Goal: Task Accomplishment & Management: Use online tool/utility

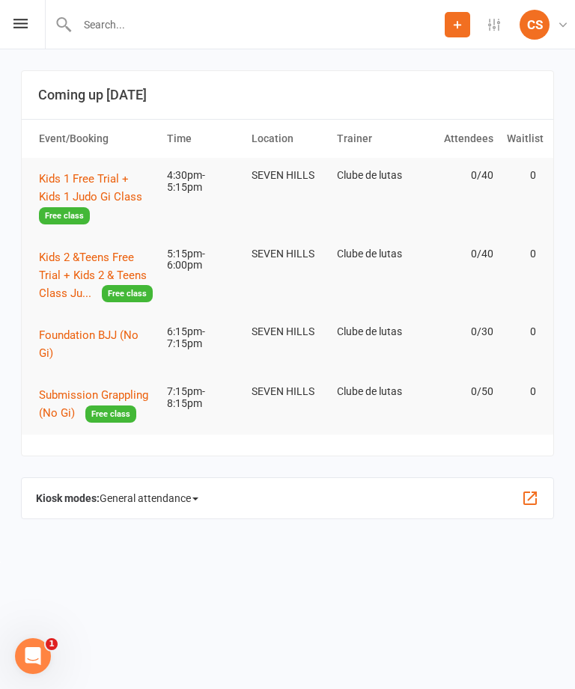
click at [73, 183] on span "Kids 1 Free Trial + Kids 1 Judo Gi Class" at bounding box center [90, 187] width 103 height 31
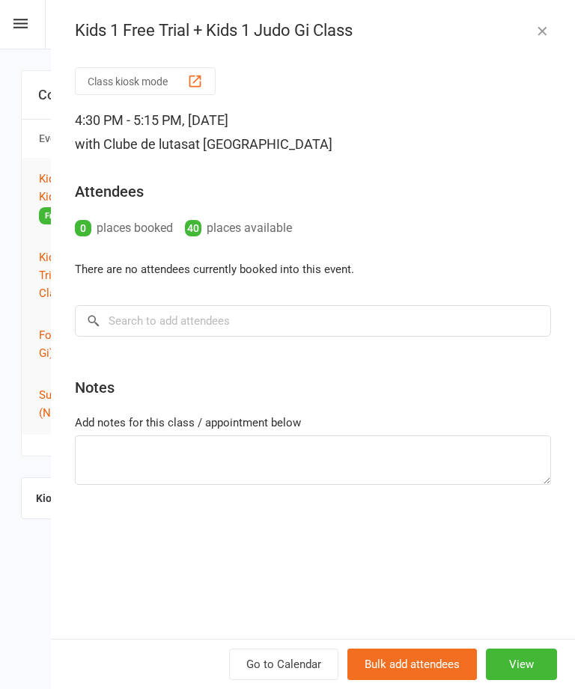
click at [109, 84] on button "Class kiosk mode" at bounding box center [145, 81] width 141 height 28
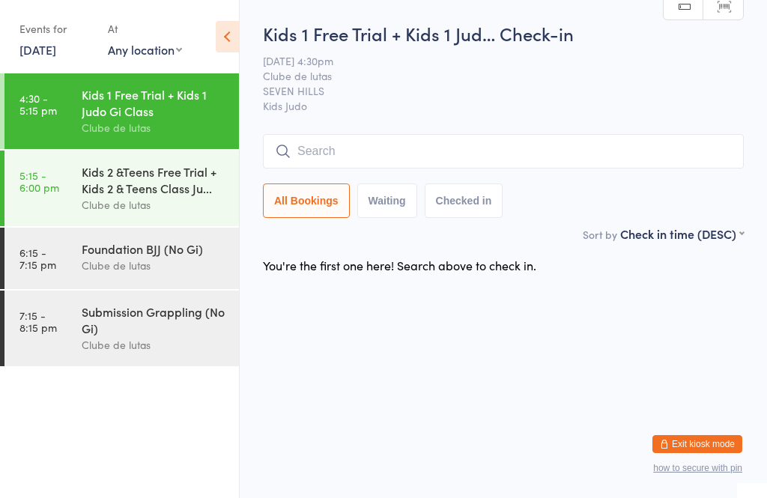
click at [168, 196] on div "Kids 2 &Teens Free Trial + Kids 2 & Teens Class Ju..." at bounding box center [154, 179] width 144 height 33
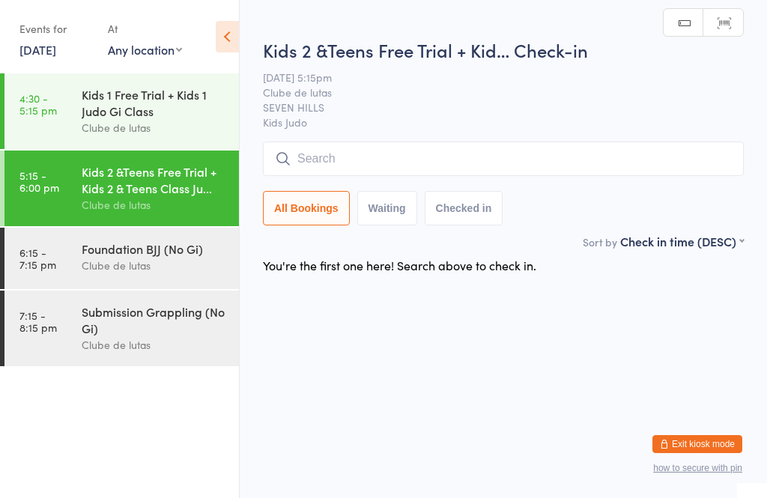
click at [522, 146] on input "search" at bounding box center [503, 158] width 481 height 34
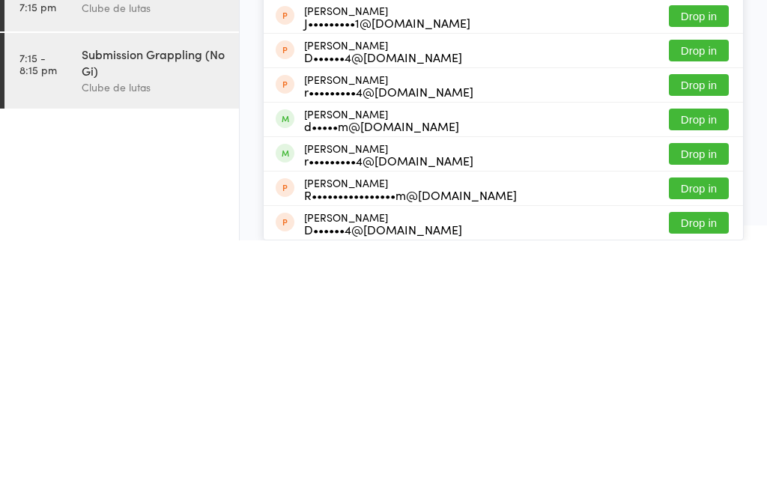
scroll to position [186, 0]
type input "Kim"
click at [537, 360] on div "Mason Kim d•••••m@gmail.com Drop in" at bounding box center [502, 377] width 479 height 34
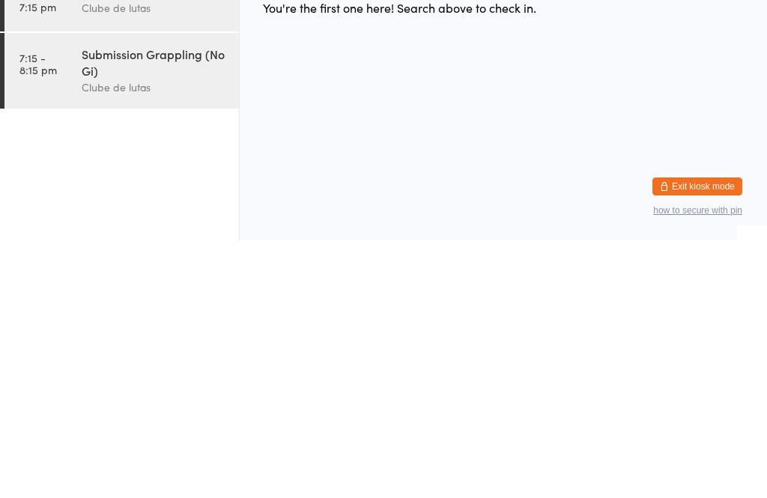
scroll to position [0, 0]
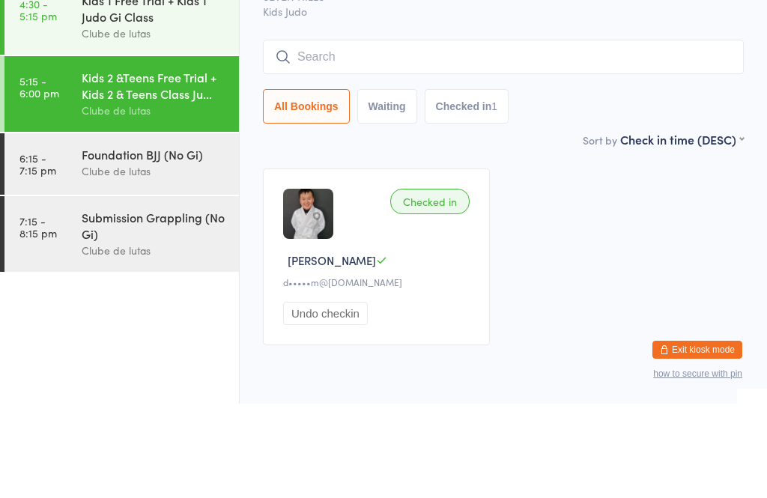
click at [139, 86] on div "Kids 1 Free Trial + Kids 1 Judo Gi Class" at bounding box center [154, 102] width 144 height 33
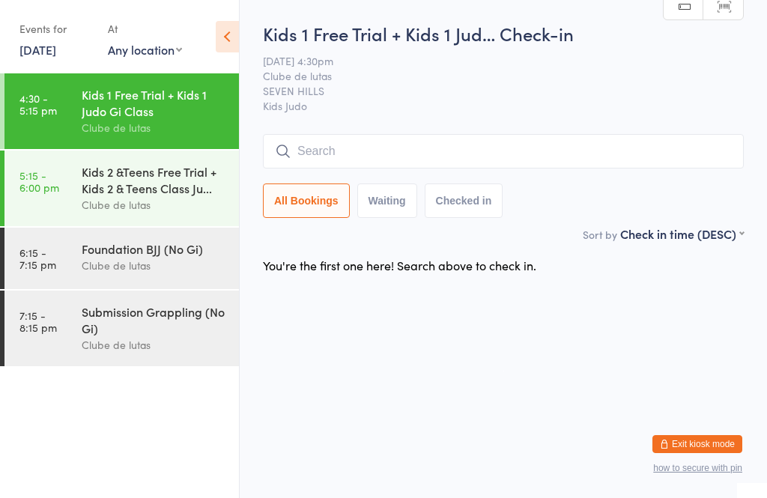
click at [714, 165] on input "search" at bounding box center [503, 151] width 481 height 34
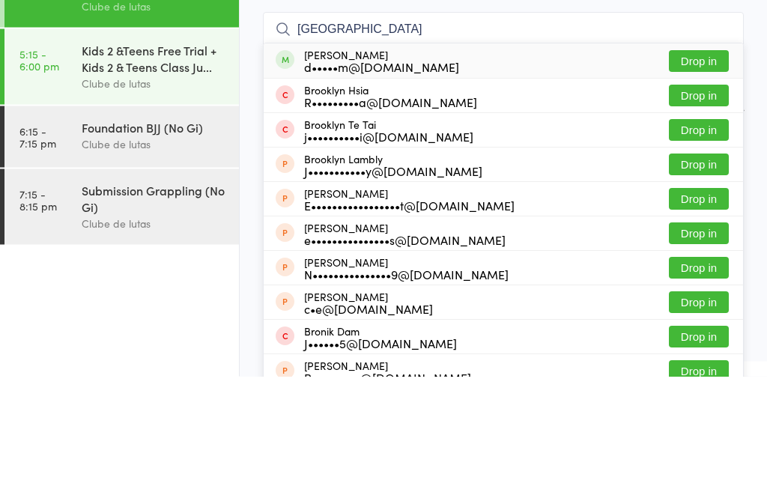
type input "Brooklyn"
click at [702, 172] on button "Drop in" at bounding box center [698, 183] width 60 height 22
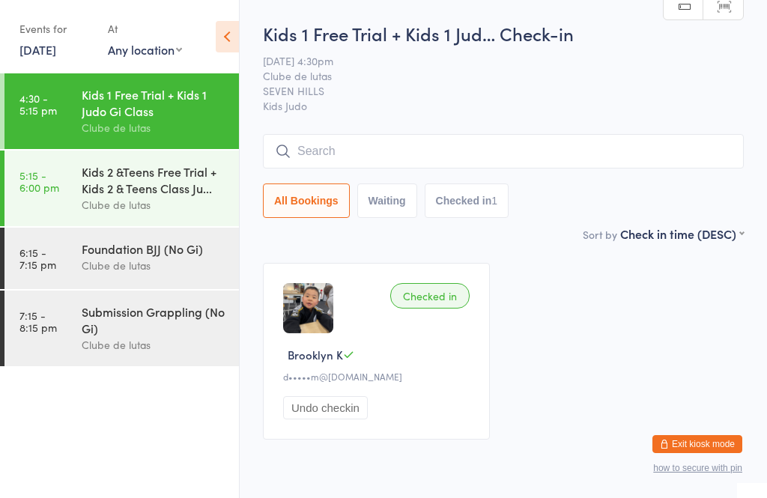
click at [591, 163] on input "search" at bounding box center [503, 151] width 481 height 34
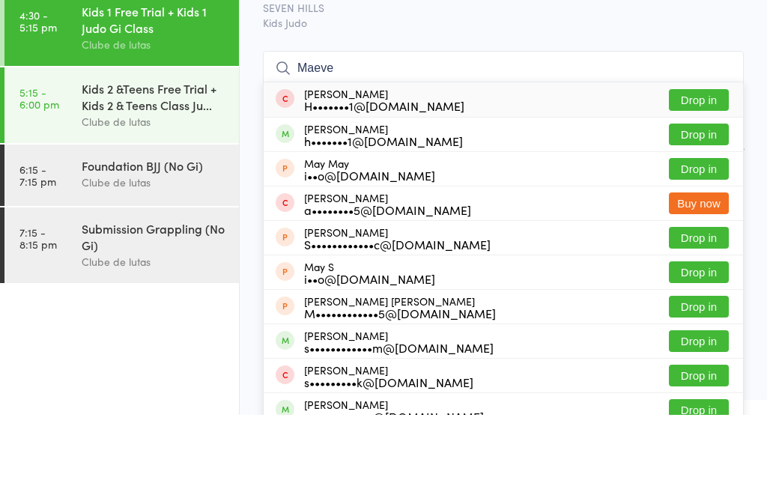
type input "Maeve"
click at [718, 207] on button "Drop in" at bounding box center [698, 218] width 60 height 22
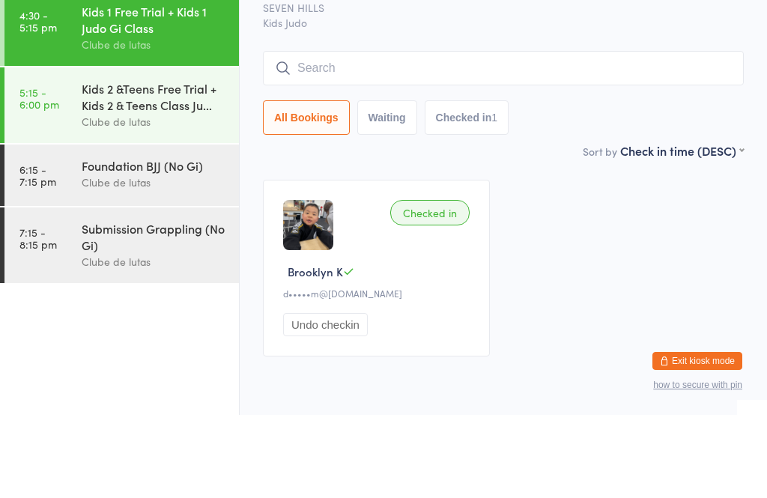
scroll to position [54, 0]
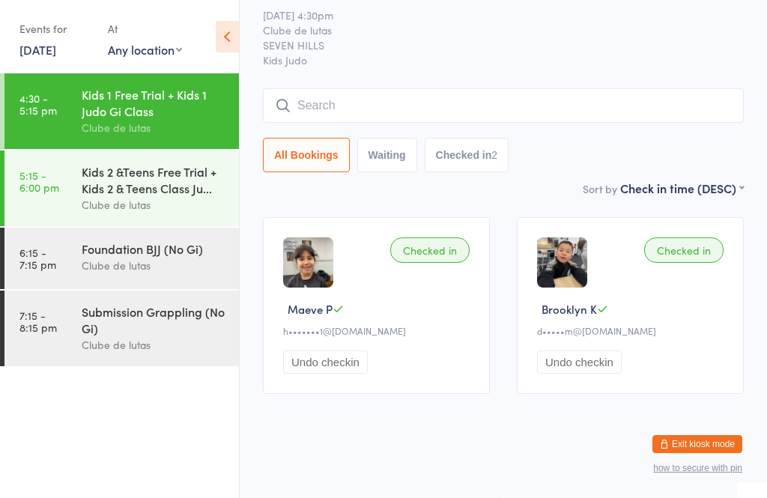
click at [671, 109] on input "search" at bounding box center [503, 105] width 481 height 34
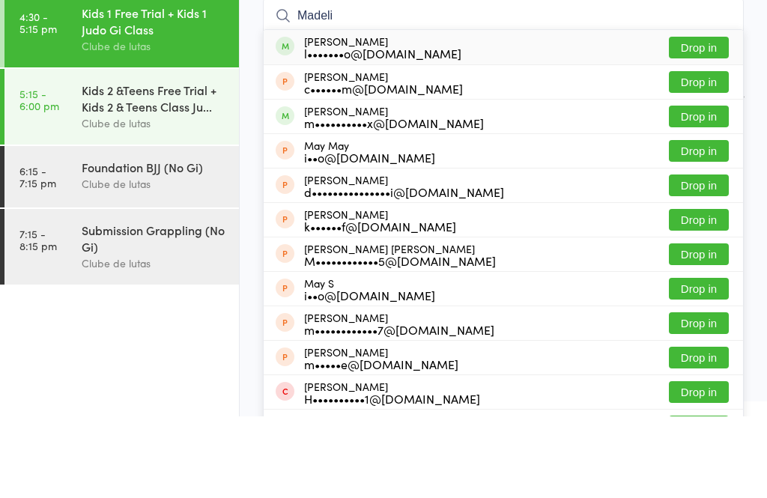
type input "Madeli"
click at [719, 118] on button "Drop in" at bounding box center [698, 129] width 60 height 22
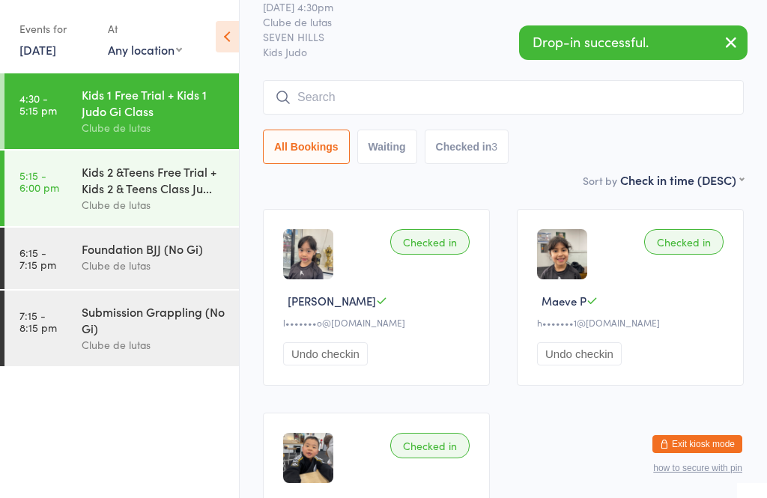
click at [587, 127] on div "All Bookings Waiting Checked in 3" at bounding box center [503, 122] width 481 height 84
click at [514, 114] on input "search" at bounding box center [503, 97] width 481 height 34
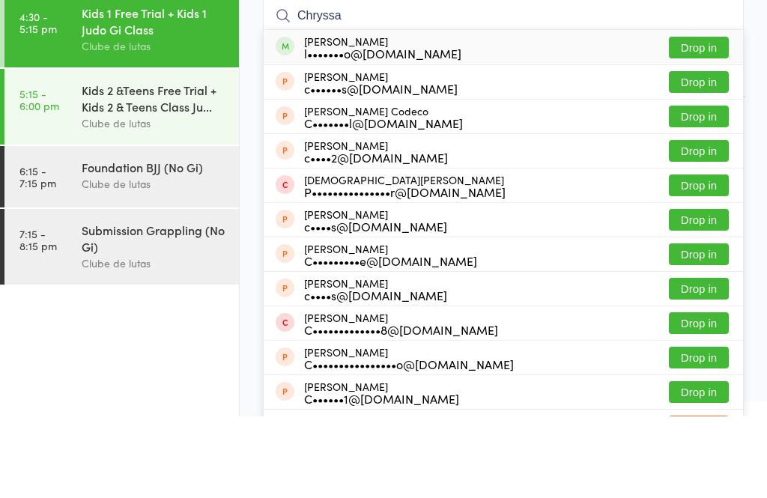
type input "Chryssa"
click at [689, 118] on button "Drop in" at bounding box center [698, 129] width 60 height 22
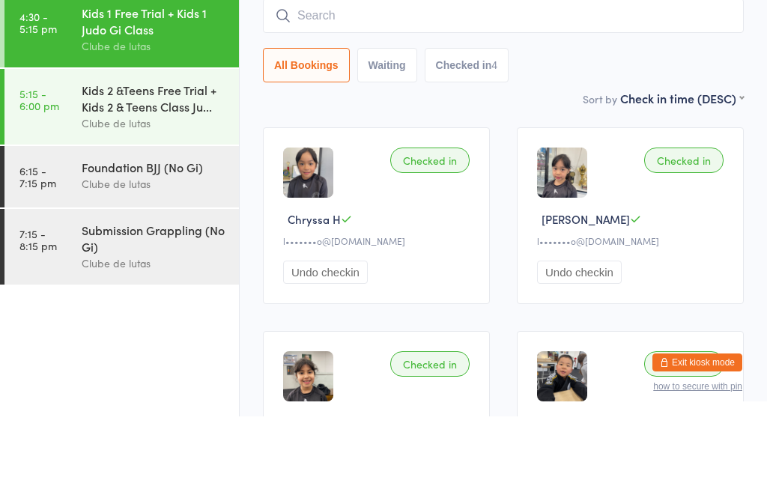
type input "l"
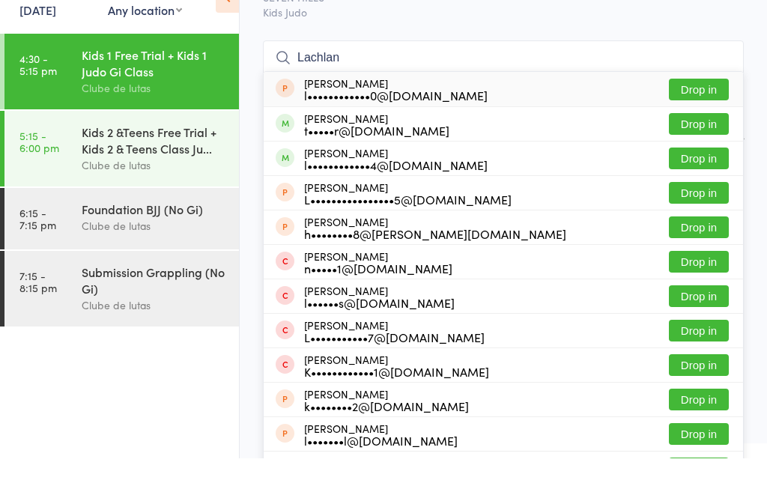
type input "Lachlan"
click at [698, 153] on button "Drop in" at bounding box center [698, 164] width 60 height 22
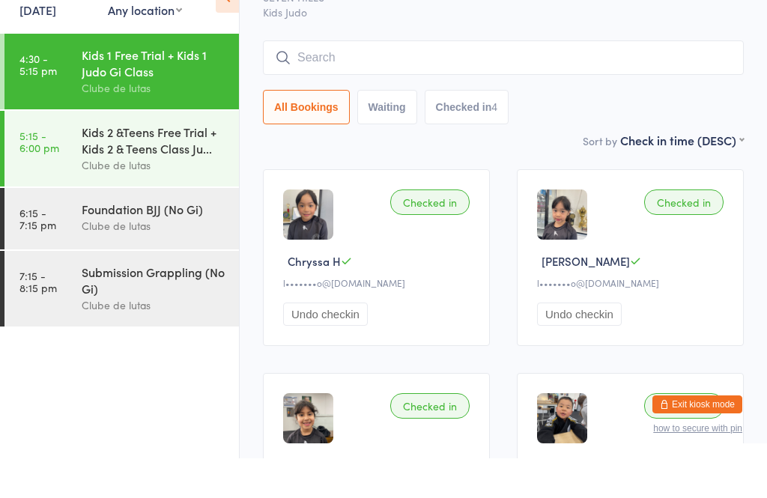
scroll to position [94, 0]
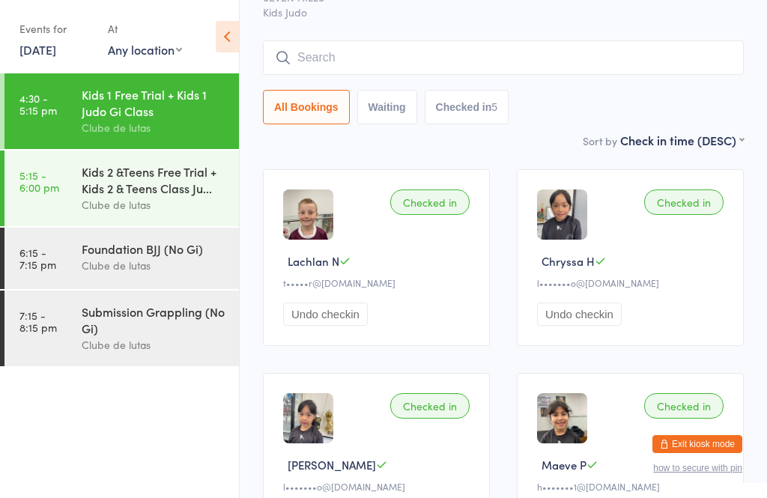
click at [384, 29] on div "Kids 1 Free Trial + Kids 1 Jud… Check-in 11 Sep 4:30pm Clube de lutas SEVEN HIL…" at bounding box center [503, 29] width 481 height 204
click at [418, 67] on input "search" at bounding box center [503, 57] width 481 height 34
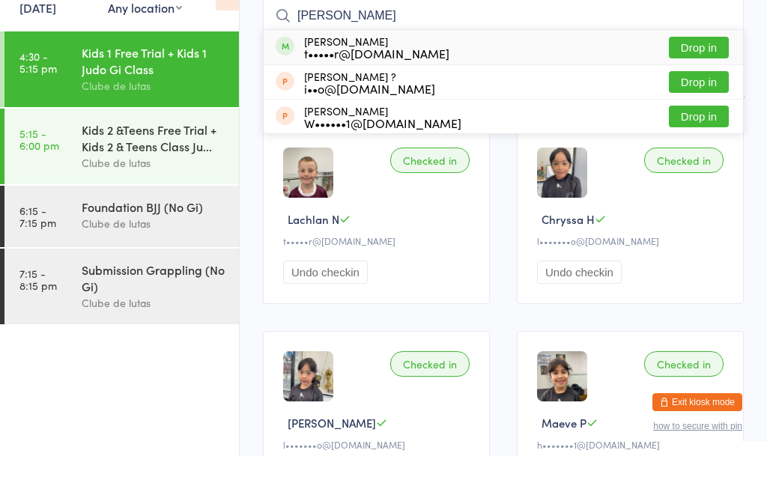
type input "Toby"
click at [710, 79] on button "Drop in" at bounding box center [698, 90] width 60 height 22
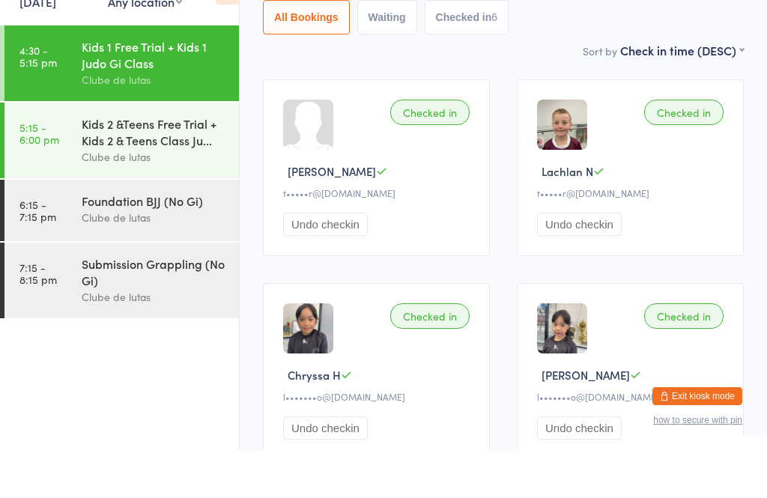
scroll to position [183, 0]
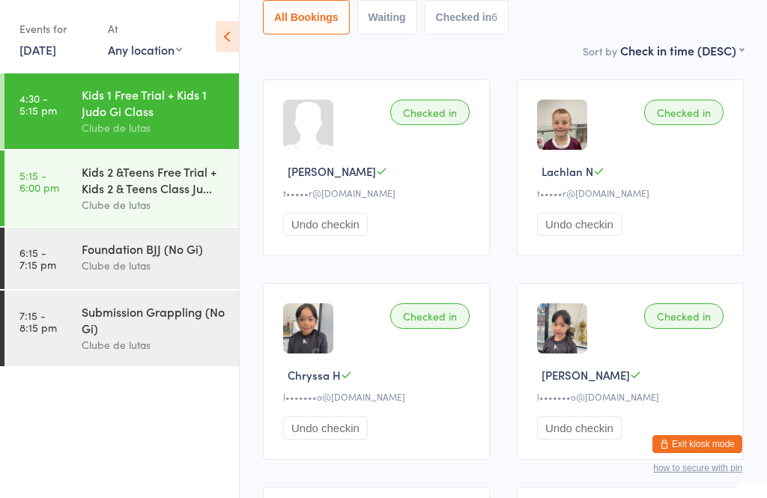
click at [90, 98] on div "Kids 1 Free Trial + Kids 1 Judo Gi Class" at bounding box center [154, 102] width 144 height 33
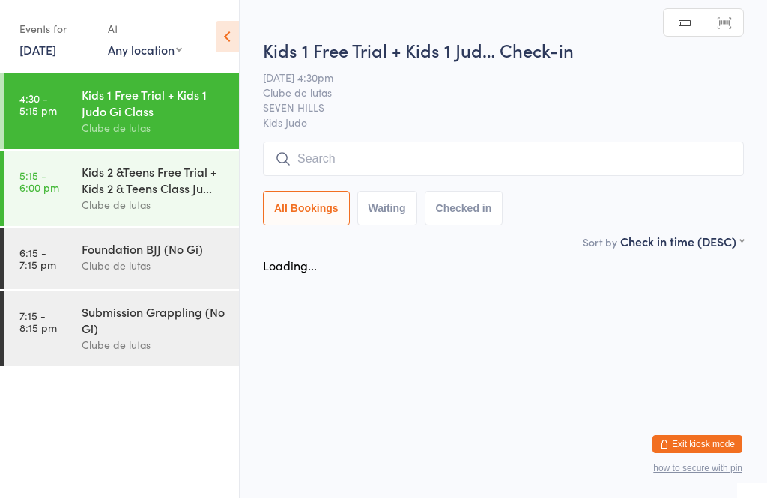
scroll to position [0, 0]
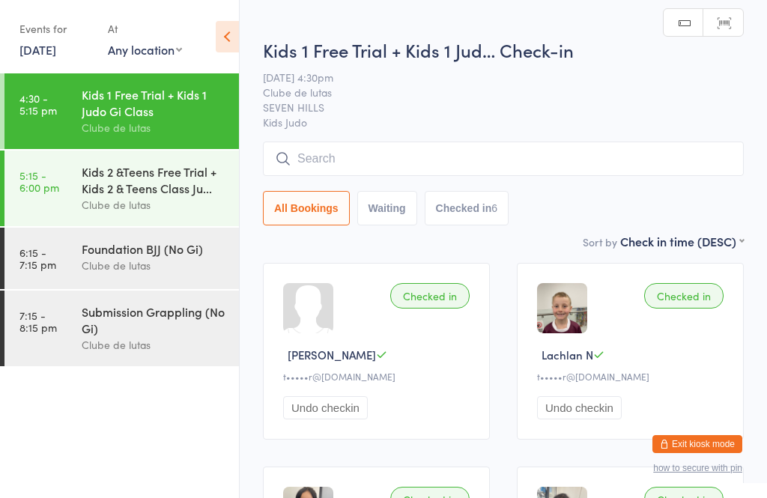
click at [397, 146] on input "search" at bounding box center [503, 158] width 481 height 34
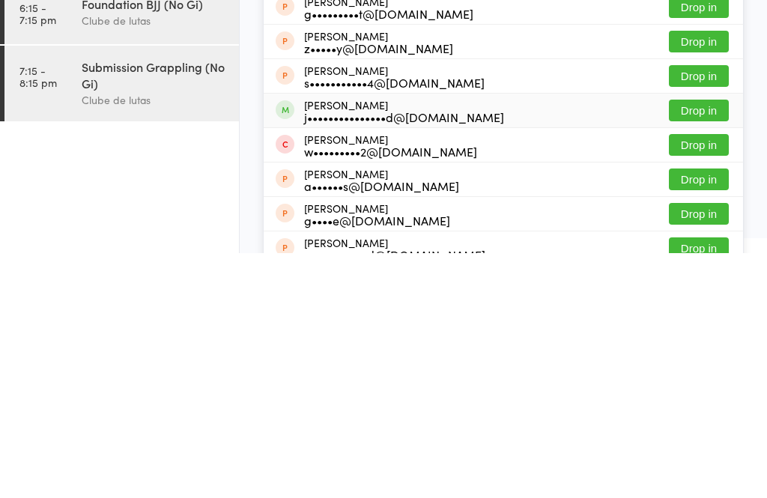
type input "George a"
click at [409, 356] on div "j•••••••••••••••d@gmail.com" at bounding box center [404, 362] width 200 height 12
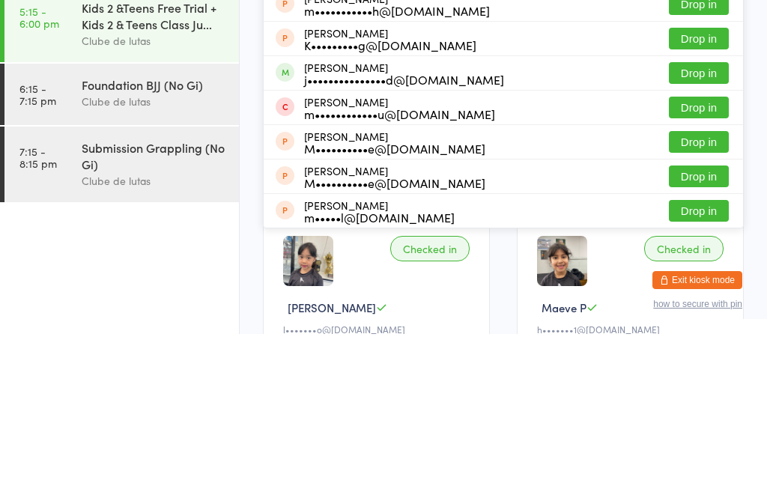
scroll to position [290, 0]
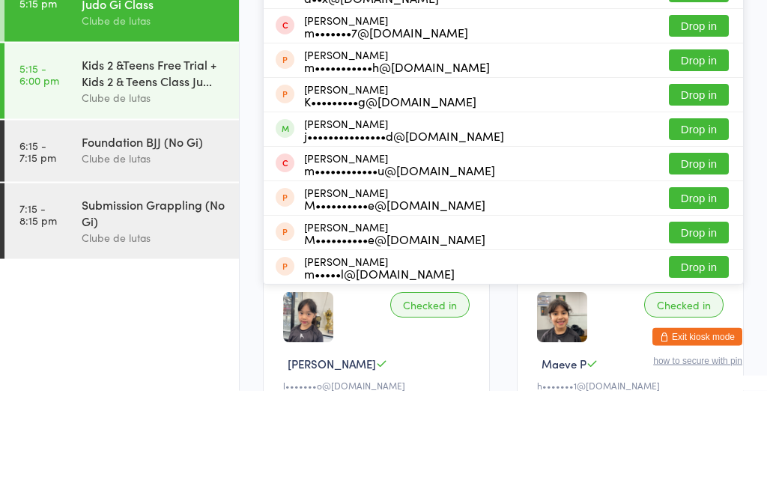
type input "michael a"
click at [415, 237] on div "j•••••••••••••••d@gmail.com" at bounding box center [404, 243] width 200 height 12
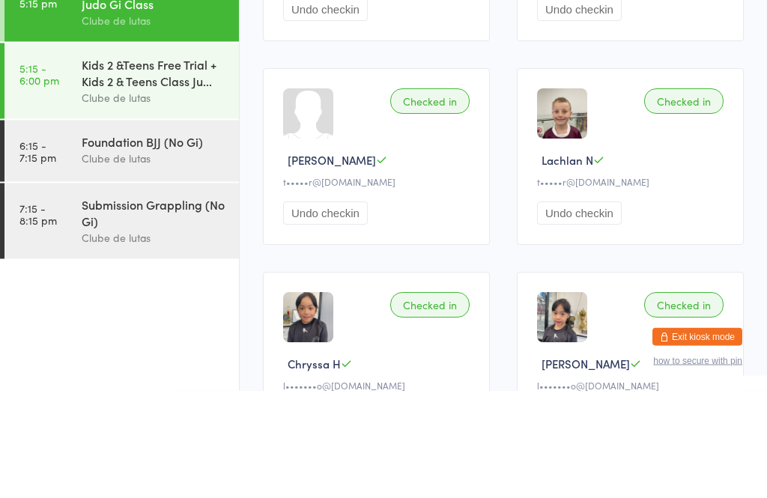
scroll to position [33, 0]
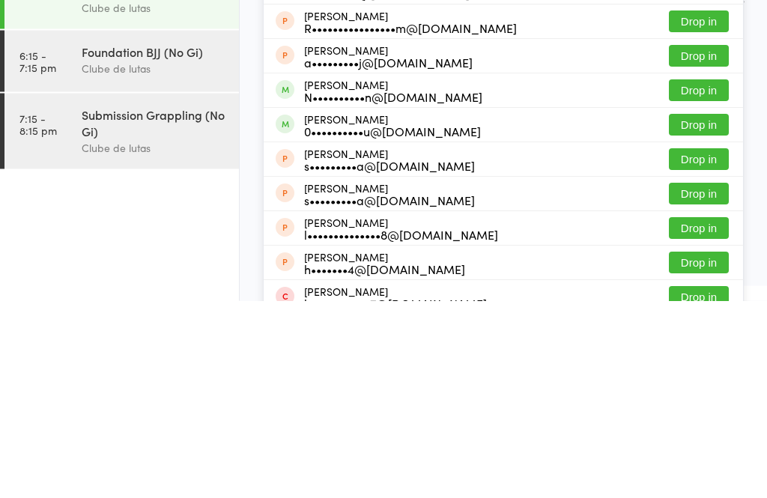
type input "lucas"
click at [712, 277] on button "Drop in" at bounding box center [698, 288] width 60 height 22
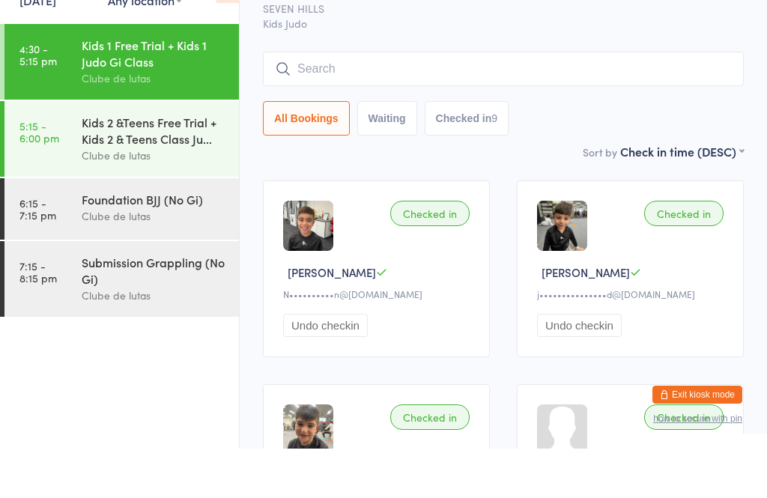
click at [385, 101] on input "search" at bounding box center [503, 118] width 481 height 34
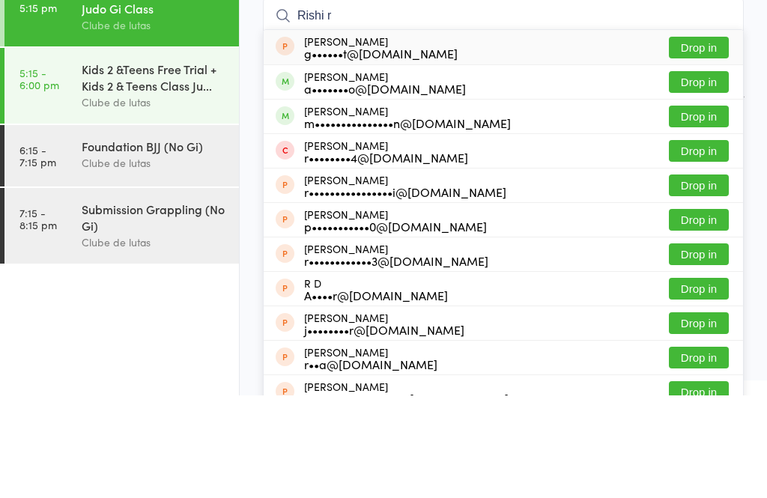
type input "Rishi r"
click at [688, 208] on button "Drop in" at bounding box center [698, 219] width 60 height 22
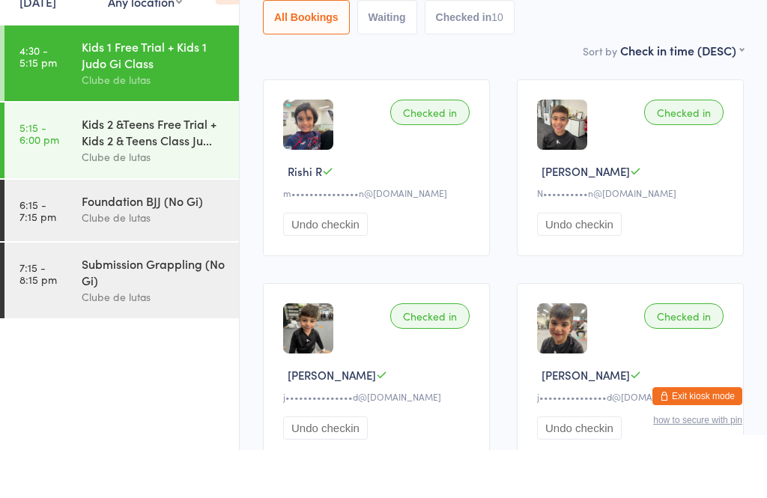
scroll to position [183, 0]
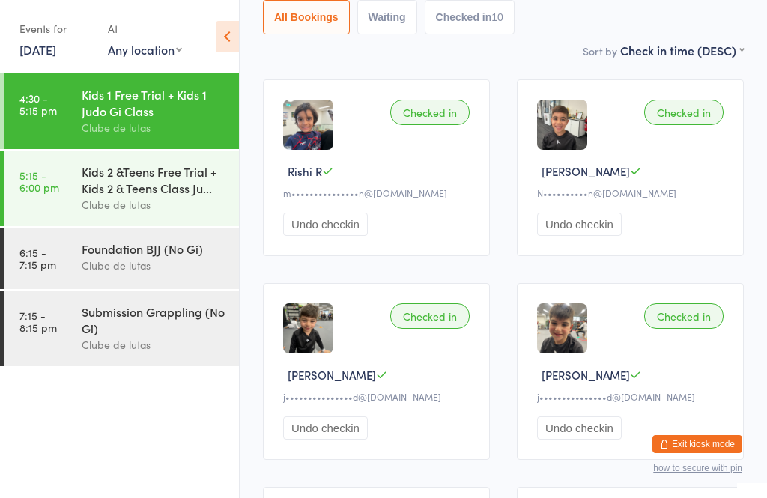
click at [687, 430] on div "Undo checkin" at bounding box center [632, 427] width 191 height 23
click at [695, 445] on button "Exit kiosk mode" at bounding box center [697, 444] width 90 height 18
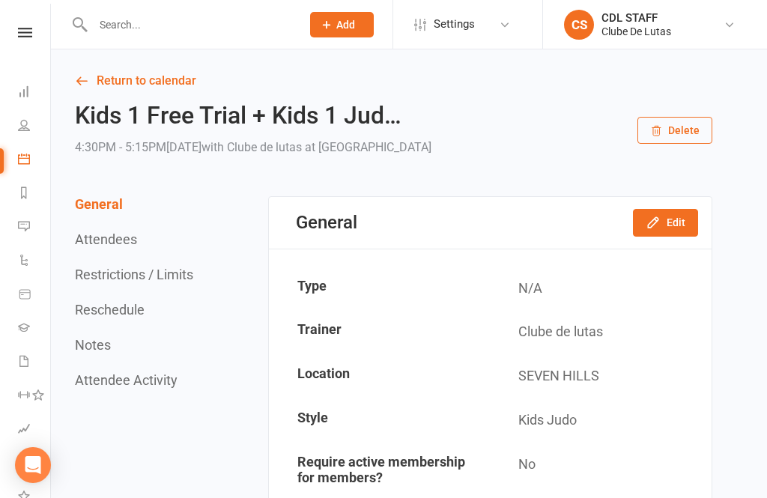
click at [223, 28] on input "text" at bounding box center [189, 24] width 202 height 21
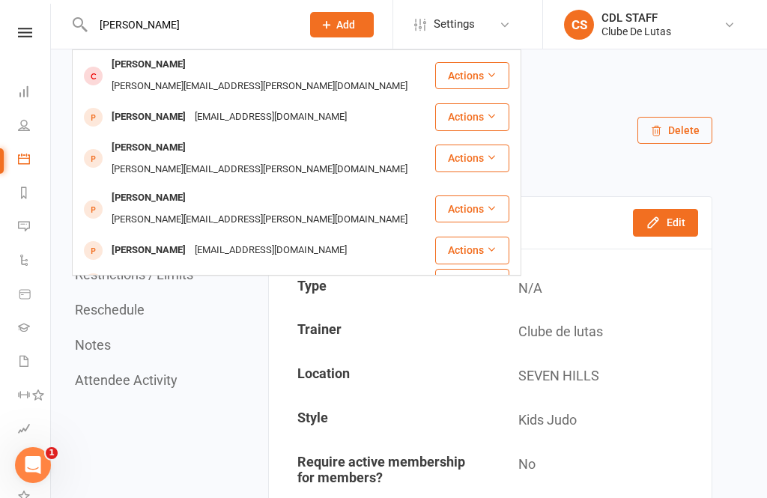
type input "Twyla collins"
click at [308, 106] on div "taylahjamieson@hotmail.com" at bounding box center [270, 117] width 161 height 22
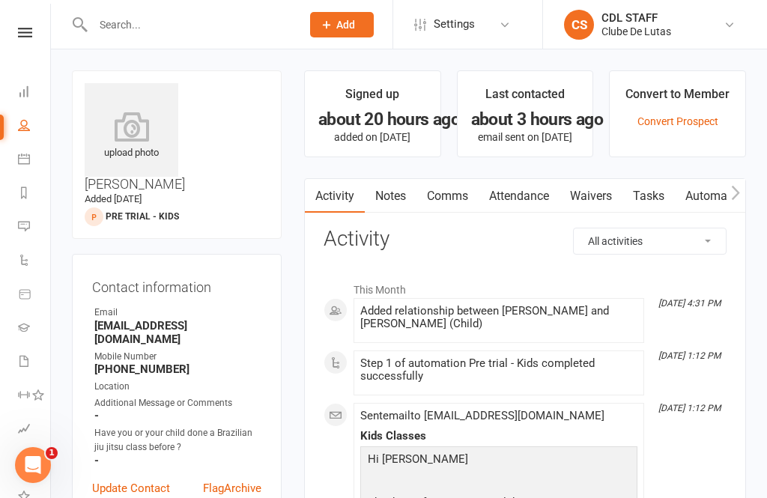
scroll to position [22, 0]
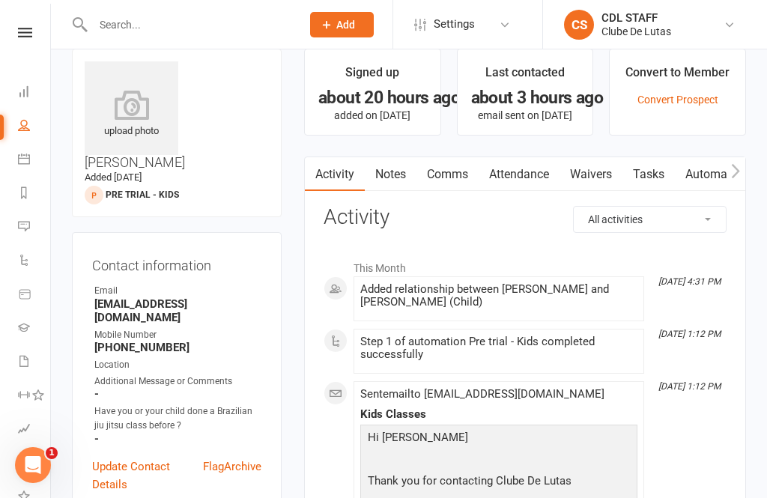
click at [588, 177] on link "Waivers" at bounding box center [590, 174] width 63 height 34
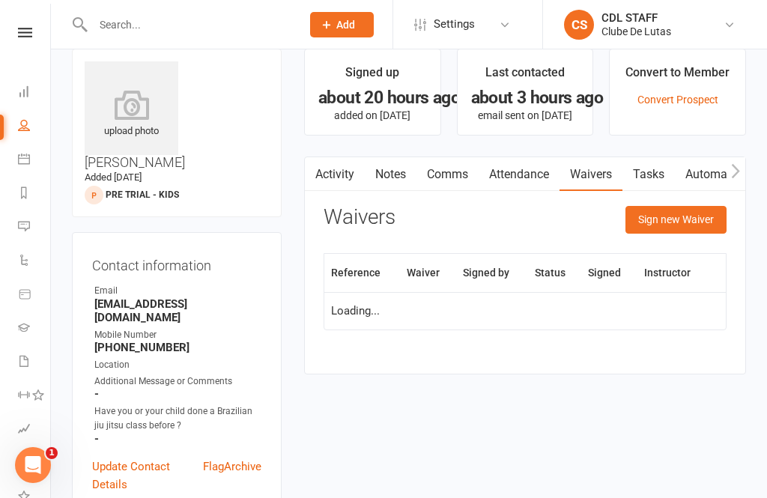
scroll to position [70, 0]
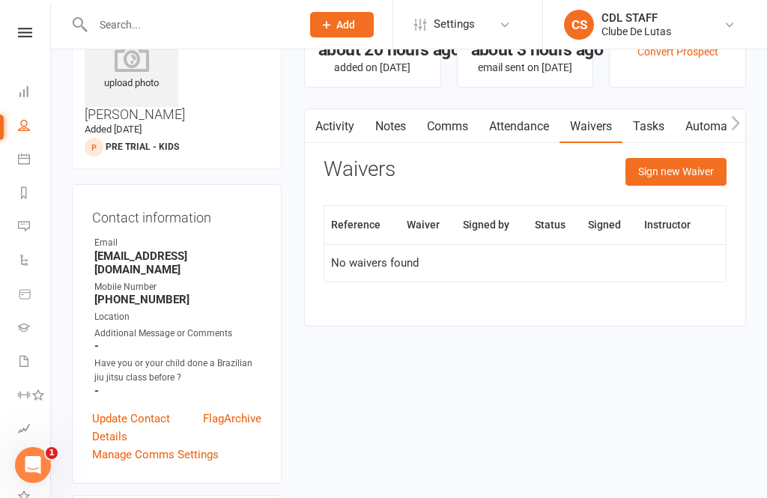
click at [684, 165] on button "Sign new Waiver" at bounding box center [675, 171] width 101 height 27
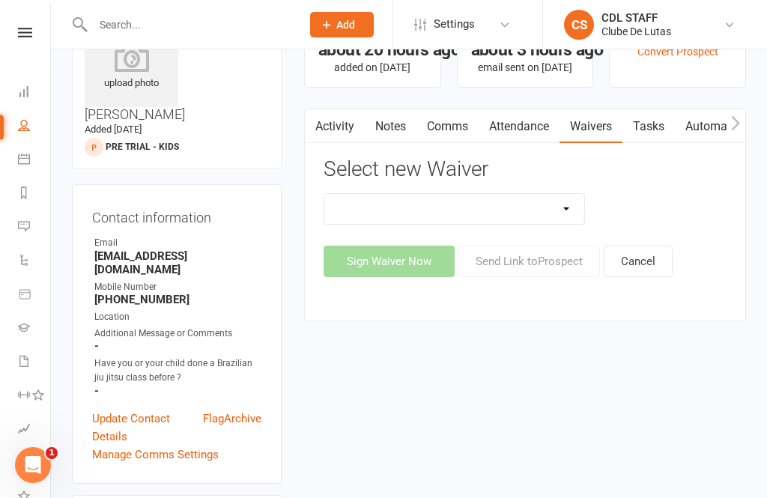
click at [537, 201] on select "Change Payment Details Membership CDL SEVEN HILLS Trial Waiver" at bounding box center [454, 209] width 260 height 30
select select "6921"
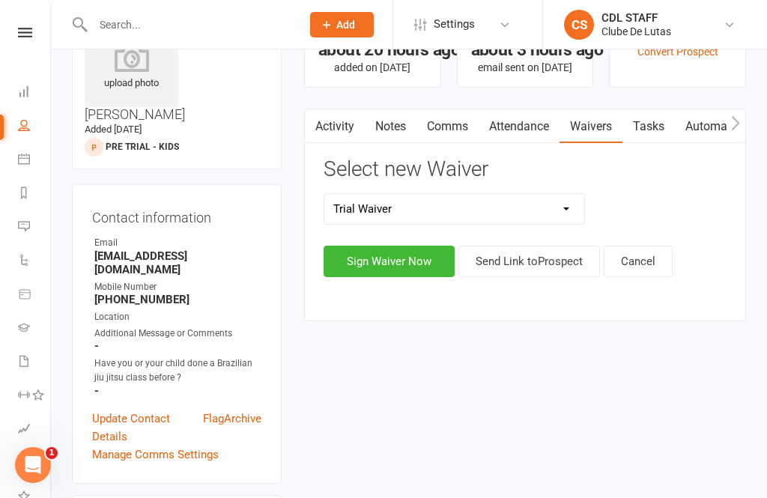
click at [549, 200] on select "Change Payment Details Membership CDL SEVEN HILLS Trial Waiver" at bounding box center [454, 209] width 260 height 30
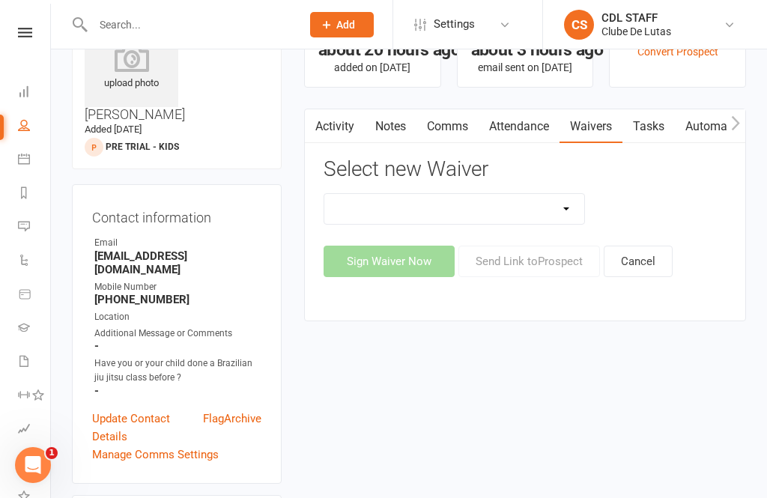
click at [424, 264] on div "Sign Waiver Now Send Link to Prospect Cancel" at bounding box center [524, 261] width 403 height 31
click at [568, 209] on select "Change Payment Details Membership CDL SEVEN HILLS Trial Waiver" at bounding box center [454, 209] width 260 height 30
select select "6921"
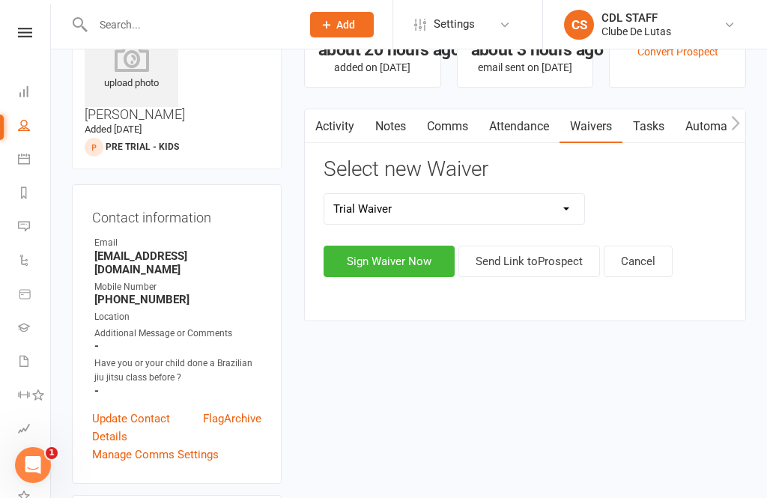
click at [412, 263] on button "Sign Waiver Now" at bounding box center [388, 261] width 131 height 31
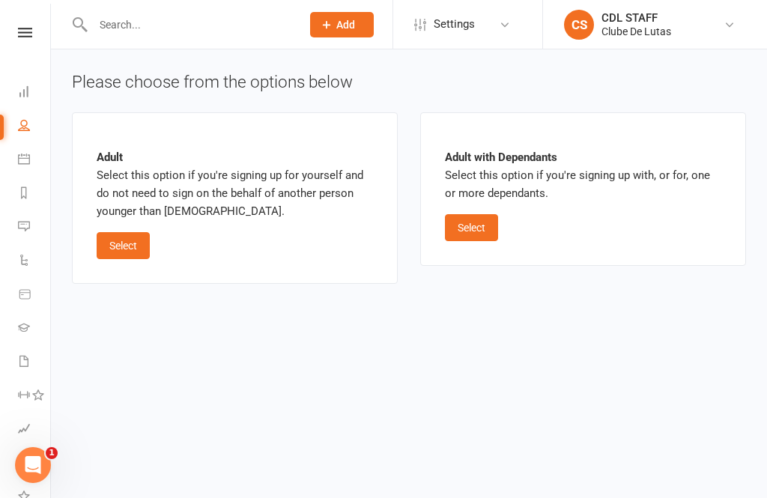
click at [482, 234] on button "Select" at bounding box center [471, 227] width 53 height 27
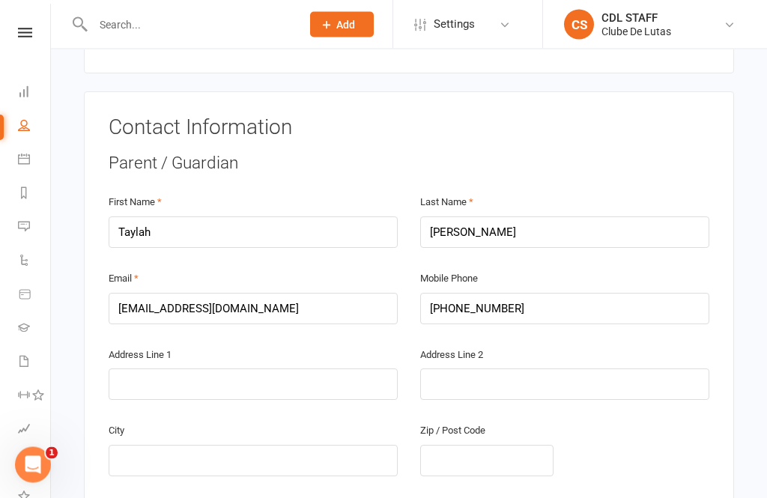
scroll to position [247, 0]
click at [269, 368] on input "text" at bounding box center [253, 383] width 289 height 31
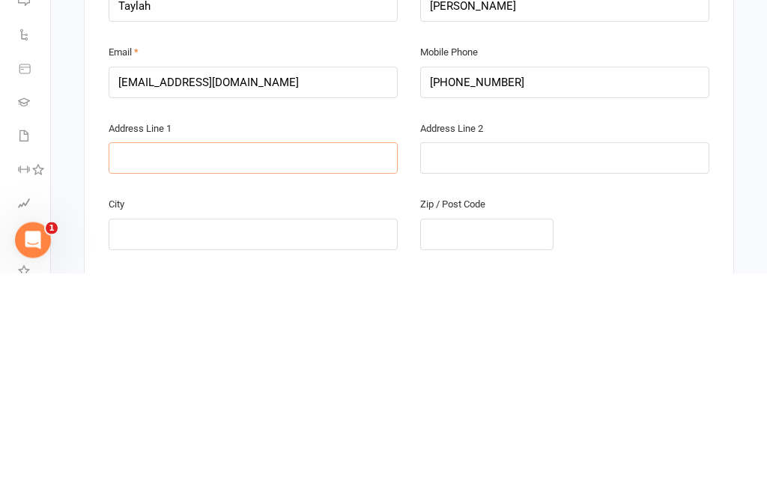
type input "2"
type input "21"
type input "21 R"
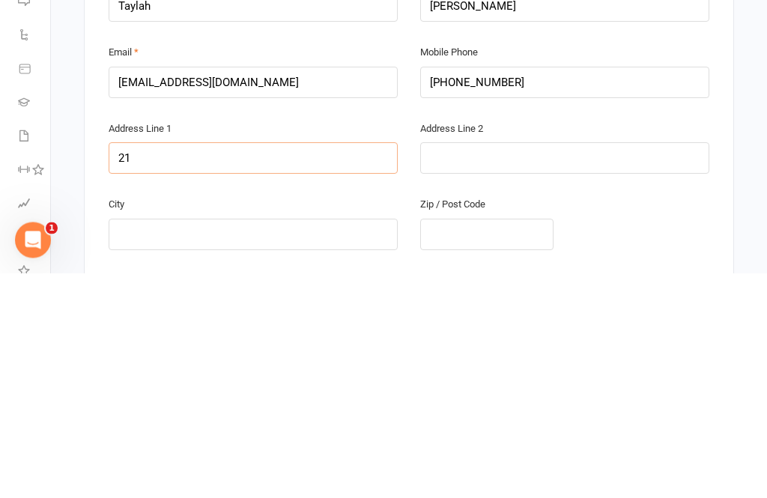
type input "21 R"
type input "21 Ro"
type input "21 Row"
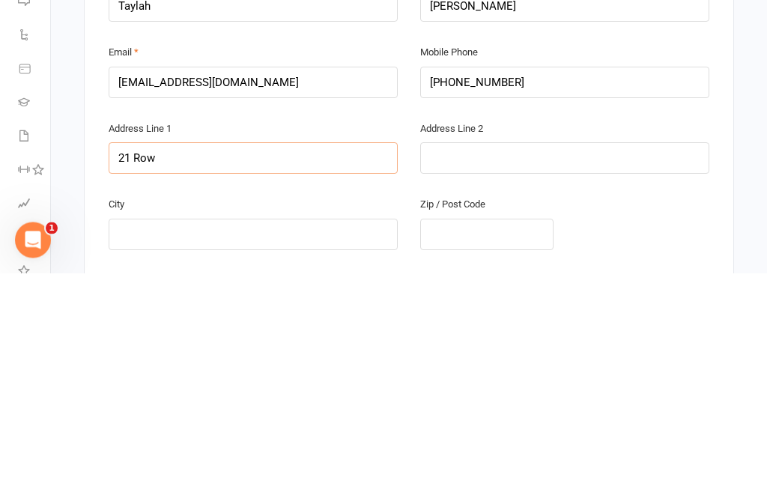
type input "21 Rowl"
type input "21 Rowle"
type input "21 Rowley"
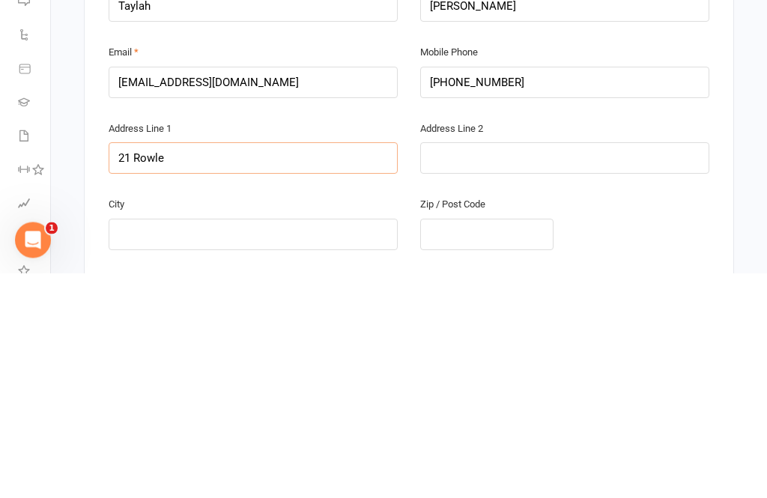
type input "21 Rowley"
type input "21 Rowley S"
type input "21 Rowley St"
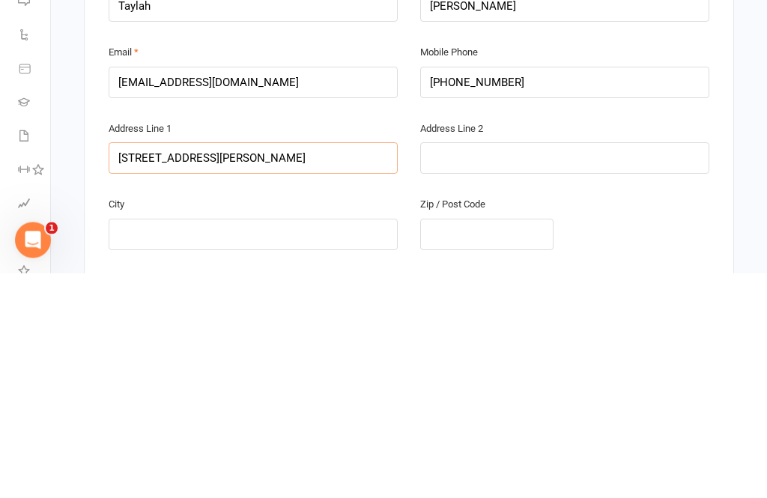
type input "21 Rowley St"
click at [286, 444] on input "text" at bounding box center [253, 459] width 289 height 31
type input "P"
type input "Pe"
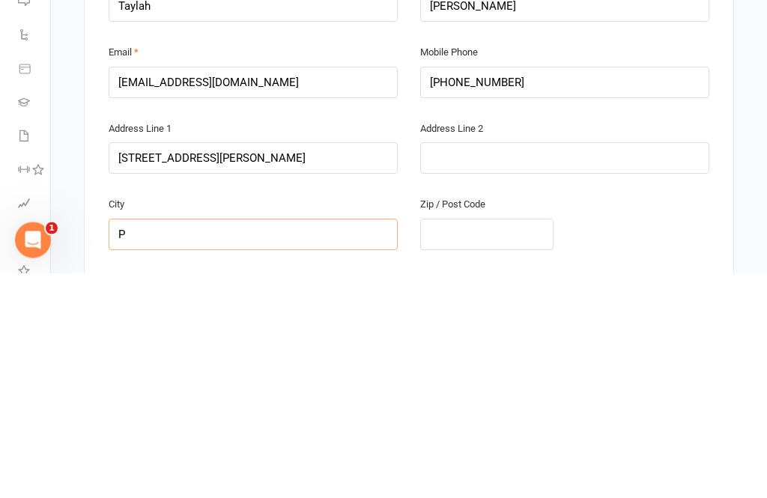
type input "Pe"
type input "Pen"
type input "Pend"
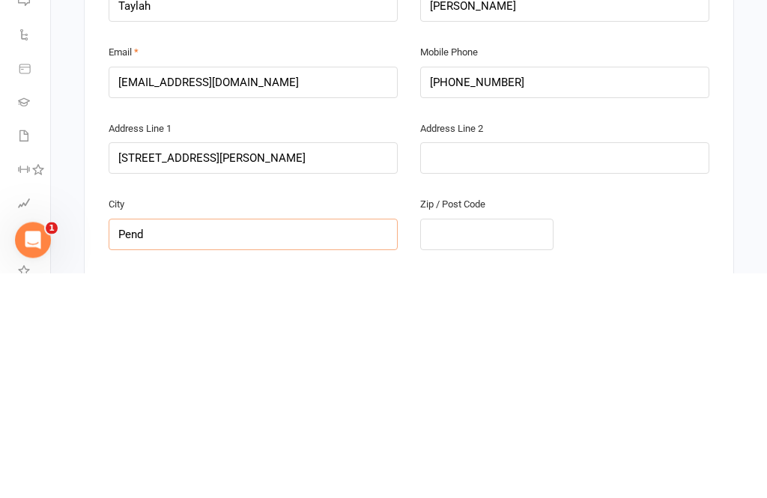
type input "Pendl"
type input "Pendle"
type input "Pendle H"
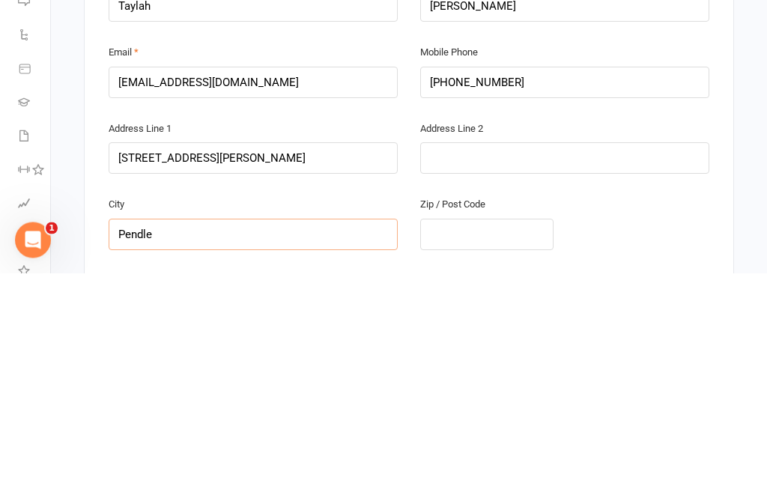
type input "Pendle H"
type input "Pendle Hi"
type input "Pendle Hil"
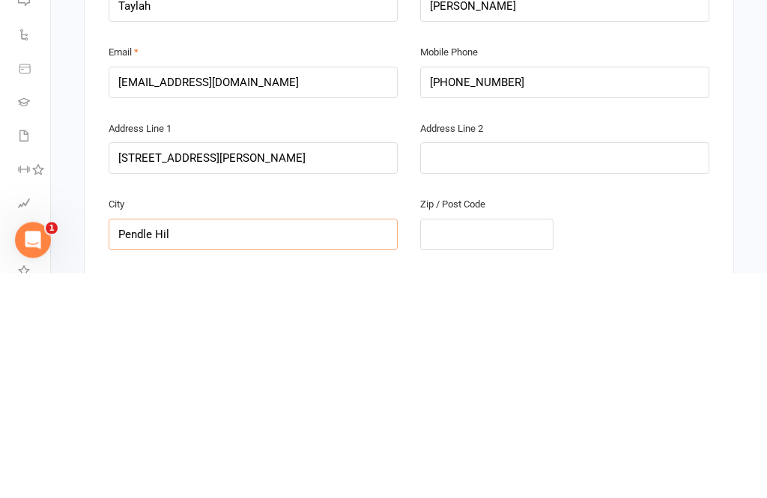
type input "Pendle Hill"
click at [467, 444] on input "text" at bounding box center [486, 459] width 133 height 31
type input "2"
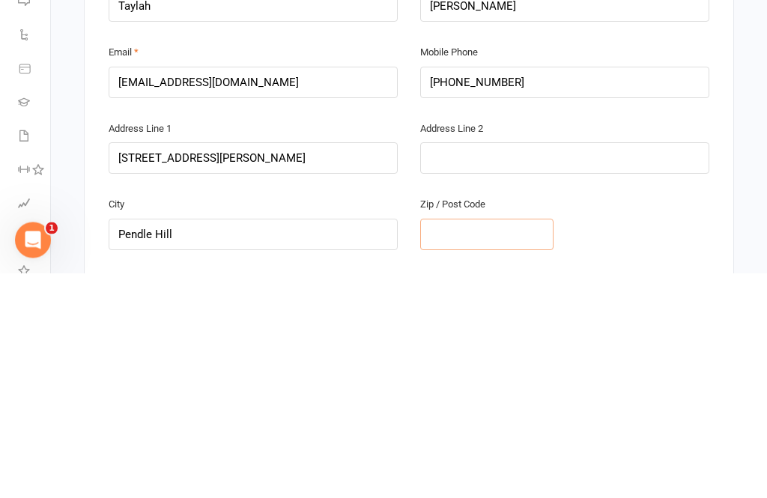
type input "2"
type input "21"
type input "214"
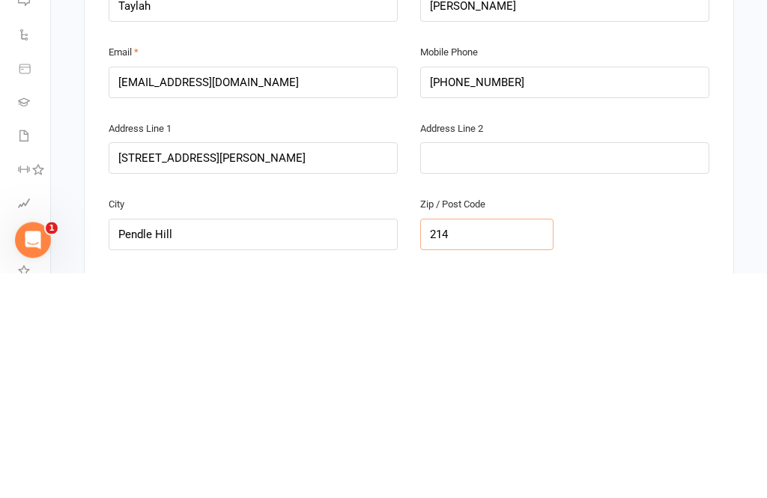
type input "2145"
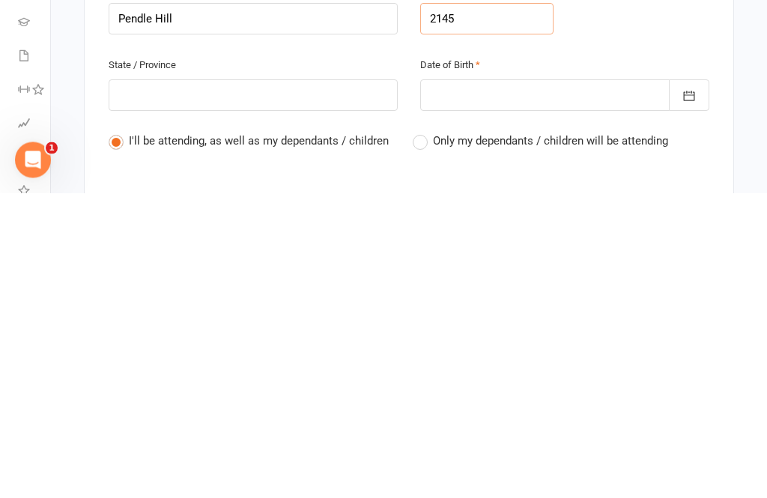
type input "2145"
click at [520, 385] on div at bounding box center [564, 400] width 289 height 31
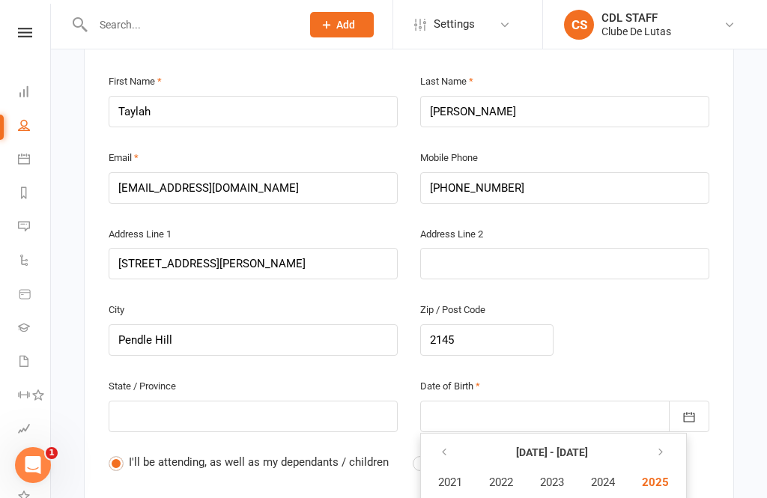
scroll to position [420, 0]
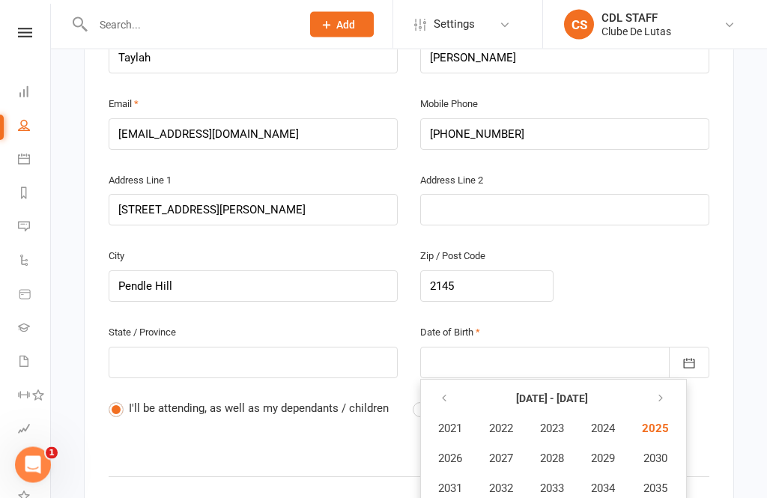
click at [558, 386] on button "[DATE] - [DATE]" at bounding box center [552, 399] width 150 height 27
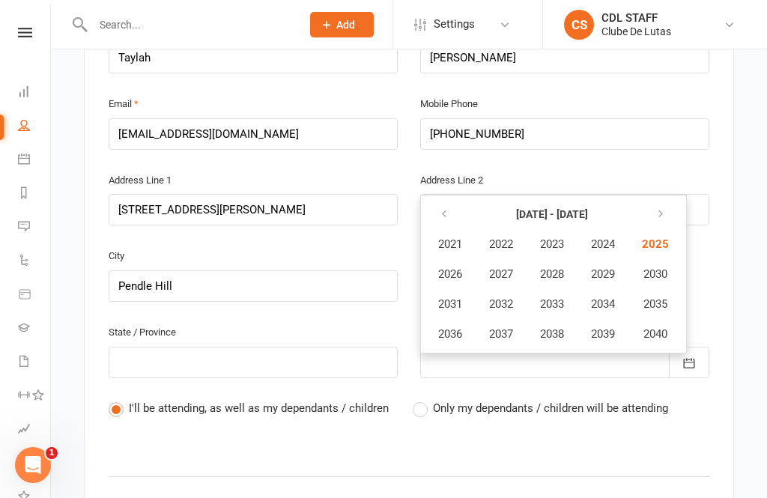
click at [442, 208] on icon "button" at bounding box center [444, 214] width 10 height 12
click at [436, 201] on button "button" at bounding box center [445, 214] width 32 height 27
click at [443, 208] on icon "button" at bounding box center [444, 214] width 10 height 12
click at [665, 201] on button "button" at bounding box center [658, 214] width 32 height 27
click at [615, 297] on span "1994" at bounding box center [603, 303] width 24 height 13
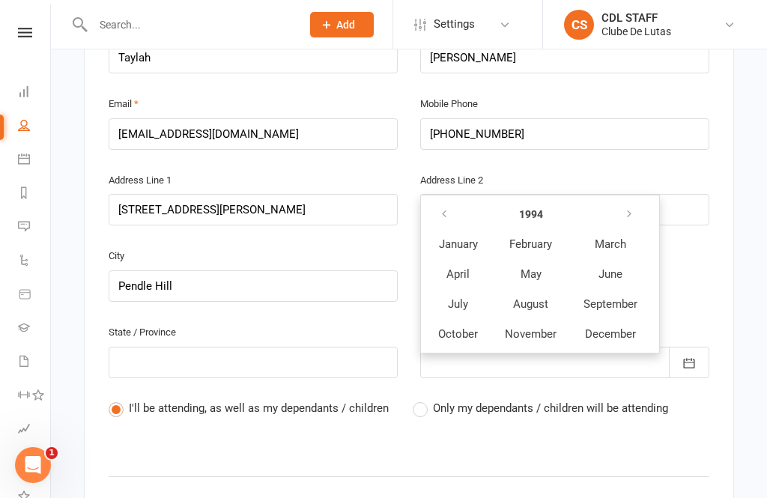
click at [541, 267] on span "May" at bounding box center [530, 273] width 21 height 13
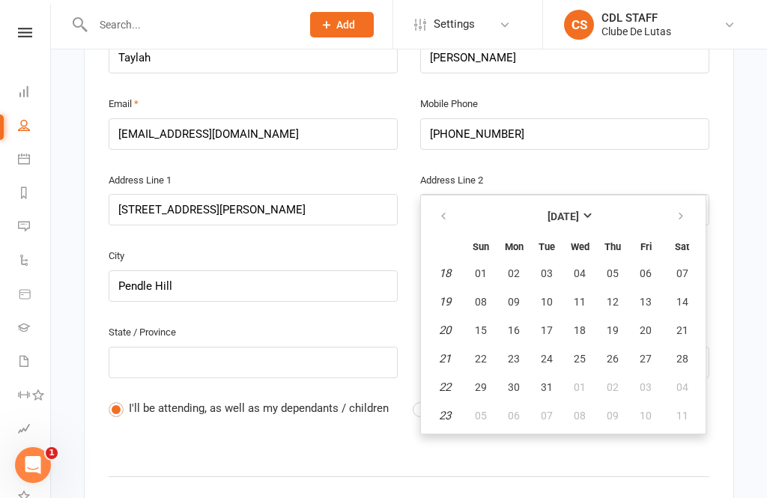
click at [512, 345] on button "23" at bounding box center [513, 358] width 31 height 27
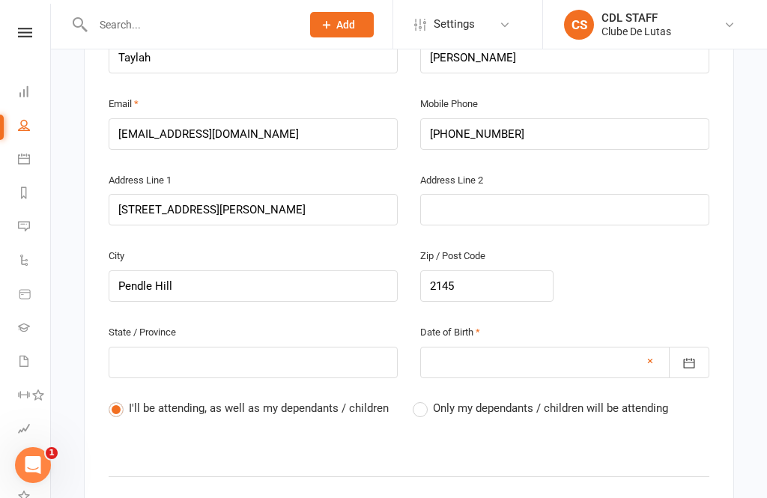
type input "23 May 1994"
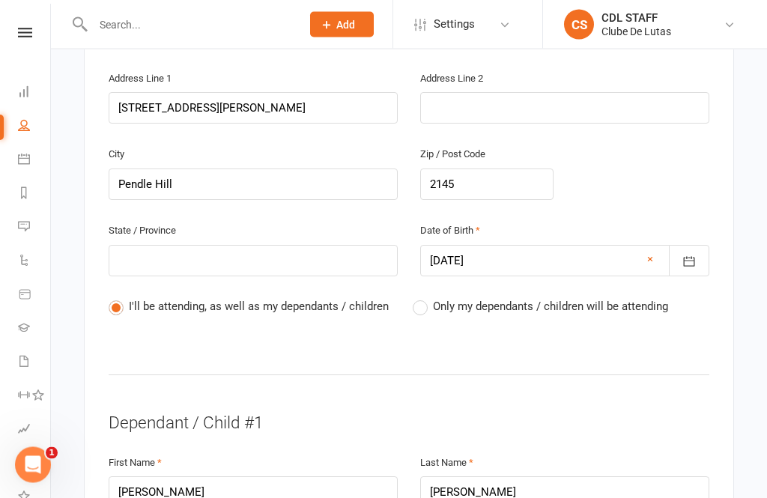
scroll to position [522, 0]
click at [296, 245] on input "text" at bounding box center [253, 260] width 289 height 31
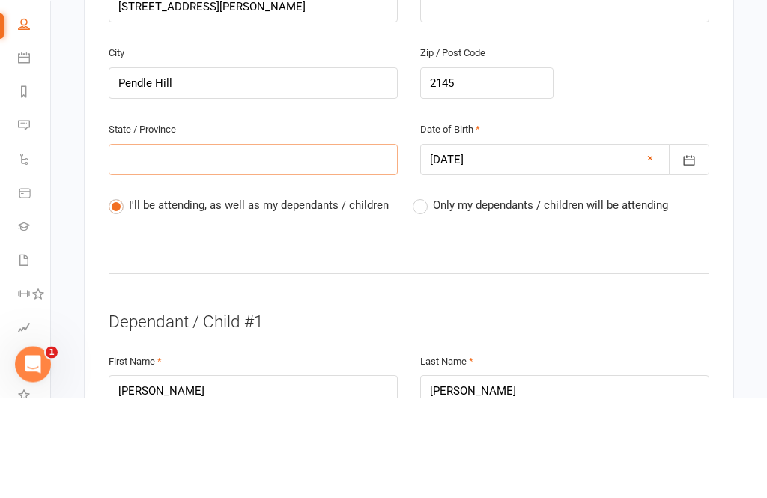
type input "N"
type input "Ns"
type input "Nsw"
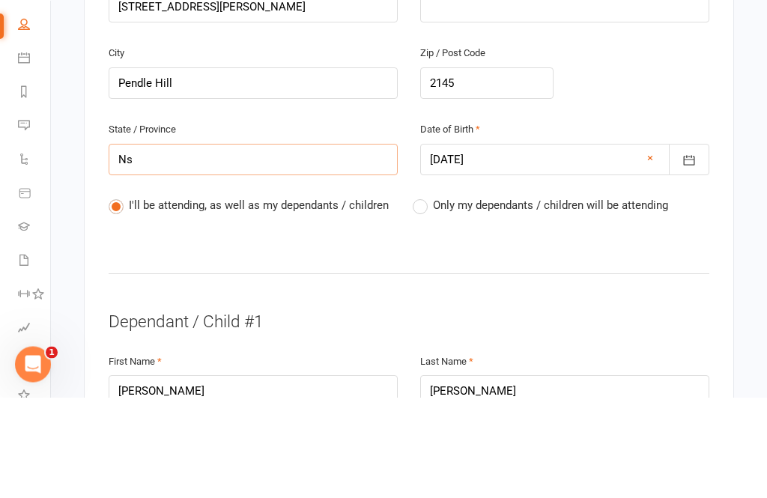
type input "Nsw"
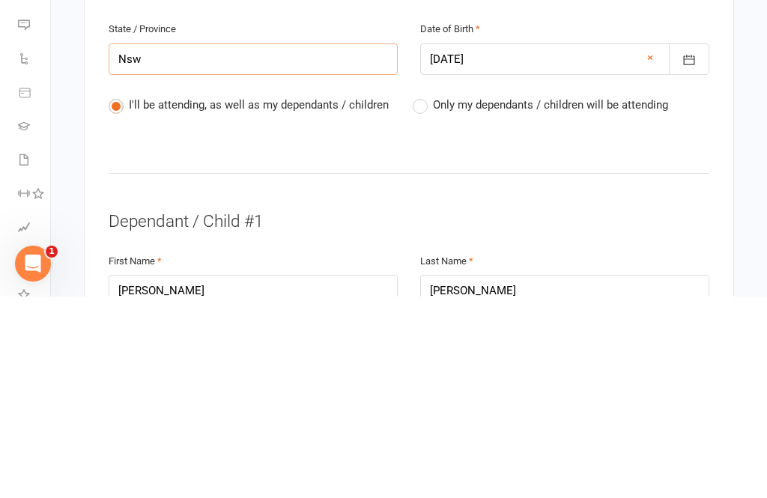
type input "NSW"
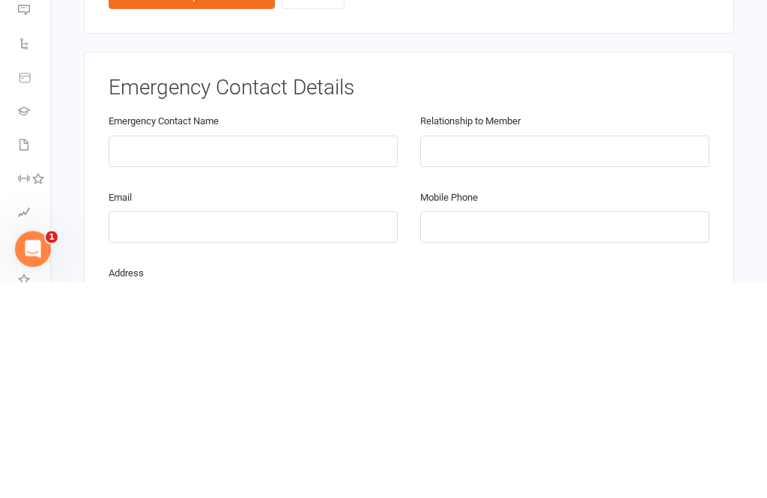
scroll to position [1159, 0]
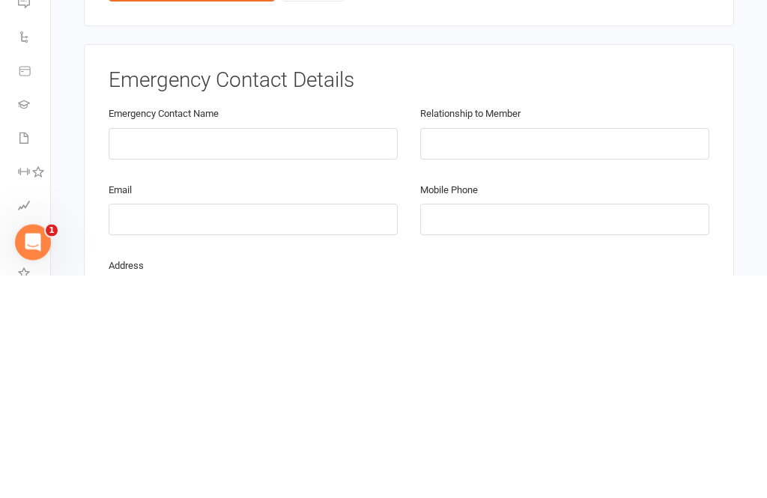
type input "NSW"
click at [323, 351] on input "text" at bounding box center [253, 366] width 289 height 31
type input "Taylah collins"
click at [532, 351] on input "text" at bounding box center [564, 366] width 289 height 31
type input "Mother"
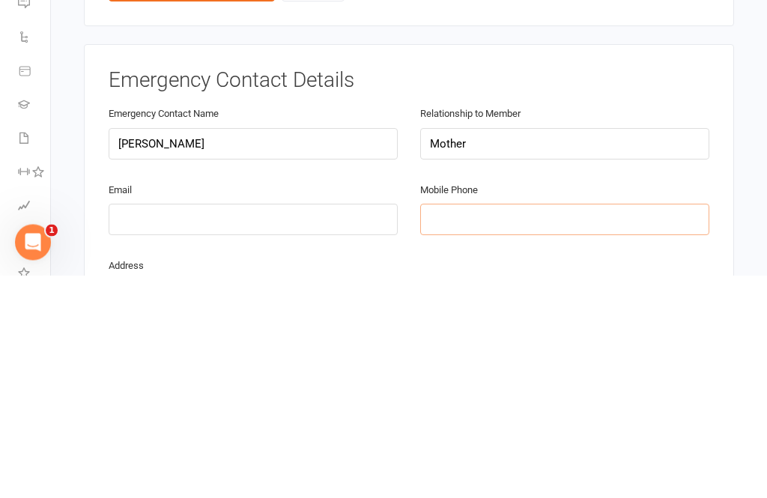
click at [468, 427] on input "tel" at bounding box center [564, 442] width 289 height 31
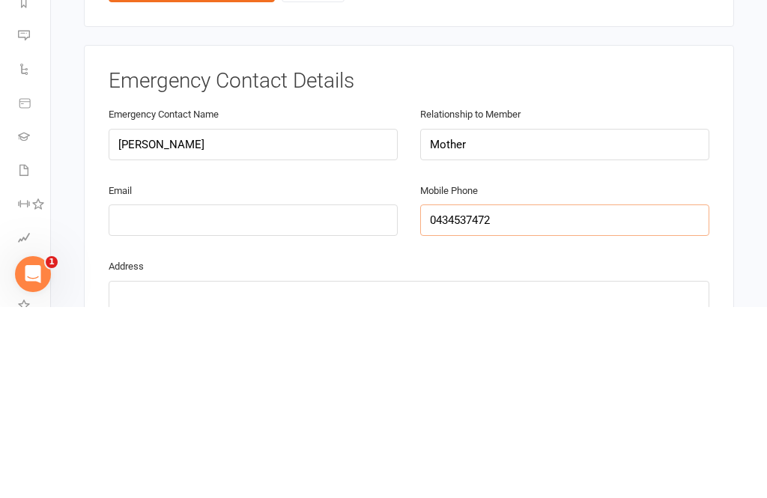
scroll to position [1198, 0]
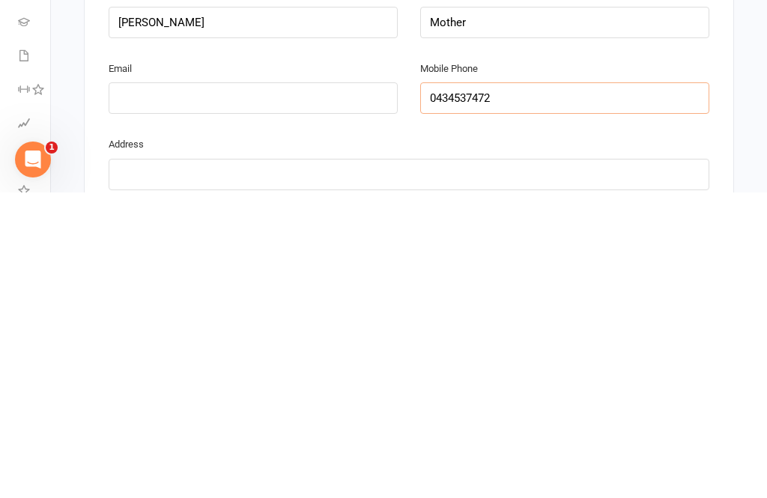
type input "0434537472"
click at [419, 464] on input "text" at bounding box center [409, 479] width 600 height 31
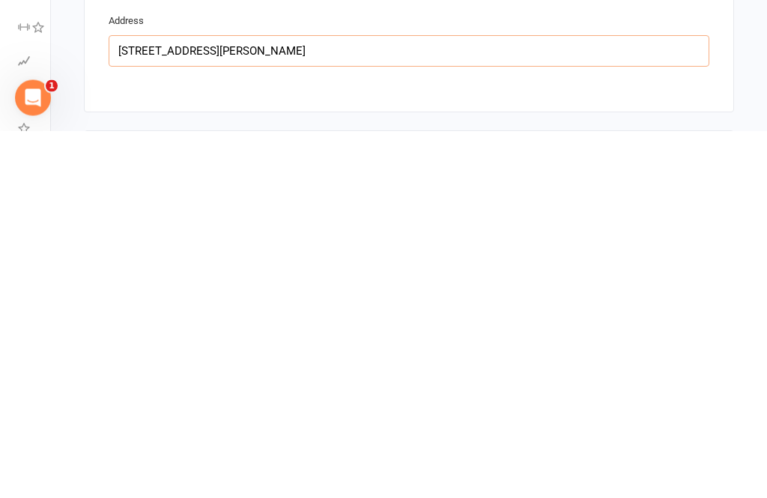
scroll to position [1168, 0]
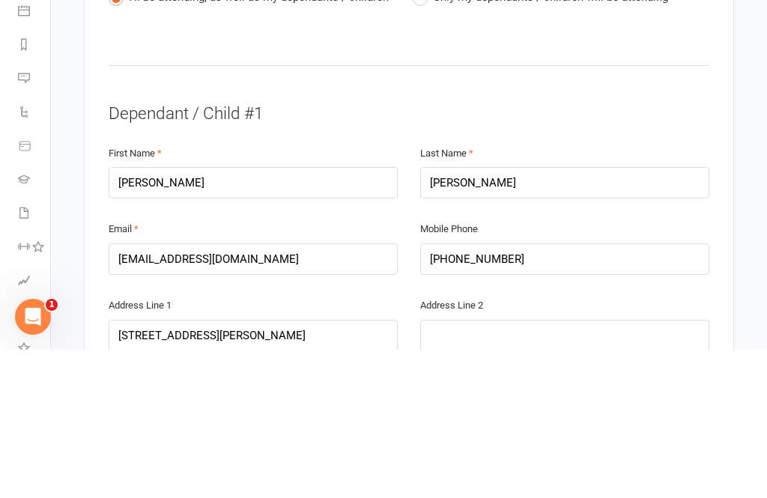
type input "21 Rowley St Pendle Hill"
click at [296, 315] on input "[PERSON_NAME]" at bounding box center [253, 330] width 289 height 31
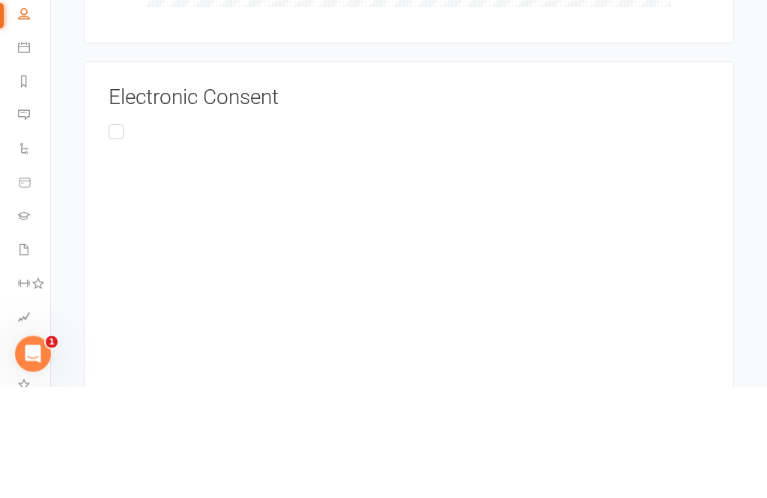
type input "Taite"
click at [109, 233] on input "This Privacy Policy applies only to information we collect through electronic o…" at bounding box center [114, 233] width 10 height 0
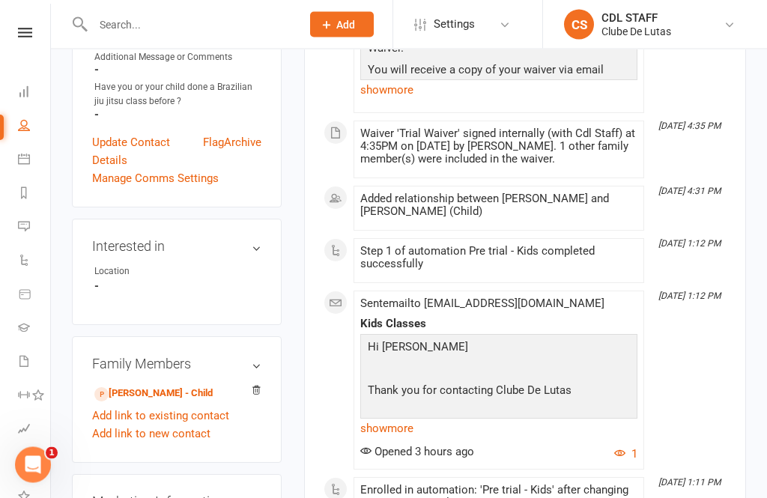
scroll to position [350, 0]
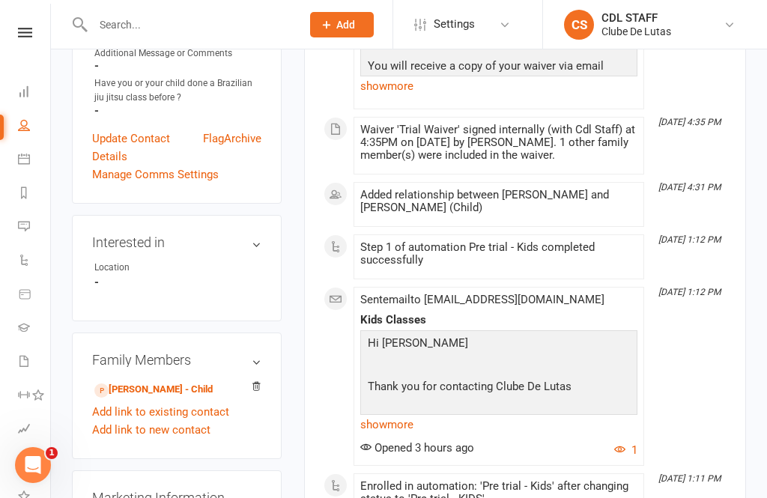
click at [174, 382] on link "Tate Peachey - Child" at bounding box center [153, 390] width 118 height 16
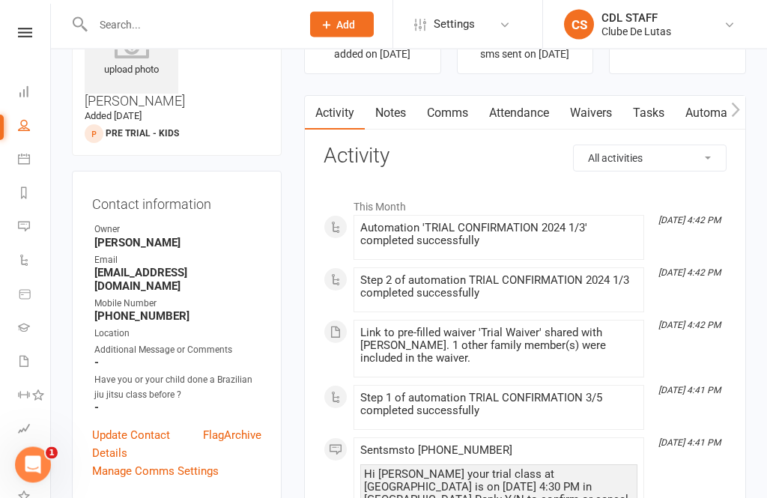
scroll to position [78, 0]
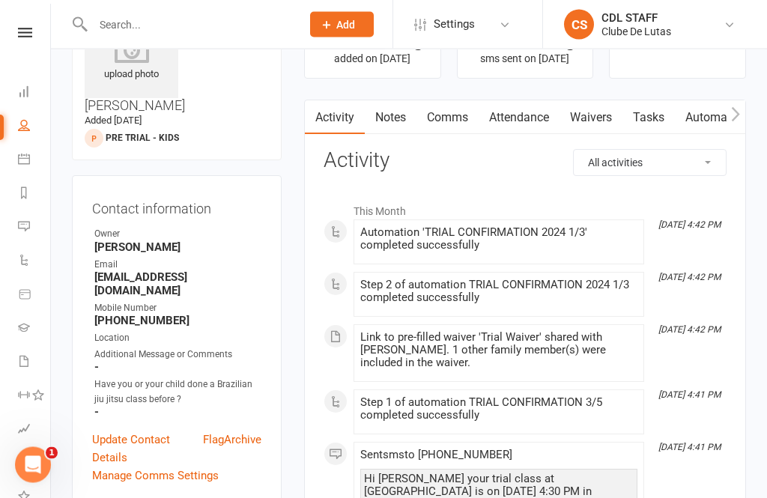
click at [134, 431] on link "Update Contact Details" at bounding box center [147, 449] width 111 height 36
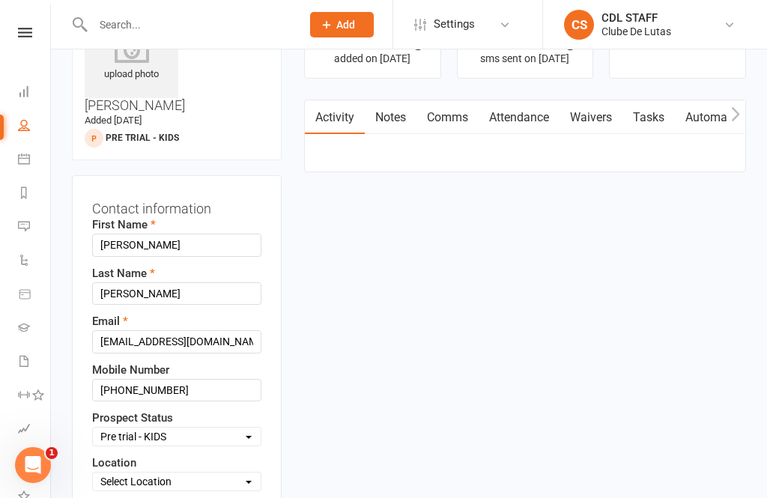
scroll to position [70, 0]
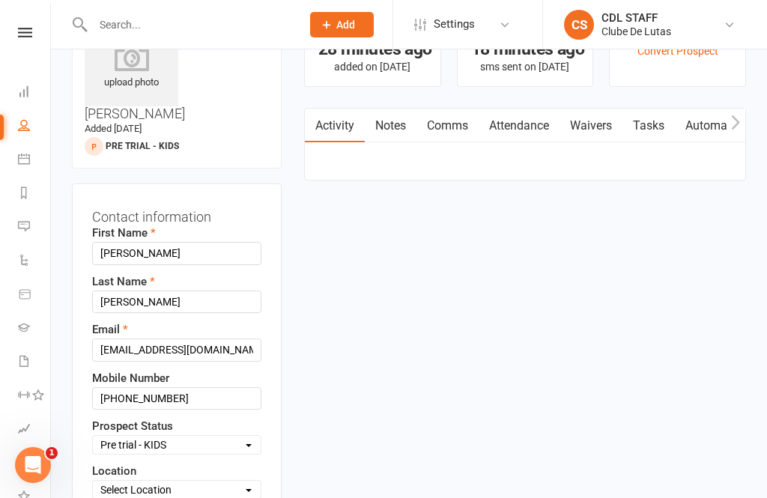
click at [240, 436] on select "Select Pre trial Pre trial - ADULTS Pre trial - INTRO Pre trial - KIDS IN TRIAL…" at bounding box center [177, 444] width 168 height 16
select select "IN TRIAL"
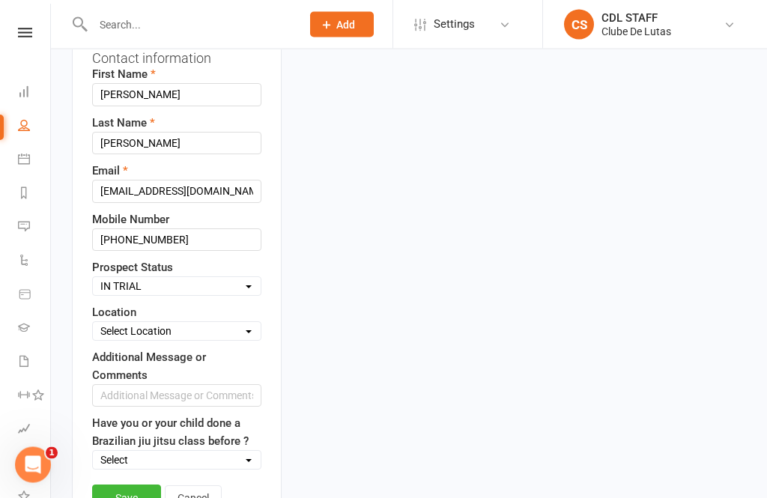
scroll to position [229, 0]
click at [145, 484] on link "Save" at bounding box center [126, 497] width 69 height 27
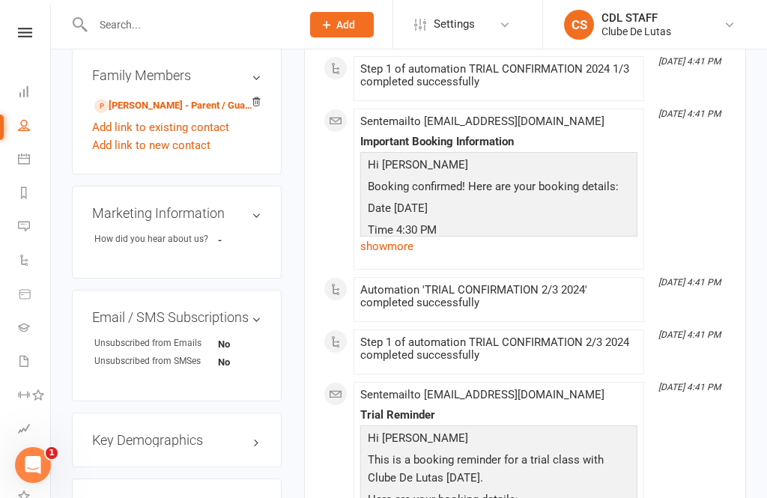
scroll to position [673, 0]
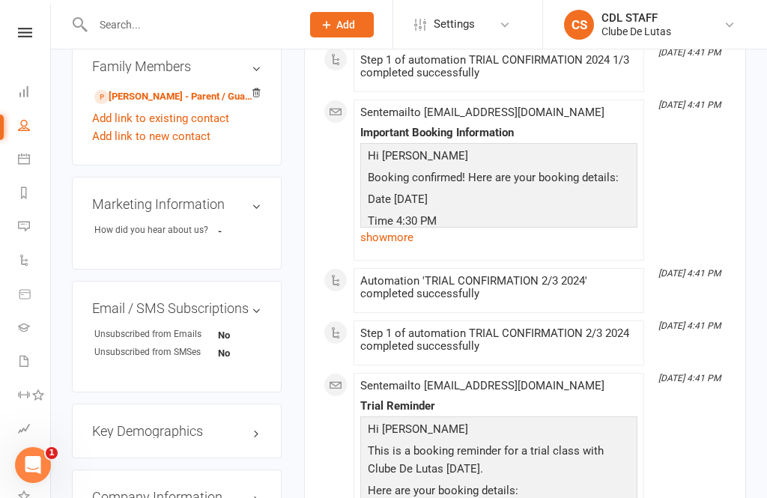
click at [28, 173] on link "Calendar" at bounding box center [35, 161] width 34 height 34
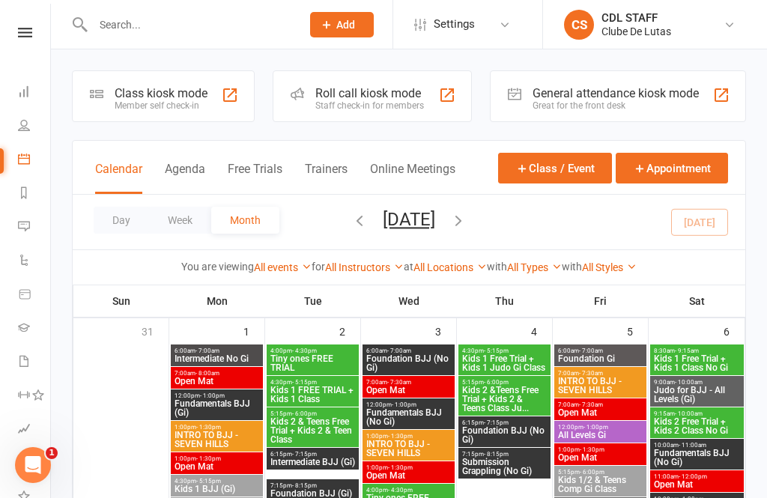
click at [186, 116] on div "Class kiosk mode Member self check-in" at bounding box center [163, 96] width 183 height 52
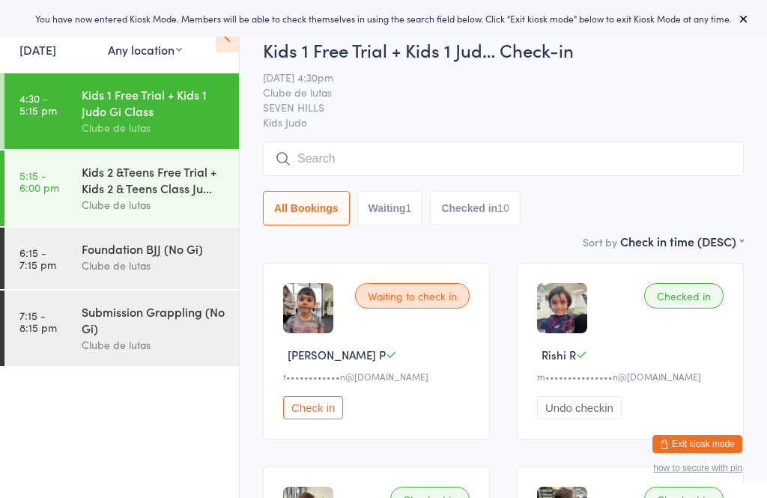
click at [314, 419] on button "Check in" at bounding box center [313, 407] width 60 height 23
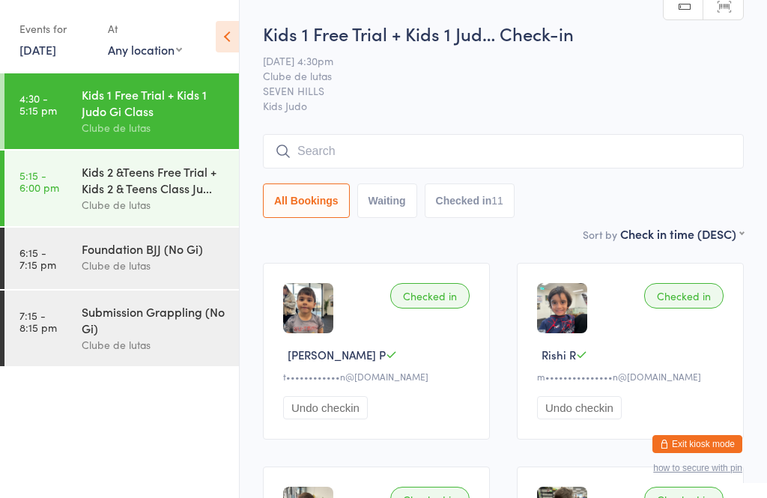
click at [433, 156] on input "search" at bounding box center [503, 151] width 481 height 34
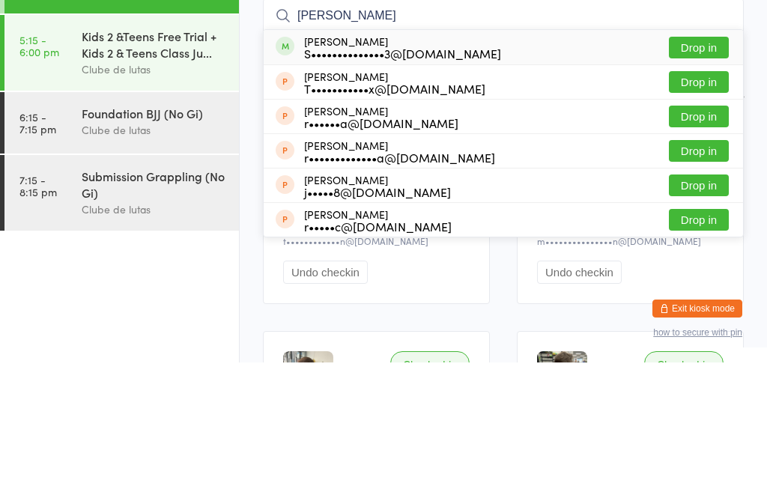
type input "[PERSON_NAME]"
click at [685, 172] on button "Drop in" at bounding box center [698, 183] width 60 height 22
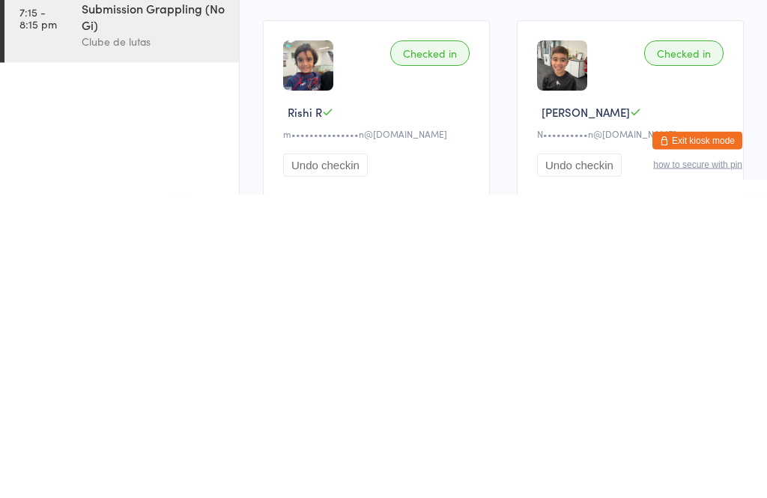
click at [719, 435] on button "Exit kiosk mode" at bounding box center [697, 444] width 90 height 18
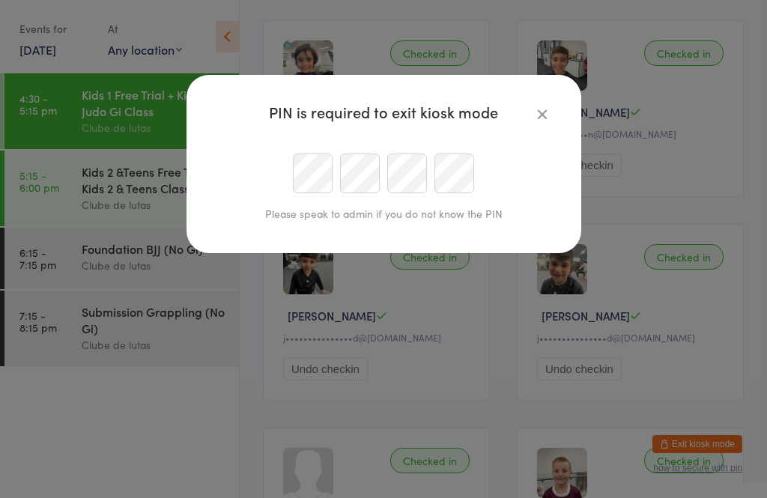
scroll to position [445, 0]
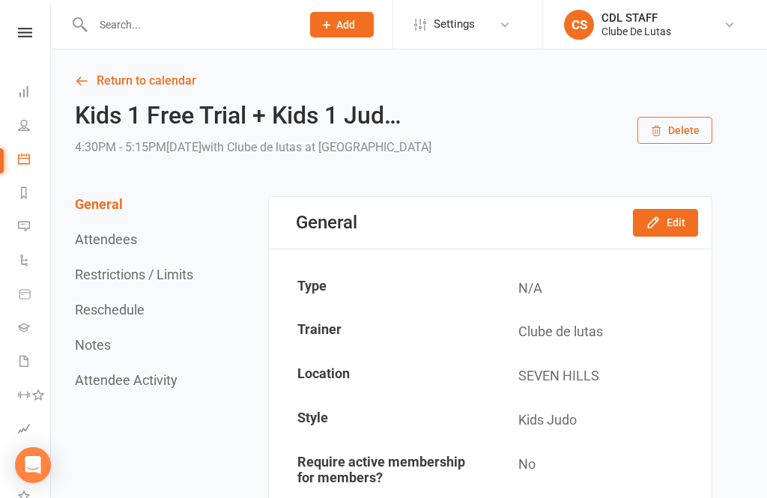
click at [345, 12] on button "Add" at bounding box center [342, 24] width 64 height 25
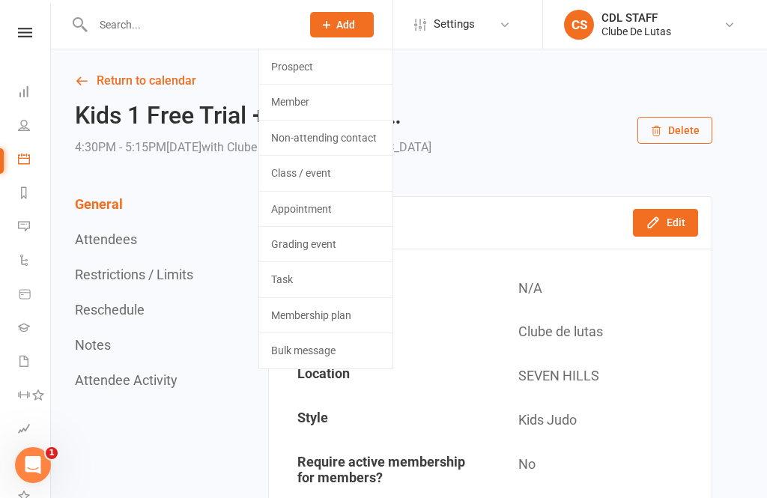
click at [320, 73] on link "Prospect" at bounding box center [325, 66] width 133 height 34
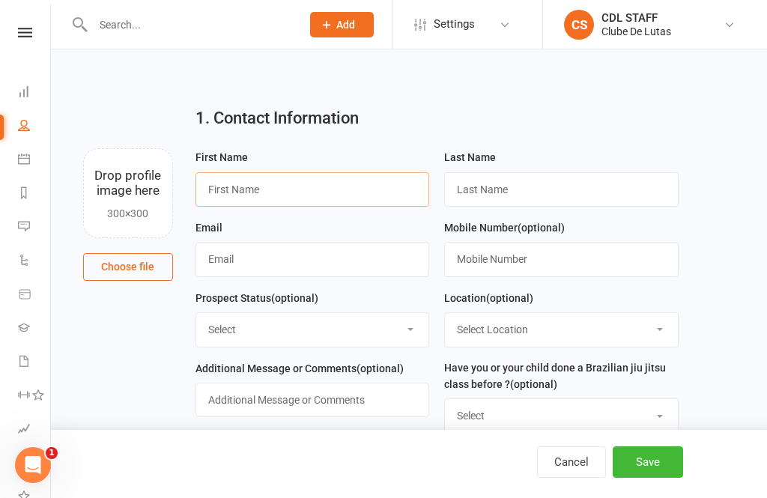
click at [225, 195] on input "text" at bounding box center [312, 189] width 234 height 34
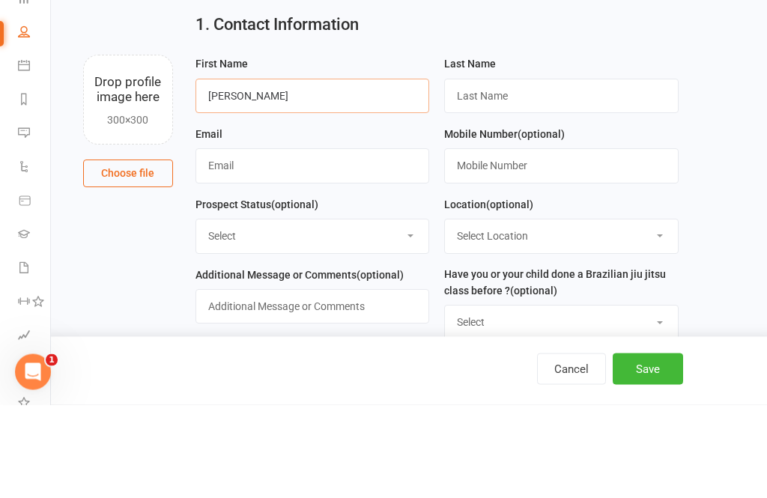
type input "[PERSON_NAME]"
click at [591, 172] on input "text" at bounding box center [561, 189] width 234 height 34
type input "Moala"
click at [231, 242] on input "text" at bounding box center [312, 259] width 234 height 34
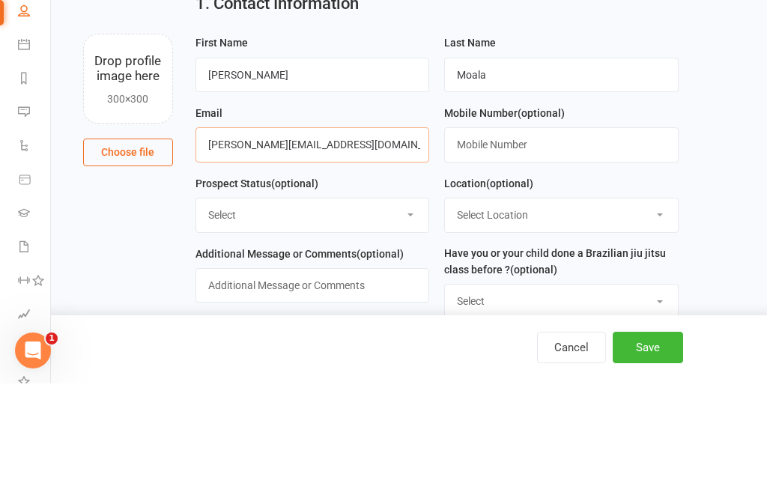
type input "Sione.moala88@gmail.com"
click at [593, 242] on input "text" at bounding box center [561, 259] width 234 height 34
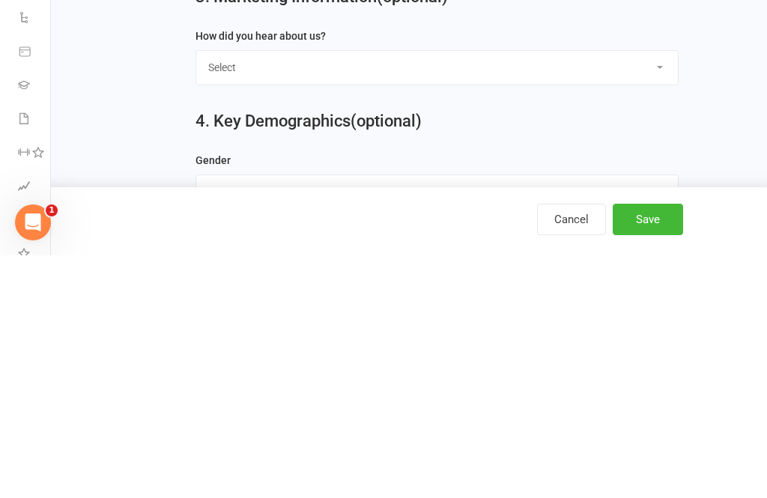
scroll to position [392, 0]
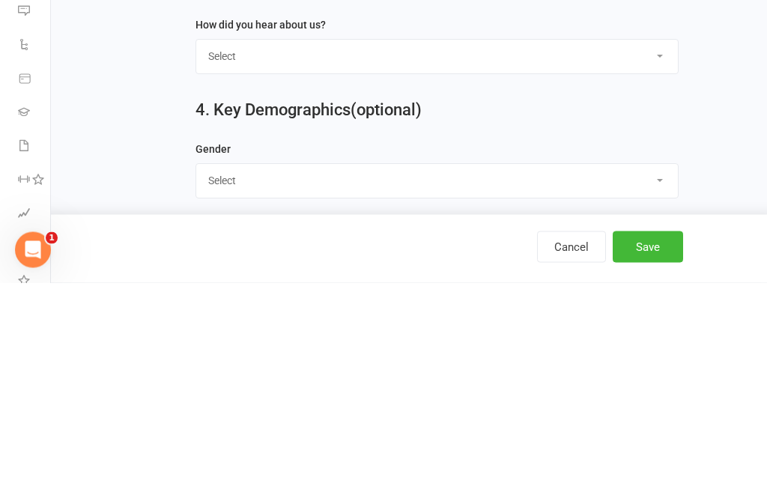
type input "0427375633"
click at [656, 255] on select "Select Google Through A Friend Walk by Pop up shop Facebook Instagram Flyers or…" at bounding box center [436, 271] width 481 height 33
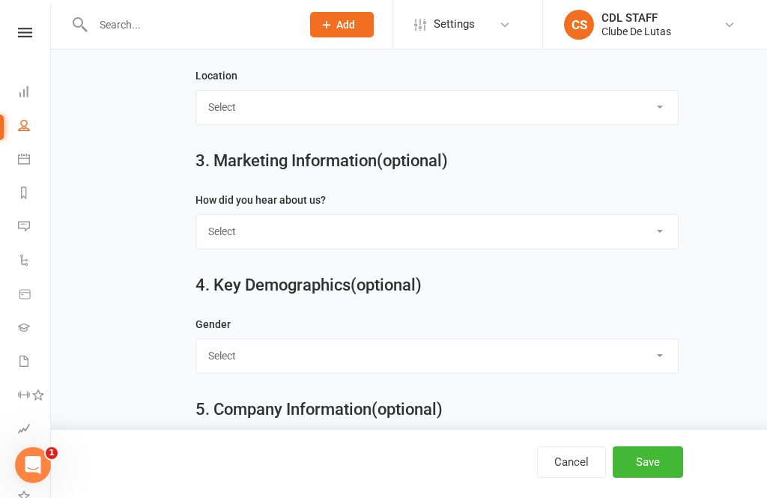
select select "Google"
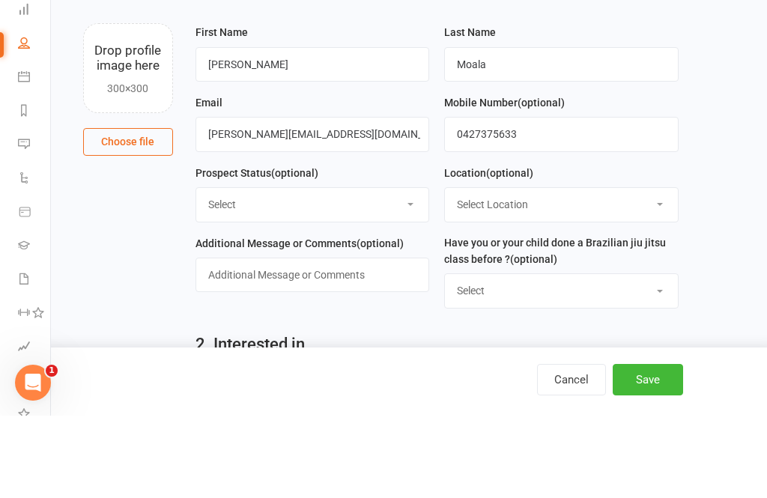
scroll to position [174, 0]
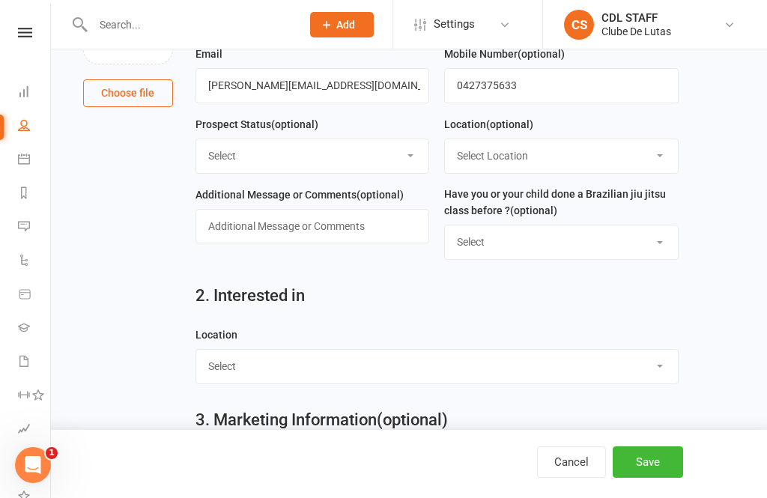
click at [656, 370] on select "Select Seven Hills Rouse Hill" at bounding box center [436, 366] width 481 height 33
select select "Seven Hills"
click at [661, 478] on button "Save" at bounding box center [647, 461] width 70 height 31
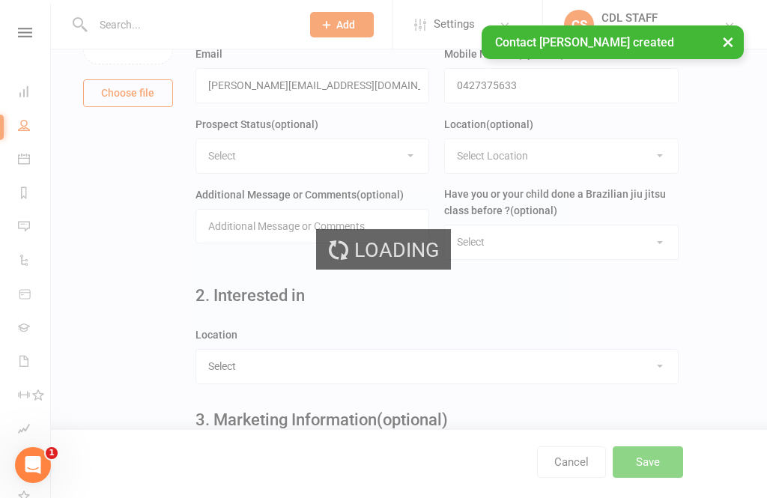
scroll to position [0, 0]
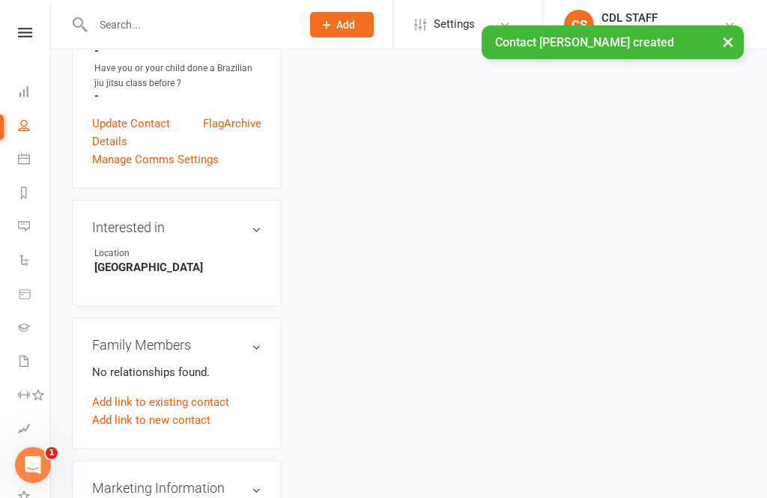
scroll to position [437, 0]
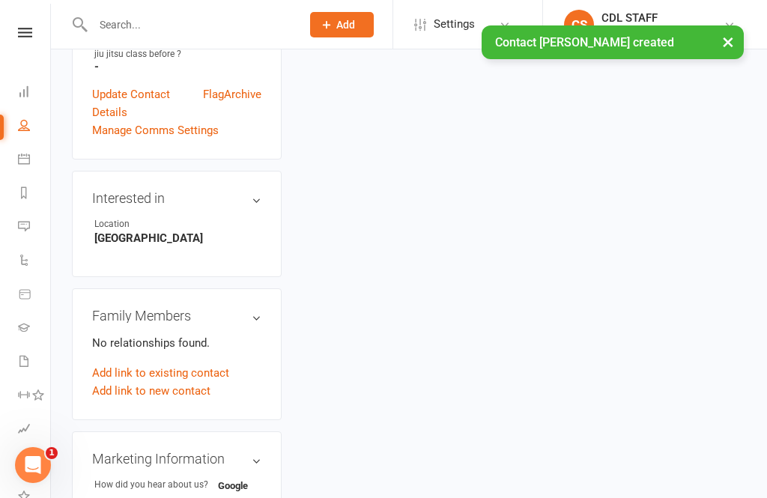
click at [189, 382] on link "Add link to new contact" at bounding box center [151, 391] width 118 height 18
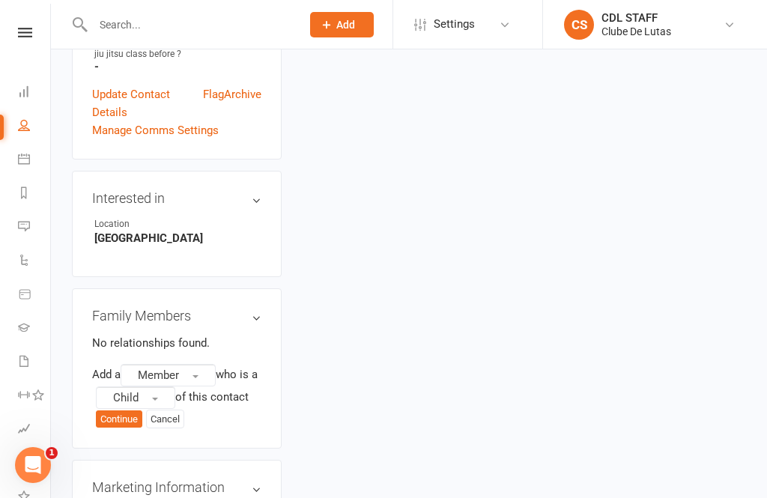
click at [207, 364] on button "Member" at bounding box center [168, 375] width 95 height 22
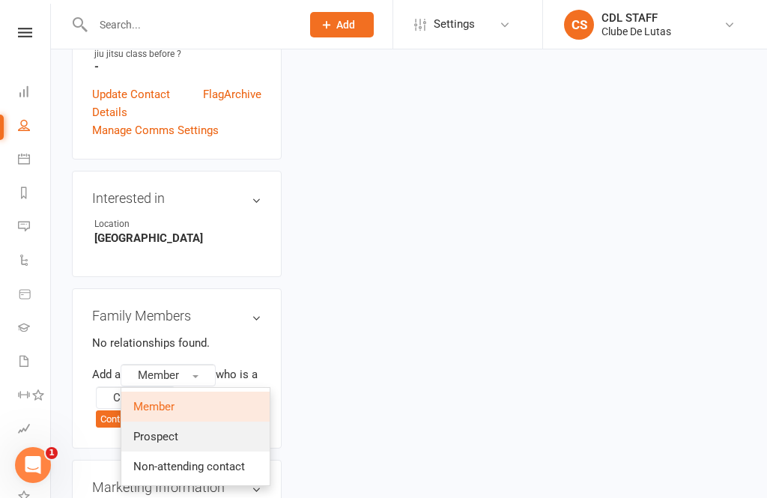
click at [234, 421] on link "Prospect" at bounding box center [195, 436] width 148 height 30
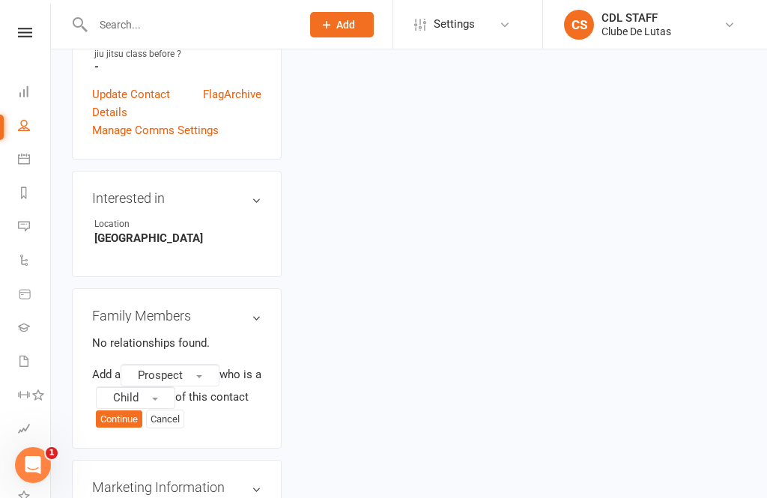
click at [122, 358] on div "Family Members No relationships found. Add a Prospect who is a Child of this co…" at bounding box center [177, 368] width 210 height 161
click at [138, 410] on button "Continue" at bounding box center [119, 419] width 46 height 18
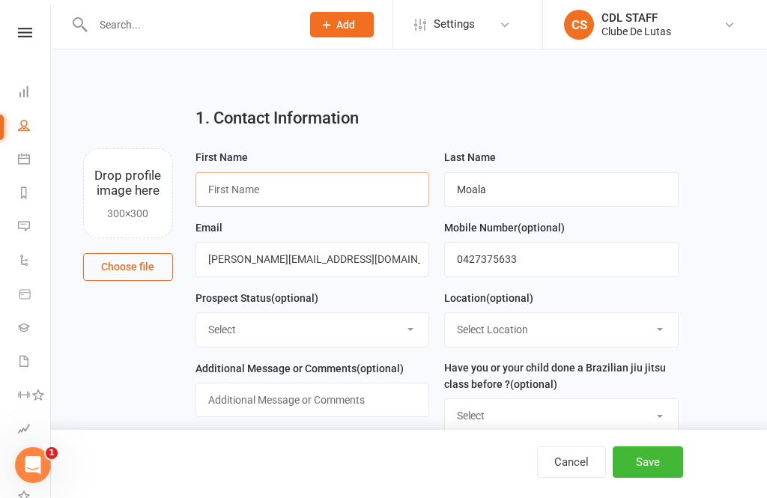
click at [354, 203] on input "text" at bounding box center [312, 189] width 234 height 34
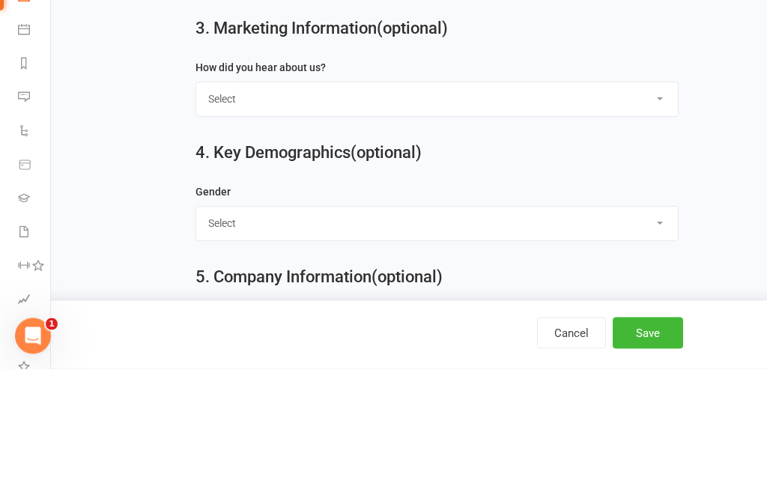
scroll to position [481, 0]
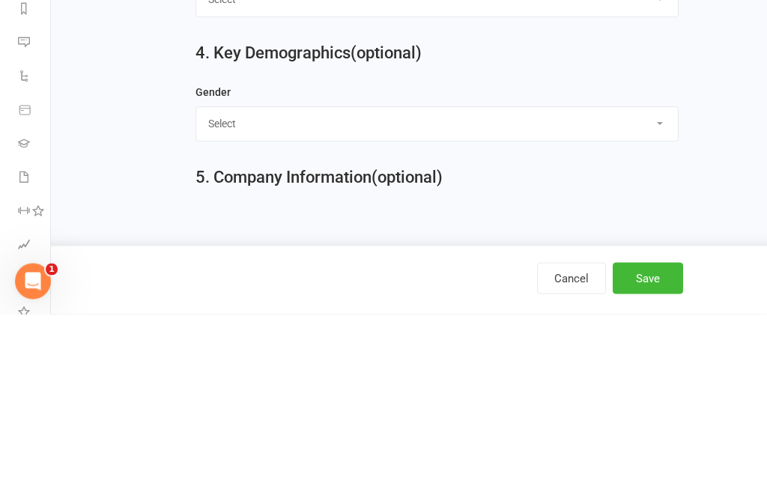
type input "Levi"
click at [667, 291] on select "Select Male Female" at bounding box center [436, 307] width 481 height 33
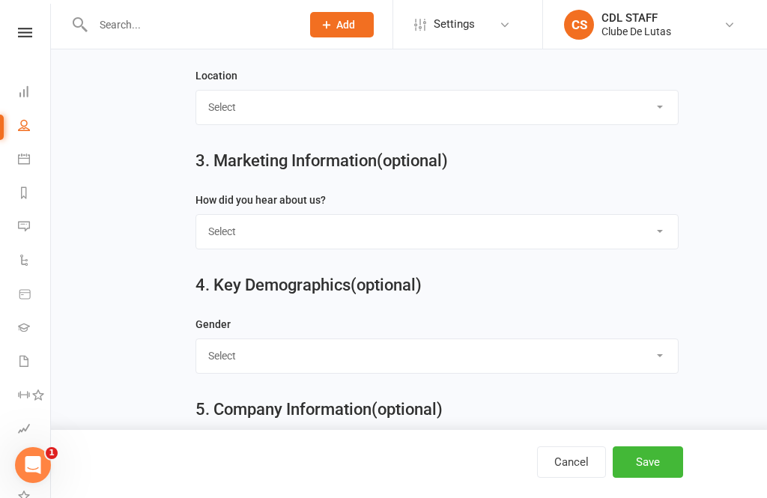
select select "Male"
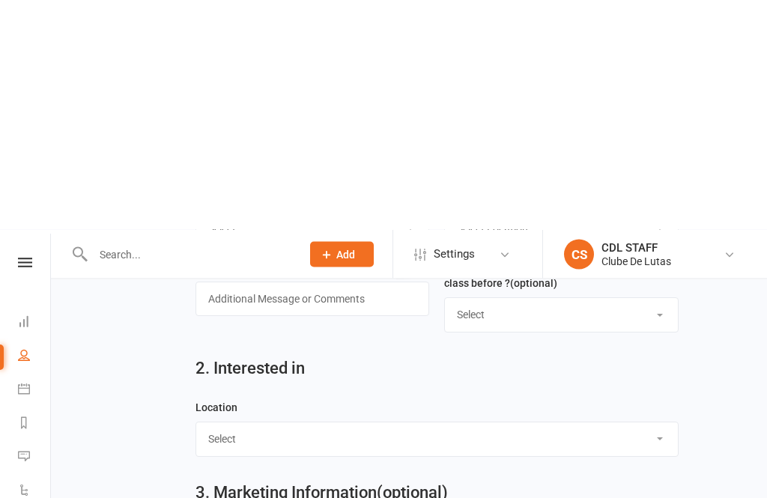
scroll to position [0, 0]
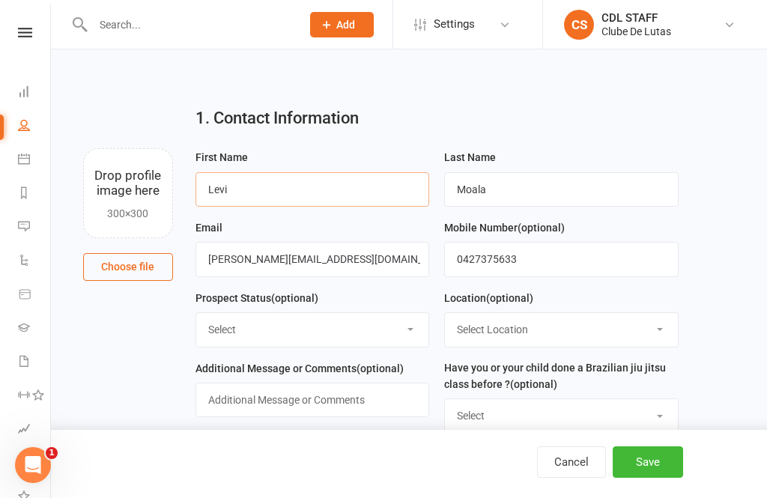
click at [275, 193] on input "Levi" at bounding box center [312, 189] width 234 height 34
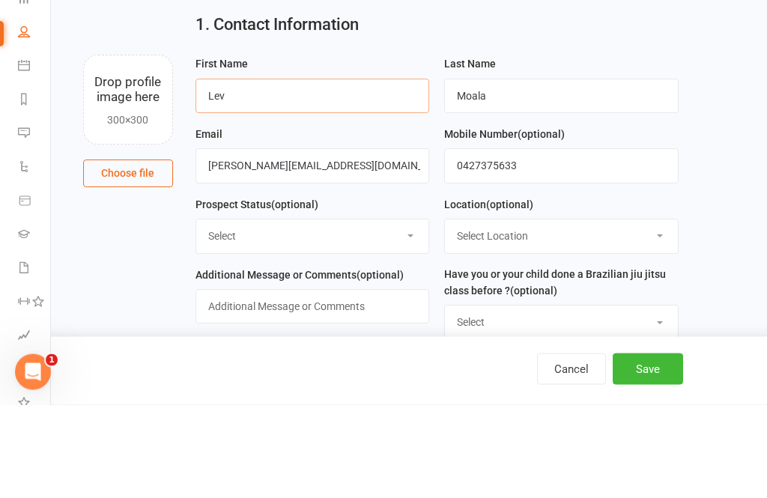
type input "Levi"
click at [701, 135] on main "1. Contact Information Drop profile image here 300×300 Choose file First Name L…" at bounding box center [409, 483] width 674 height 778
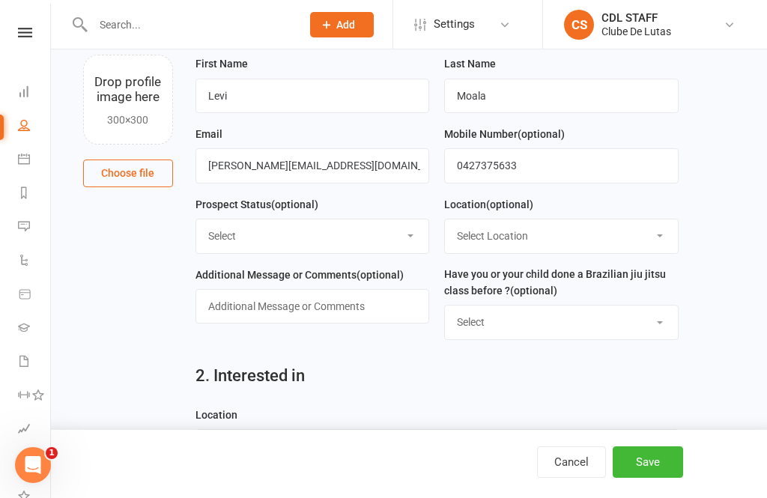
click at [671, 469] on button "Save" at bounding box center [647, 461] width 70 height 31
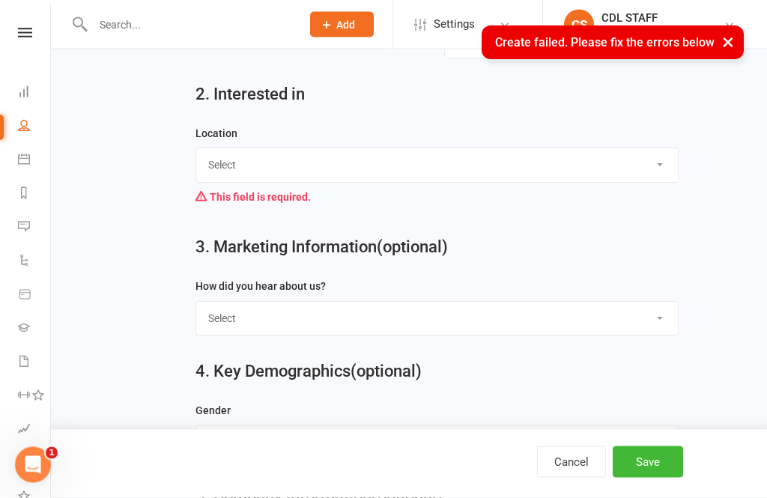
click at [644, 162] on select "Select Seven Hills Rouse Hill" at bounding box center [436, 165] width 481 height 33
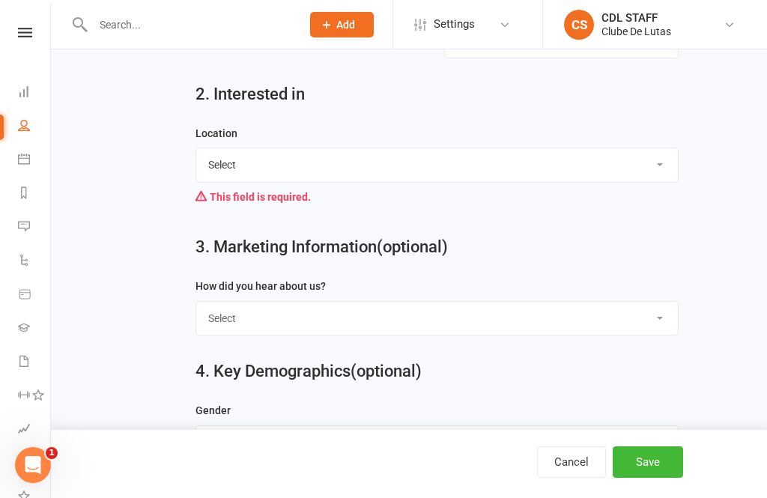
click at [472, 166] on select "Select Seven Hills Rouse Hill" at bounding box center [436, 164] width 481 height 33
select select "Seven Hills"
click at [663, 478] on button "Save" at bounding box center [647, 461] width 70 height 31
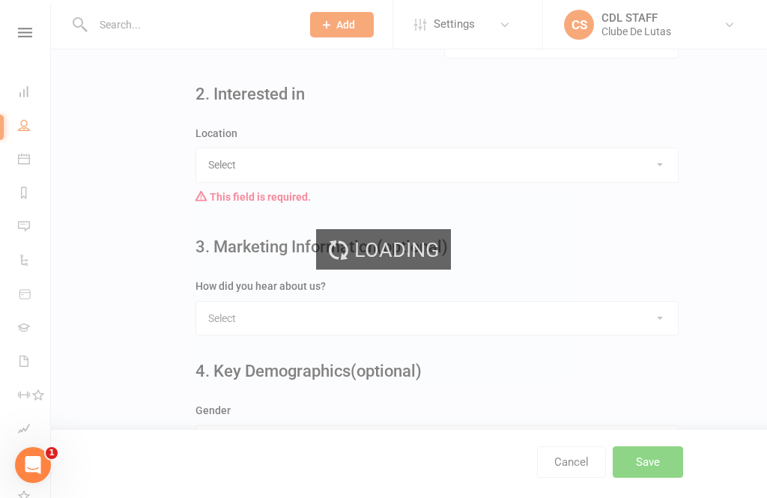
scroll to position [0, 0]
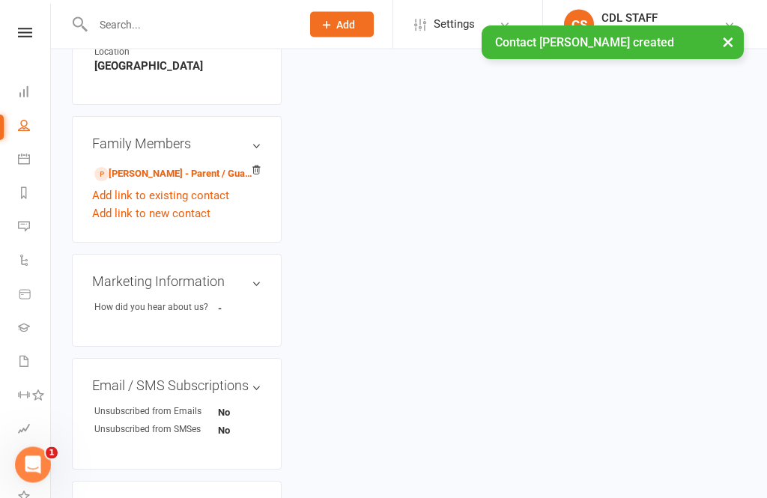
scroll to position [609, 0]
click at [173, 204] on link "Add link to new contact" at bounding box center [151, 213] width 118 height 18
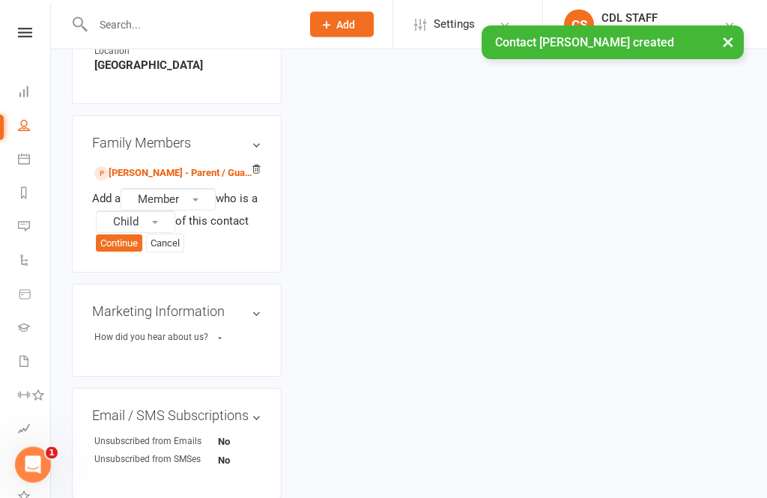
scroll to position [610, 0]
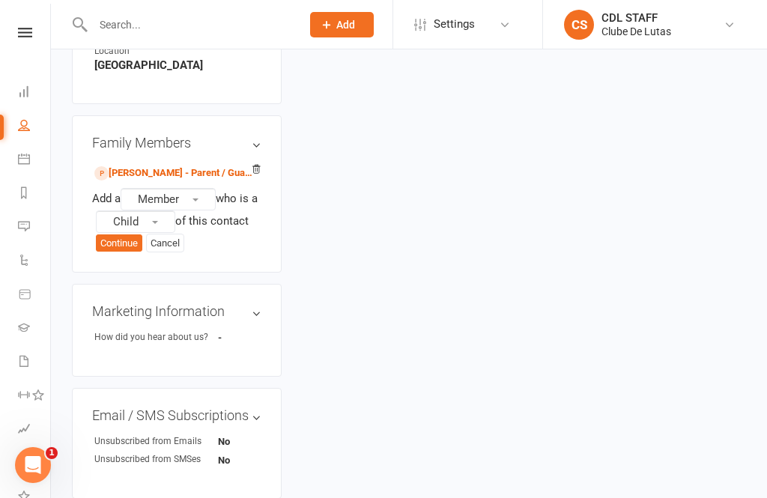
click at [198, 188] on button "Member" at bounding box center [168, 199] width 95 height 22
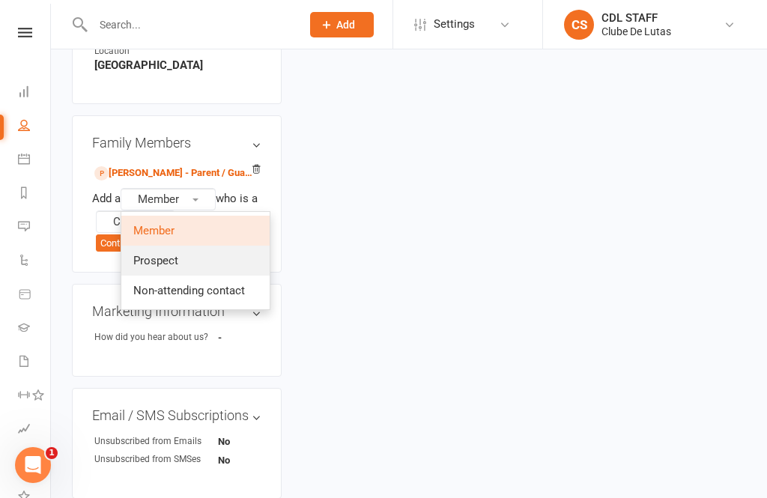
click at [219, 246] on link "Prospect" at bounding box center [195, 261] width 148 height 30
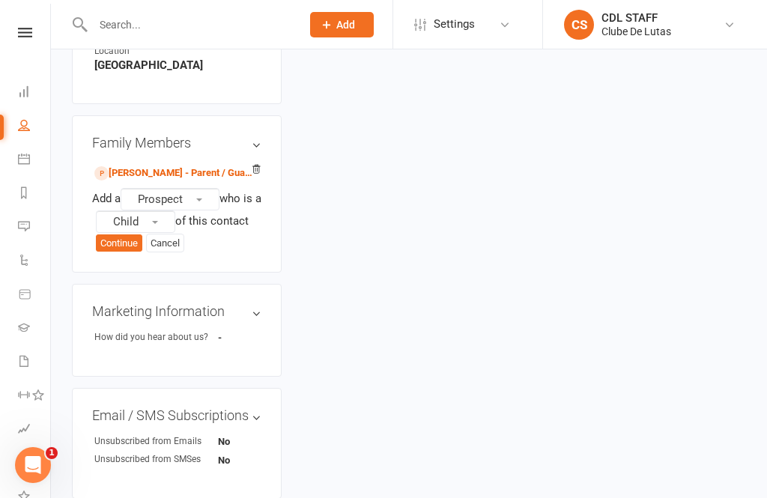
click at [120, 234] on button "Continue" at bounding box center [119, 243] width 46 height 18
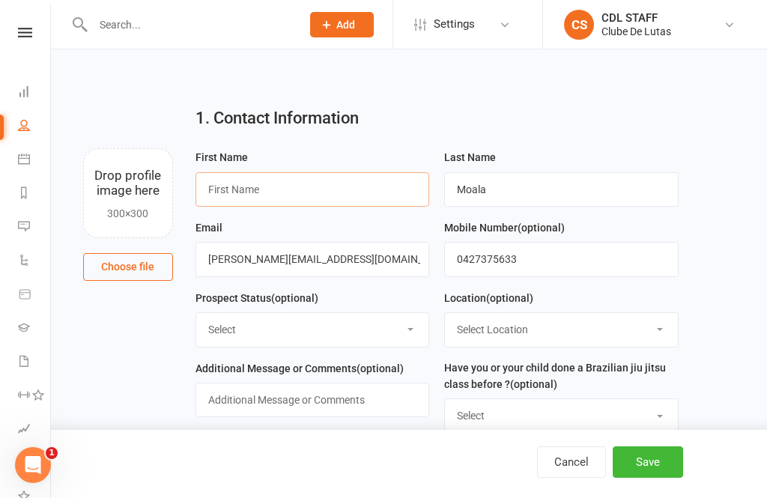
click at [327, 177] on input "text" at bounding box center [312, 189] width 234 height 34
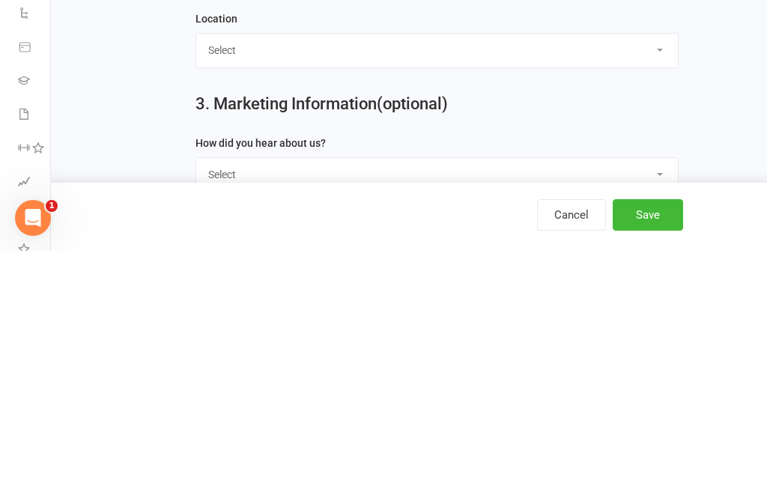
type input "Jai"
click at [650, 281] on select "Select Seven Hills Rouse Hill" at bounding box center [436, 297] width 481 height 33
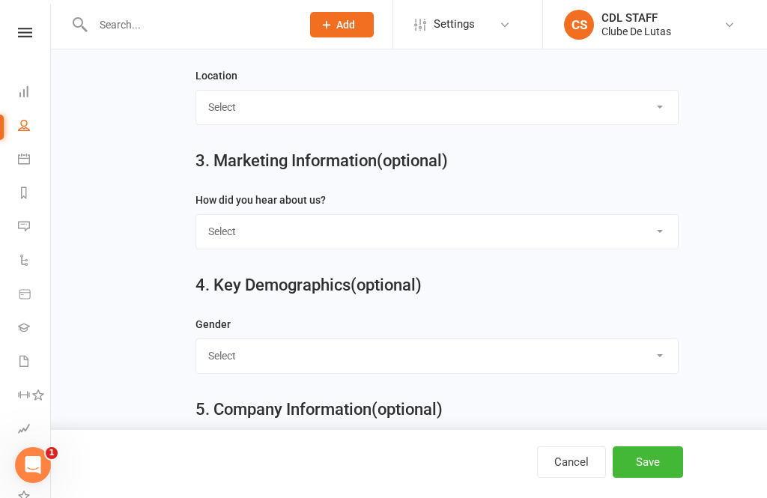
click at [642, 226] on select "Select Google Through A Friend Walk by Pop up shop Facebook Instagram Flyers or…" at bounding box center [436, 231] width 481 height 33
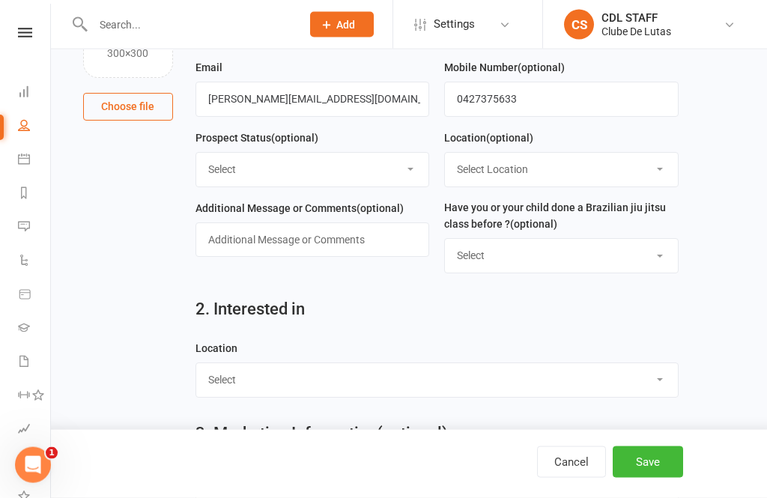
scroll to position [200, 0]
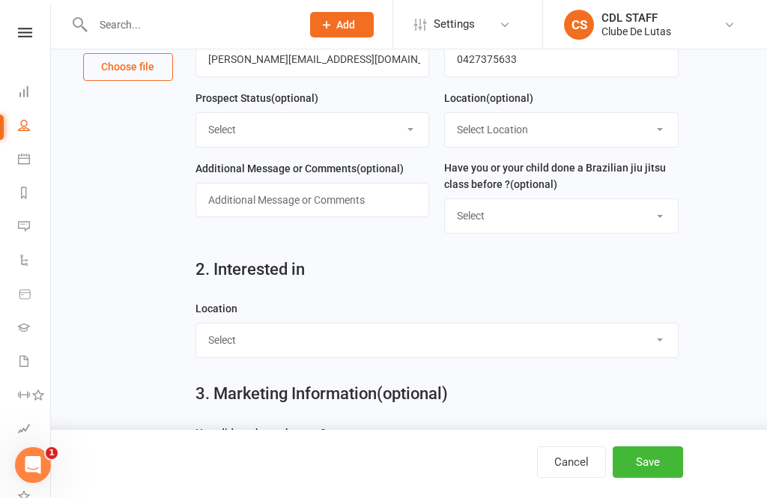
click at [619, 355] on select "Select Seven Hills Rouse Hill" at bounding box center [436, 339] width 481 height 33
select select "Seven Hills"
click at [652, 478] on button "Save" at bounding box center [647, 461] width 70 height 31
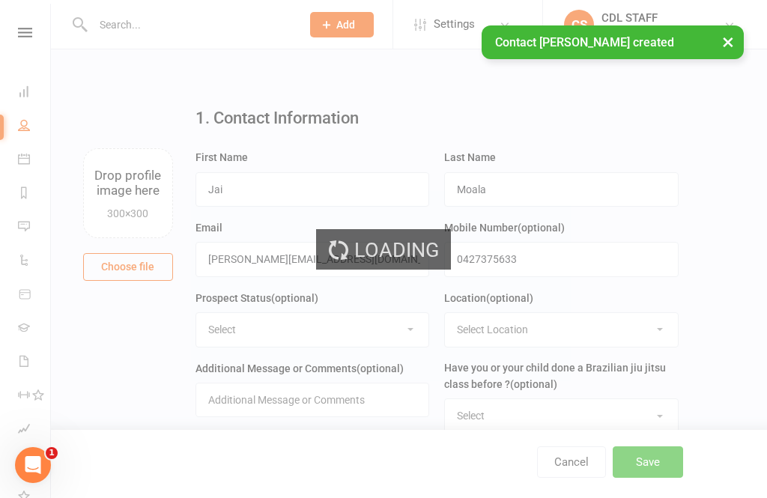
scroll to position [16, 0]
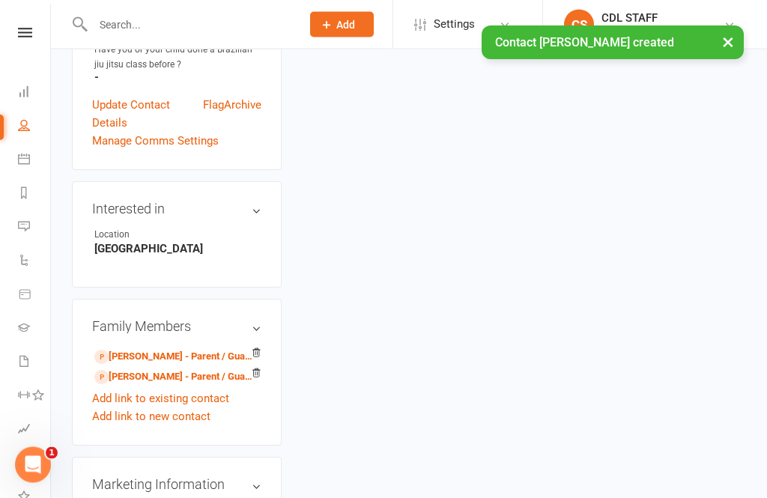
scroll to position [427, 0]
click at [124, 369] on link "Sione Moala - Parent / Guardian of Levi Moala" at bounding box center [173, 377] width 159 height 16
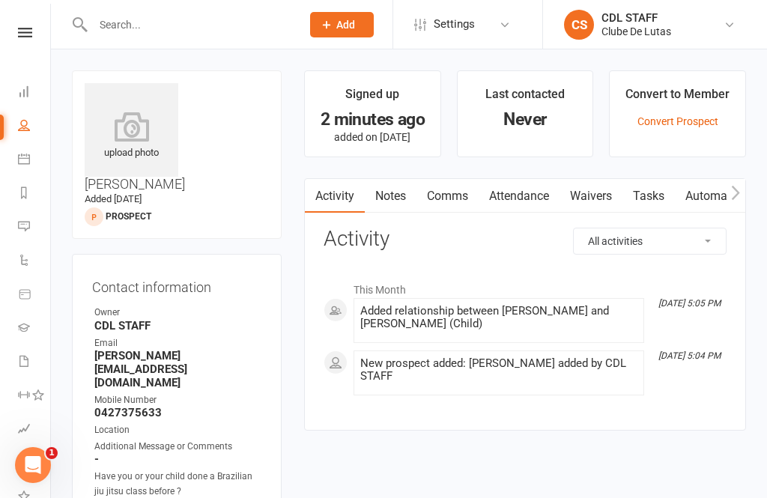
click at [606, 199] on link "Waivers" at bounding box center [590, 196] width 63 height 34
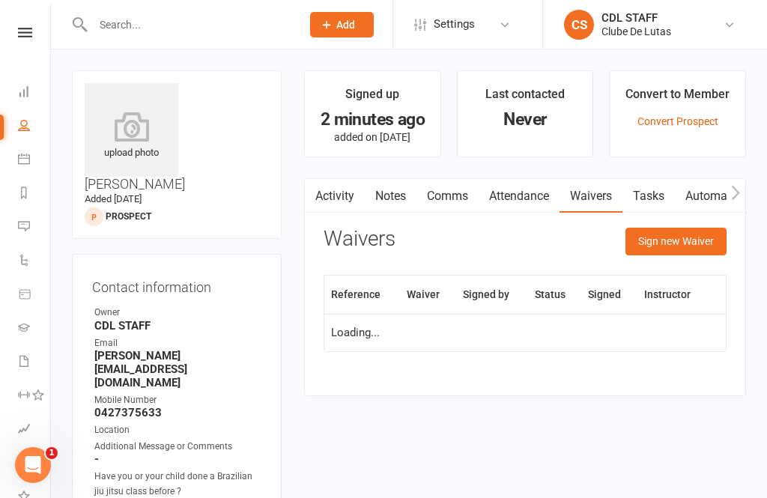
scroll to position [48, 0]
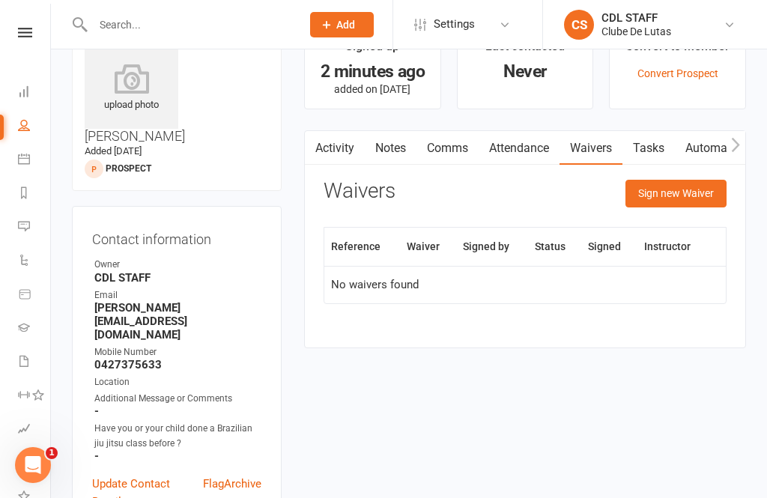
click at [696, 199] on button "Sign new Waiver" at bounding box center [675, 193] width 101 height 27
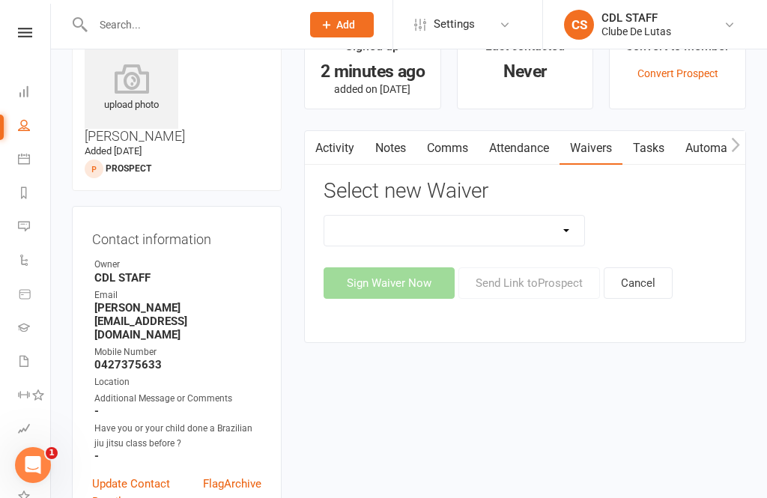
click at [565, 243] on select "Change Payment Details Membership CDL SEVEN HILLS Trial Waiver" at bounding box center [454, 231] width 260 height 30
select select "6921"
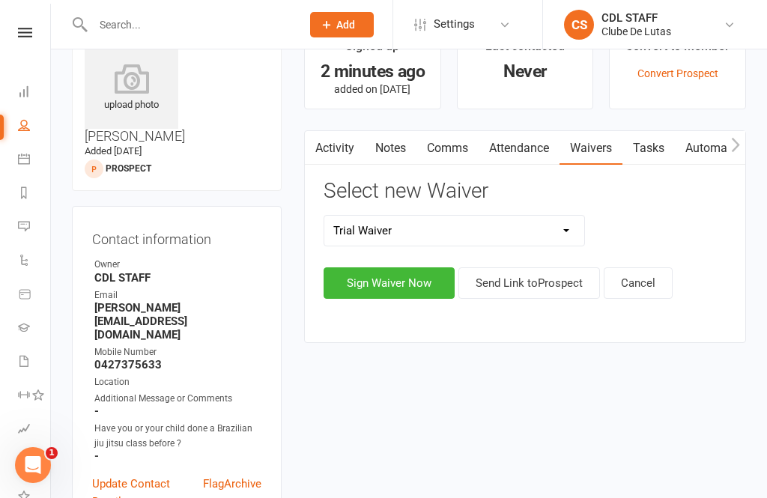
click at [425, 290] on button "Sign Waiver Now" at bounding box center [388, 282] width 131 height 31
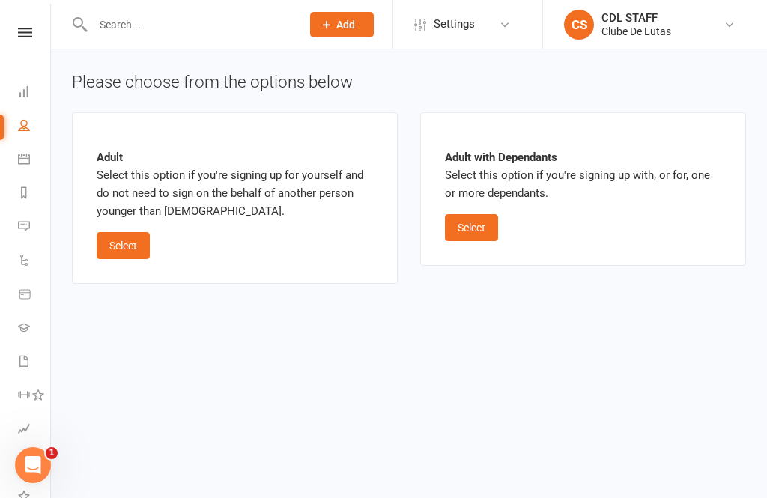
click at [484, 233] on button "Select" at bounding box center [471, 227] width 53 height 27
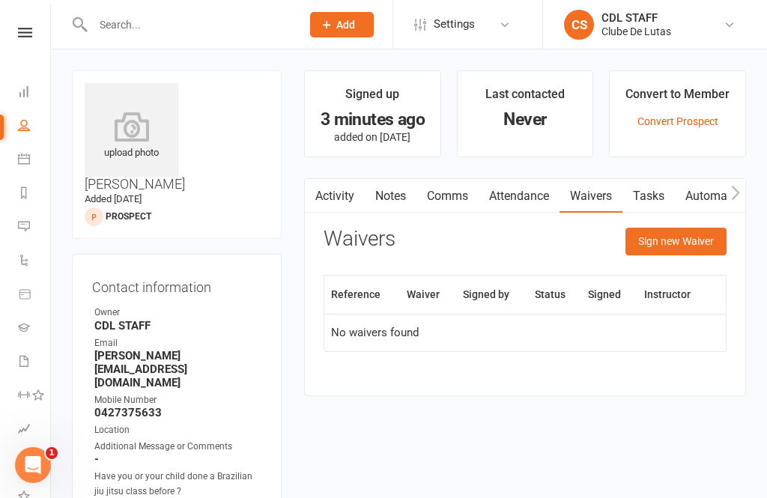
click at [676, 249] on button "Sign new Waiver" at bounding box center [675, 241] width 101 height 27
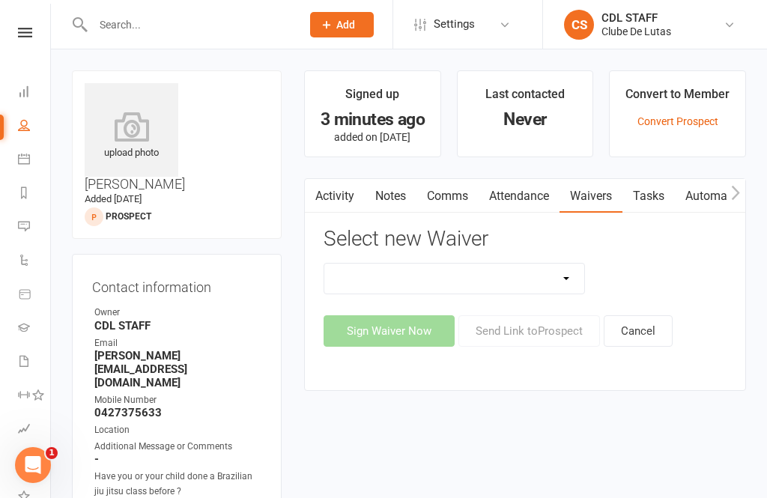
click at [563, 268] on select "Change Payment Details Membership CDL SEVEN HILLS Trial Waiver" at bounding box center [454, 278] width 260 height 30
select select "6921"
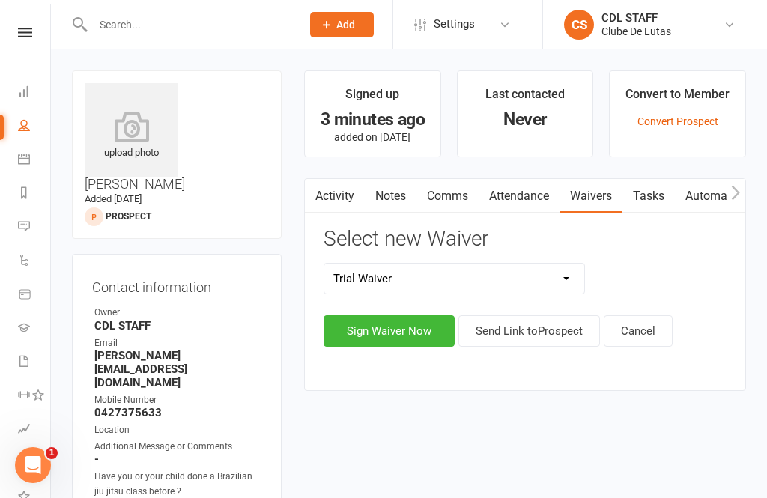
click at [420, 322] on button "Sign Waiver Now" at bounding box center [388, 330] width 131 height 31
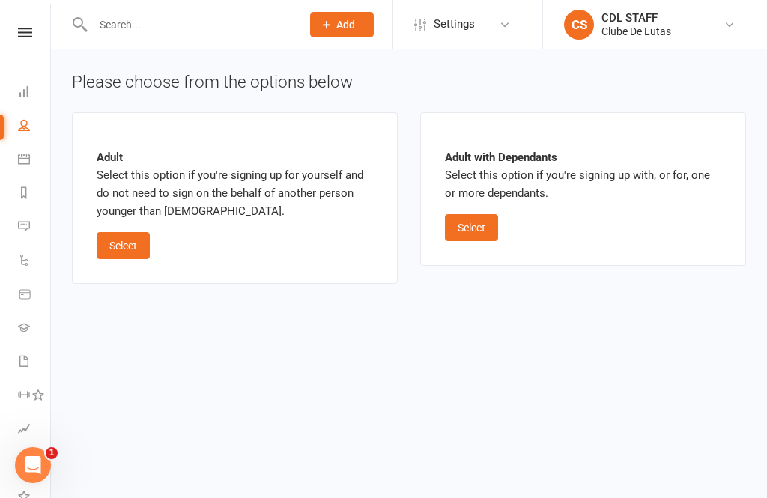
click at [495, 234] on button "Select" at bounding box center [471, 227] width 53 height 27
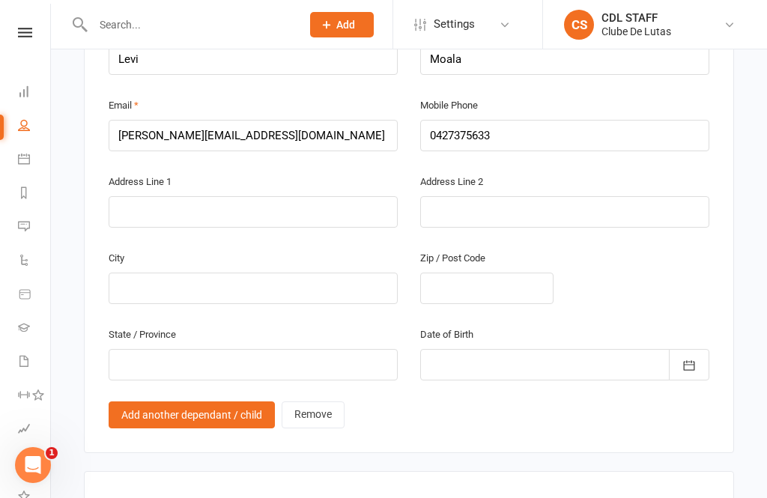
click at [219, 401] on link "Add another dependant / child" at bounding box center [192, 414] width 166 height 27
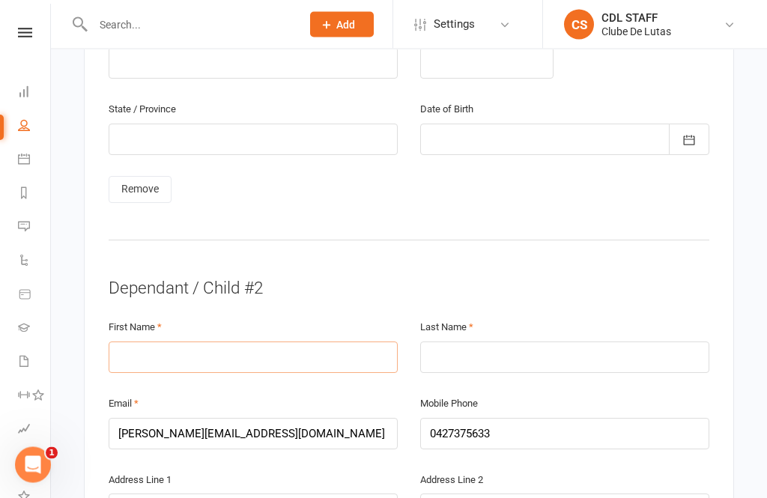
click at [278, 342] on input "text" at bounding box center [253, 357] width 289 height 31
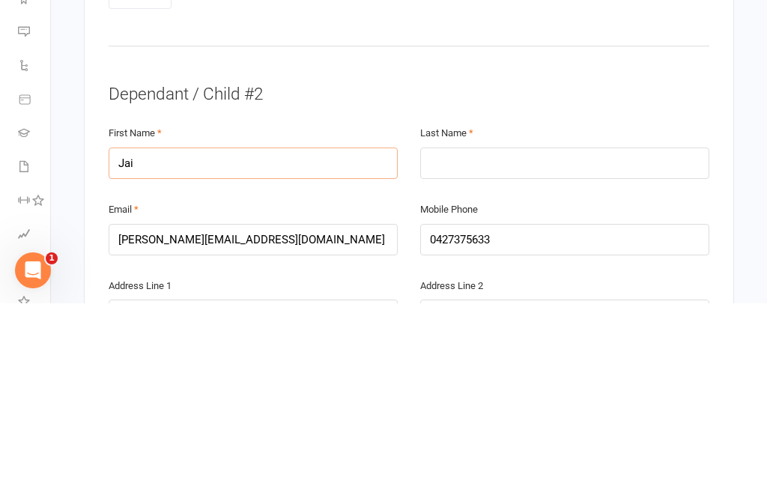
type input "Jai"
click at [533, 342] on input "text" at bounding box center [564, 357] width 289 height 31
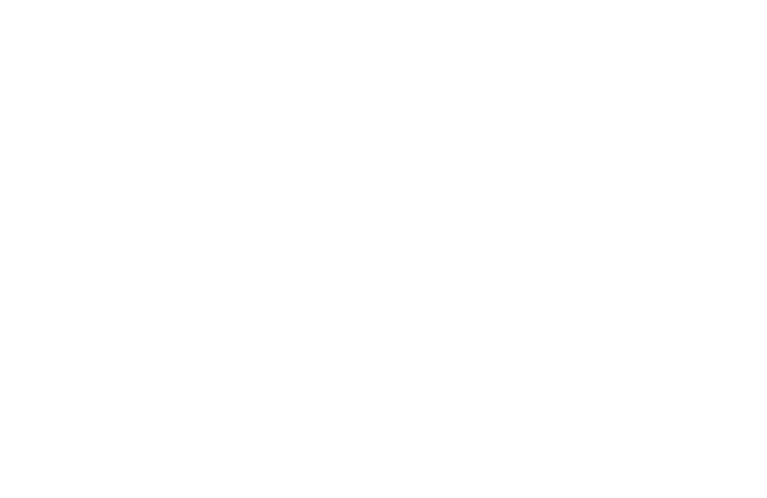
scroll to position [1900, 0]
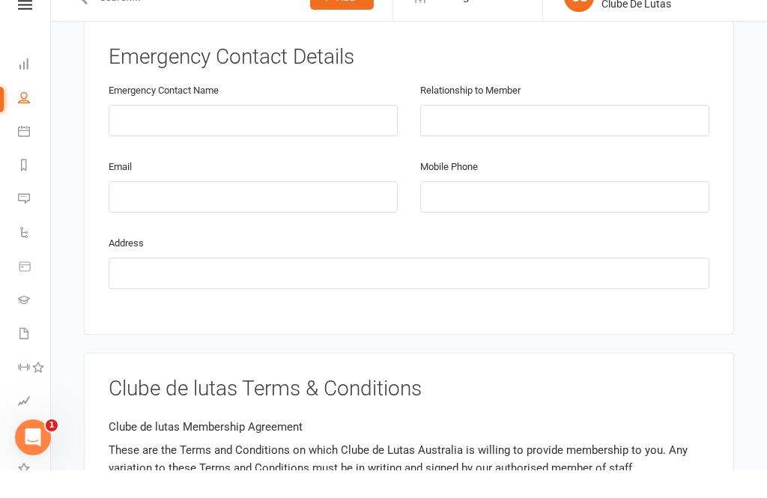
type input "Moala"
click at [343, 132] on input "text" at bounding box center [253, 147] width 289 height 31
type input "Sione"
click at [544, 132] on input "text" at bounding box center [564, 147] width 289 height 31
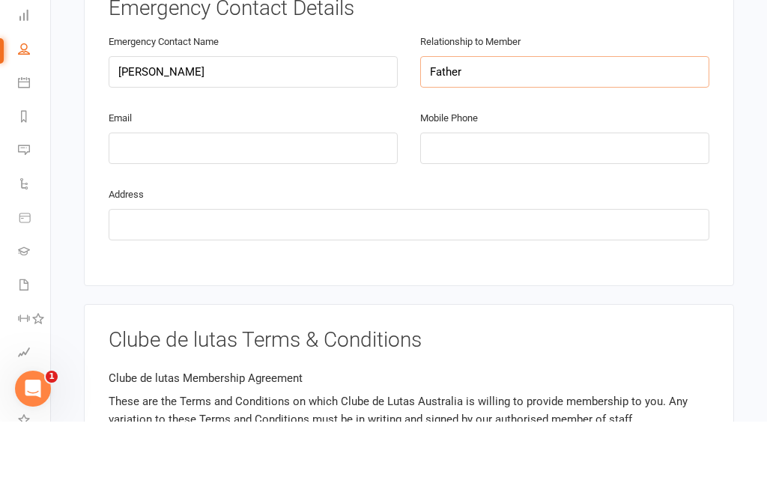
type input "Father"
click at [512, 209] on input "tel" at bounding box center [564, 224] width 289 height 31
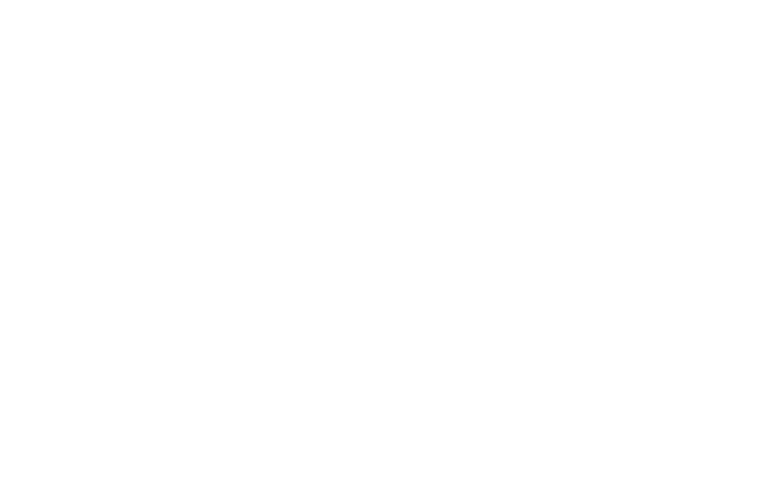
scroll to position [6059, 0]
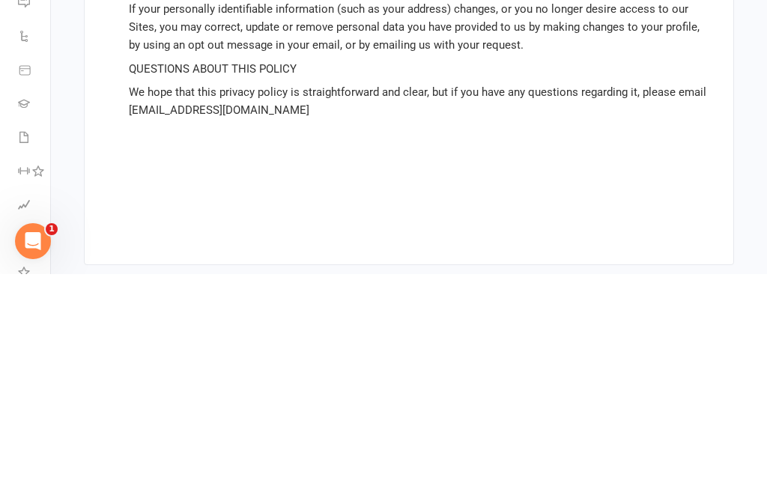
type input "0427375633"
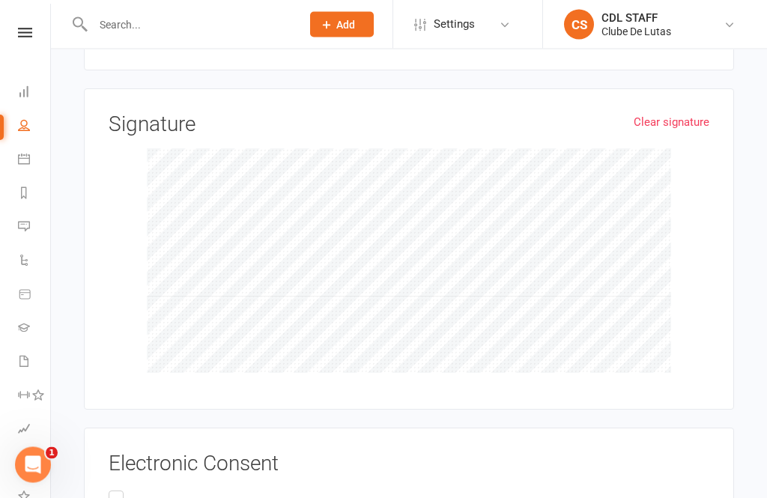
click at [118, 488] on input "This Privacy Policy applies only to information we collect through electronic o…" at bounding box center [114, 488] width 10 height 0
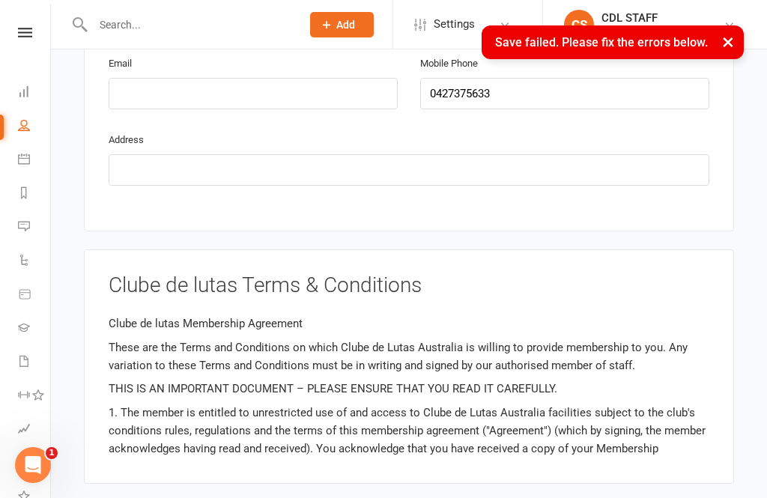
scroll to position [534, 0]
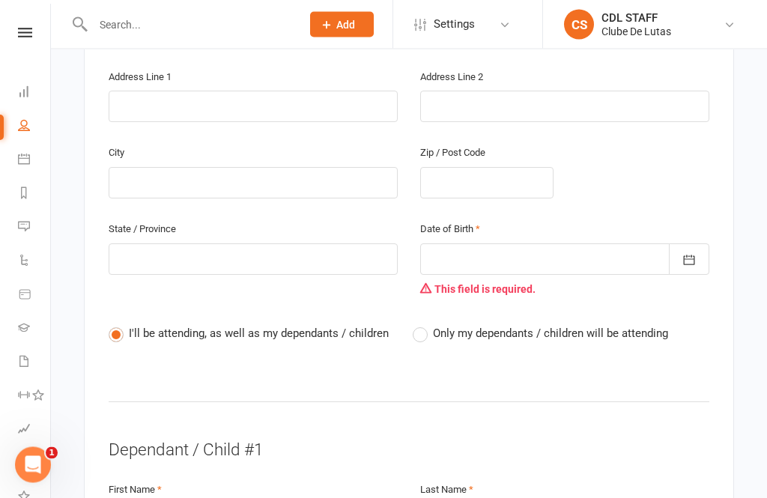
click at [586, 244] on div at bounding box center [564, 259] width 289 height 31
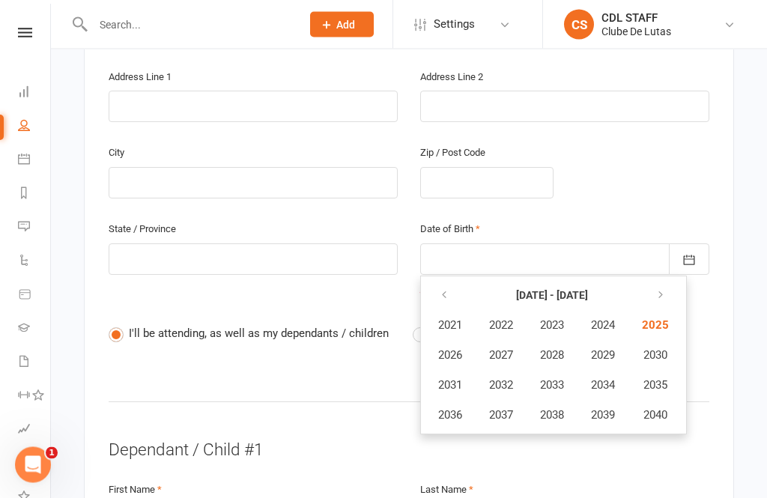
scroll to position [524, 0]
click at [458, 281] on button "button" at bounding box center [445, 294] width 32 height 27
click at [443, 289] on icon "button" at bounding box center [444, 295] width 10 height 12
click at [563, 348] on span "1988" at bounding box center [552, 354] width 24 height 13
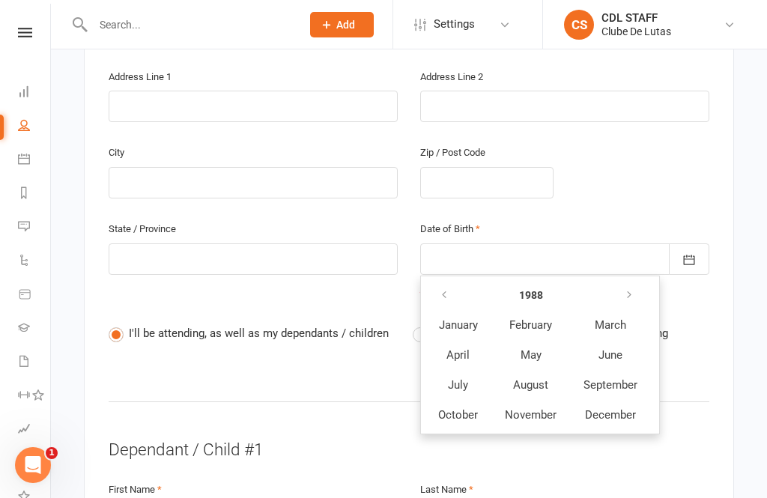
click at [624, 378] on span "September" at bounding box center [610, 384] width 54 height 13
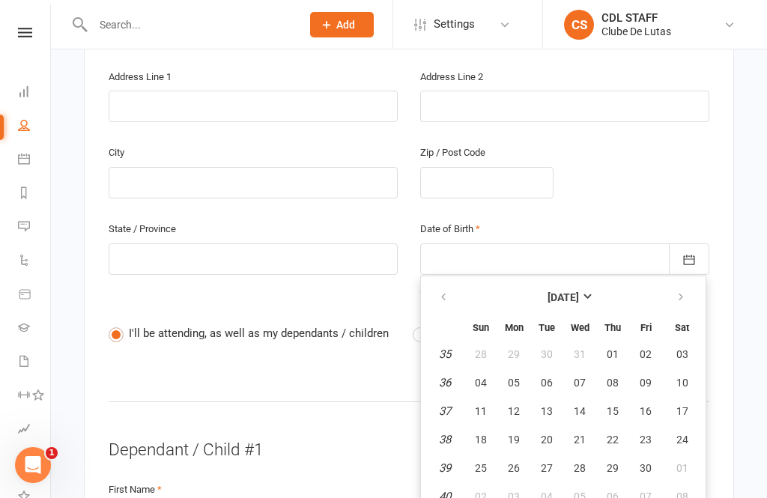
click at [516, 462] on span "26" at bounding box center [514, 468] width 12 height 12
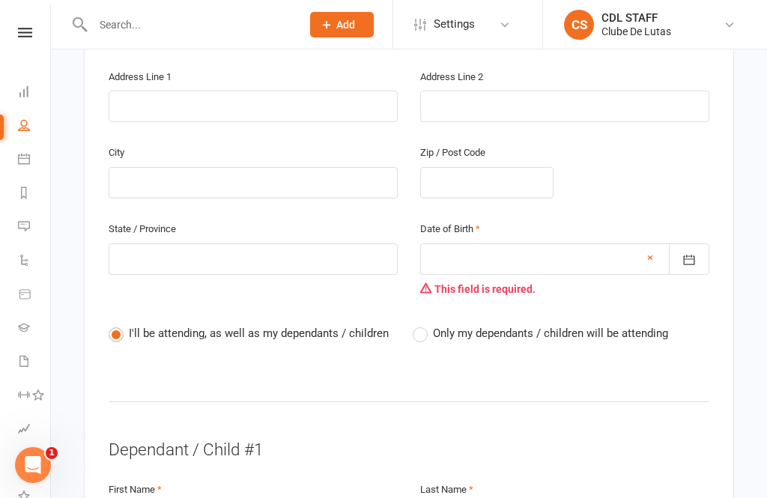
type input "26 Sep 1988"
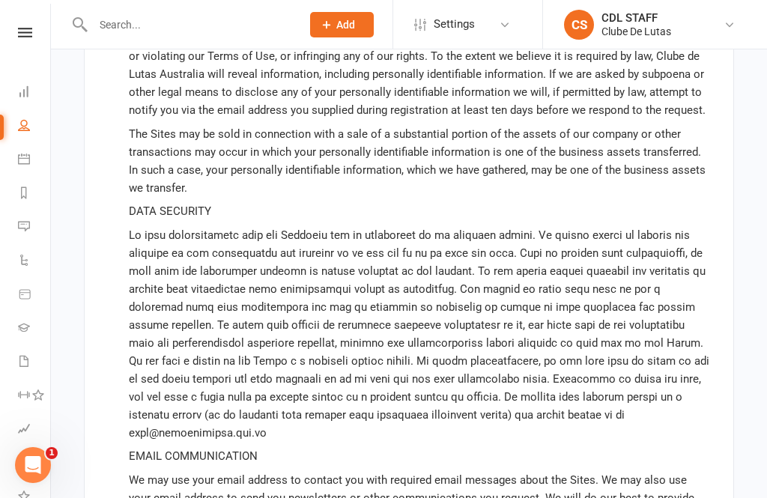
scroll to position [6039, 0]
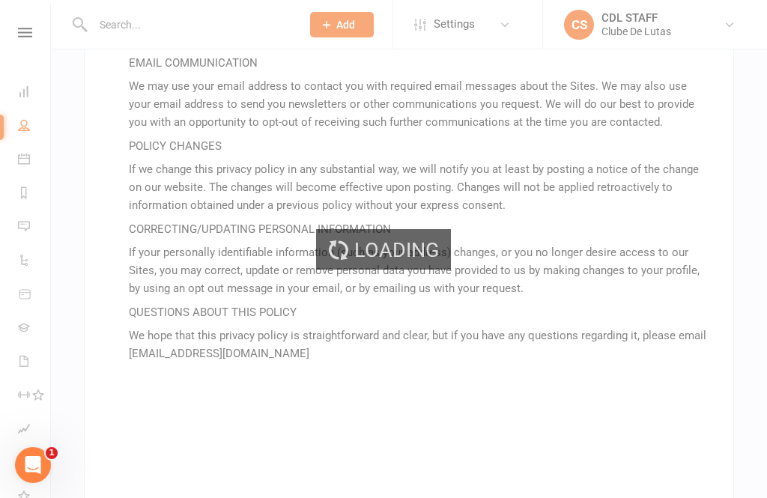
scroll to position [6011, 0]
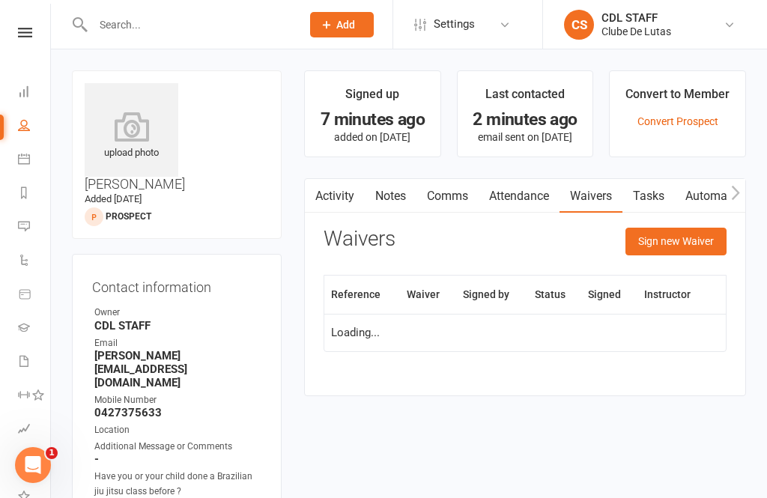
click at [13, 166] on li "Calendar" at bounding box center [25, 161] width 50 height 34
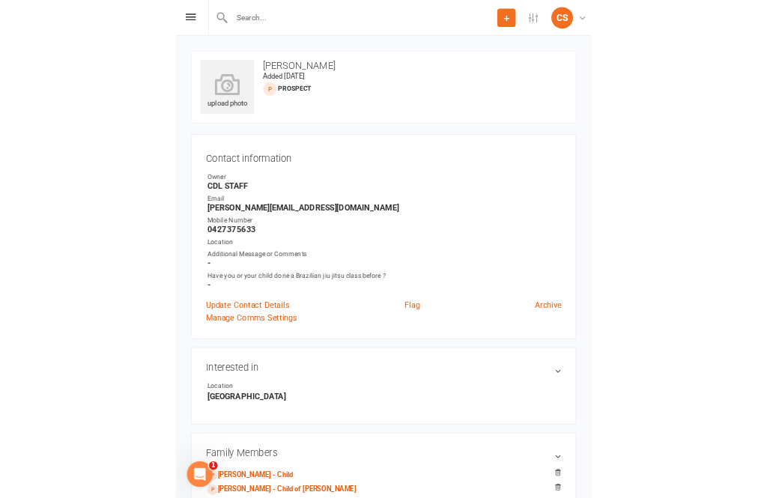
scroll to position [31, 0]
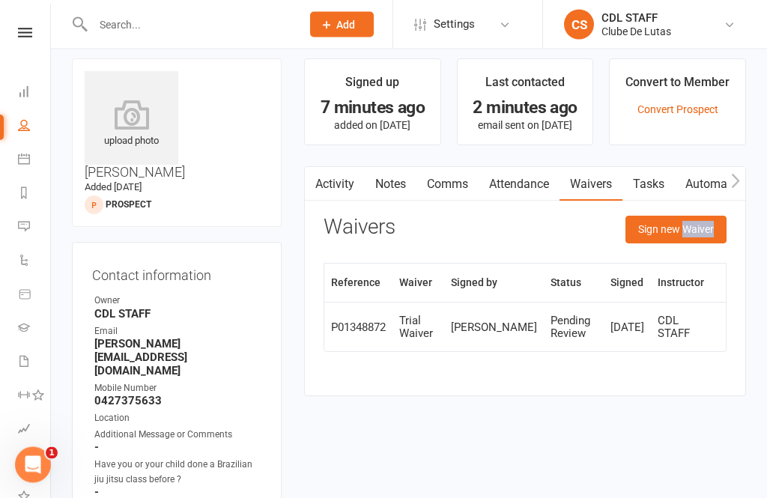
scroll to position [12, 0]
click at [20, 158] on icon at bounding box center [24, 159] width 12 height 12
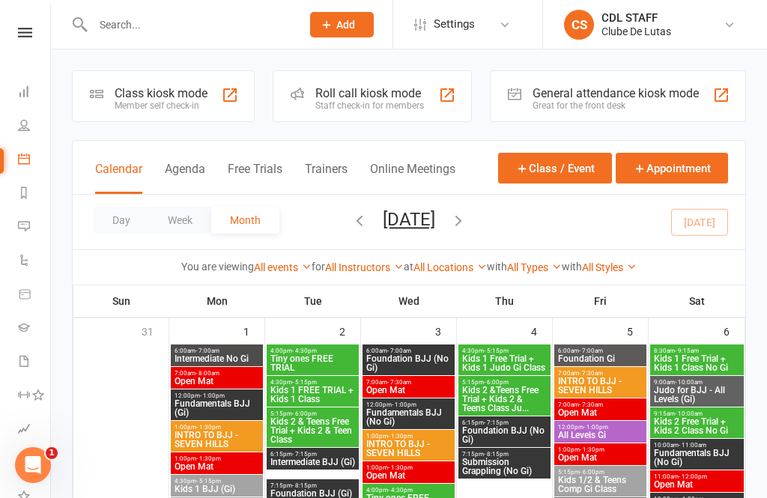
click at [125, 82] on div "Class kiosk mode Member self check-in" at bounding box center [163, 96] width 183 height 52
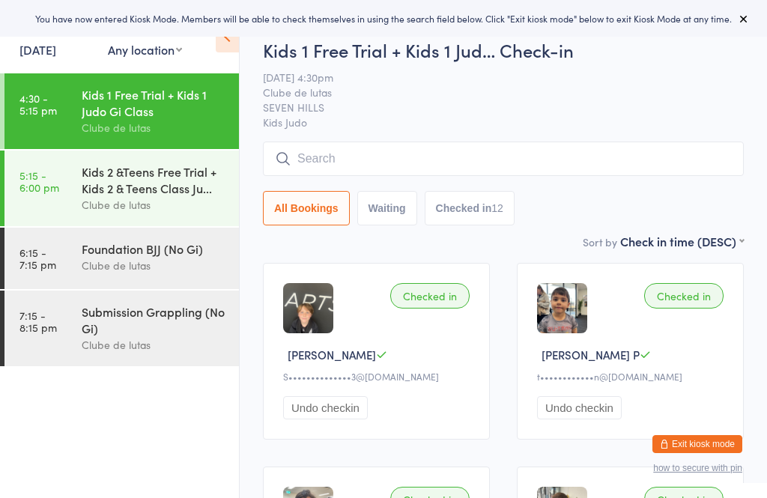
click at [423, 159] on input "search" at bounding box center [503, 158] width 481 height 34
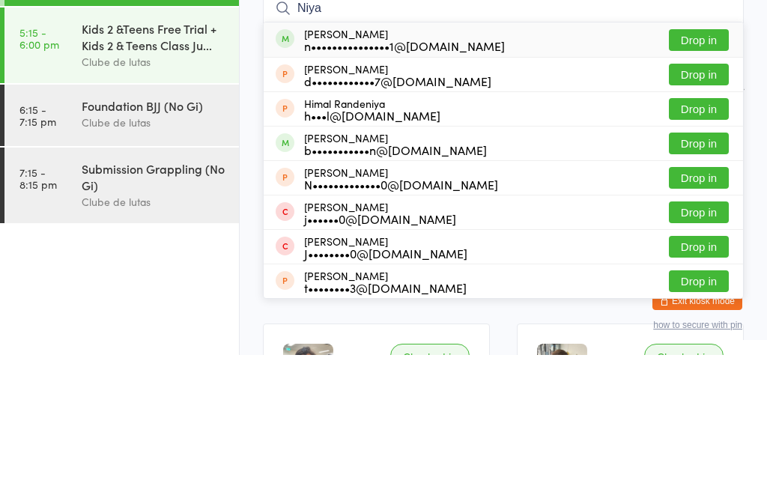
type input "Niya"
click at [705, 275] on button "Drop in" at bounding box center [698, 286] width 60 height 22
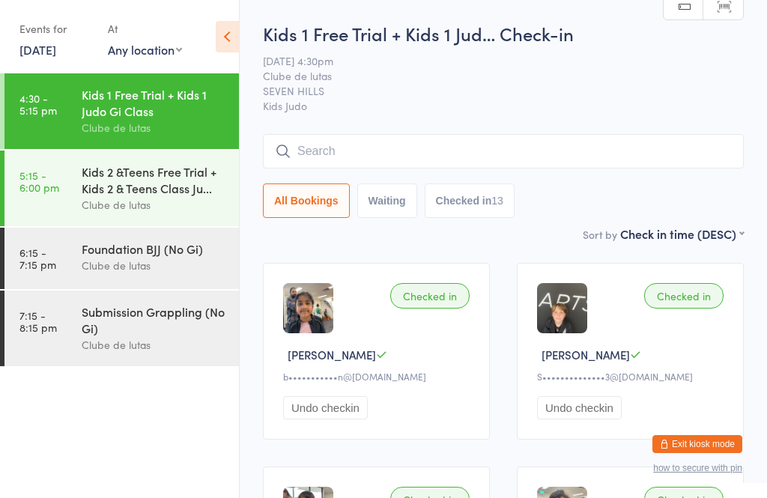
click at [554, 62] on span "11 Sep 4:30pm" at bounding box center [491, 60] width 457 height 15
click at [137, 202] on div "Clube de lutas" at bounding box center [154, 204] width 144 height 17
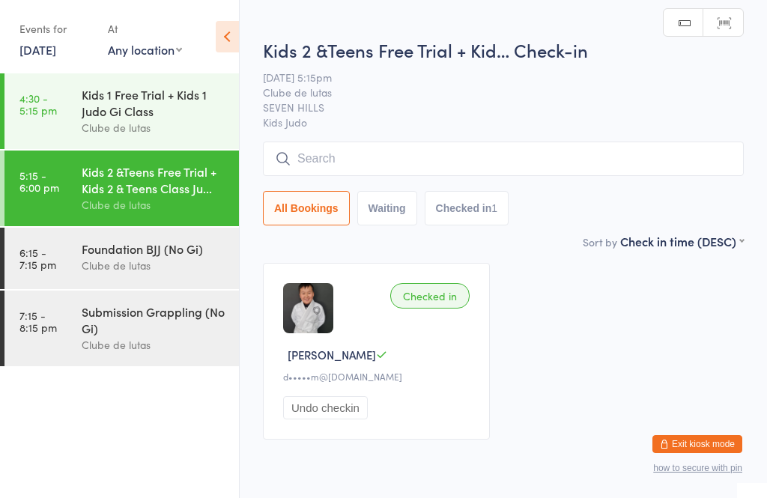
click at [371, 162] on input "search" at bounding box center [503, 158] width 481 height 34
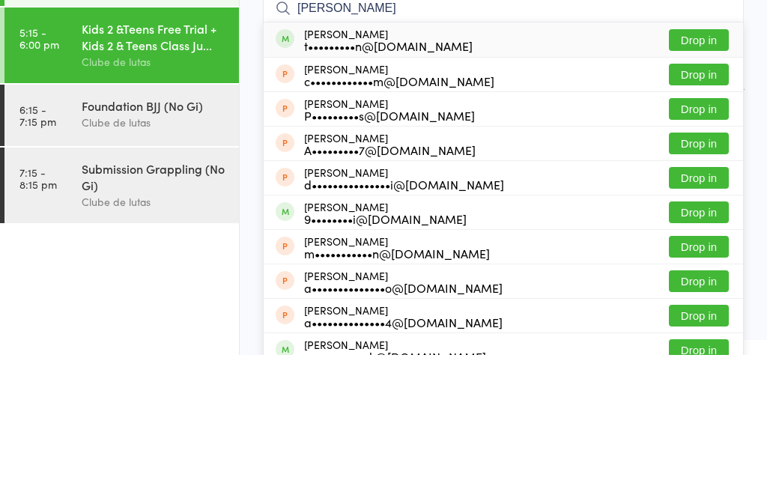
type input "Alice"
click at [702, 172] on button "Drop in" at bounding box center [698, 183] width 60 height 22
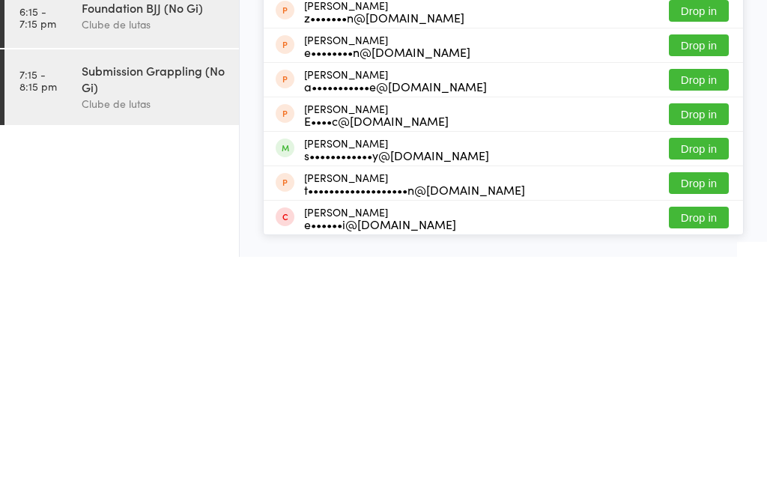
type input "emily"
click at [709, 379] on button "Drop in" at bounding box center [698, 390] width 60 height 22
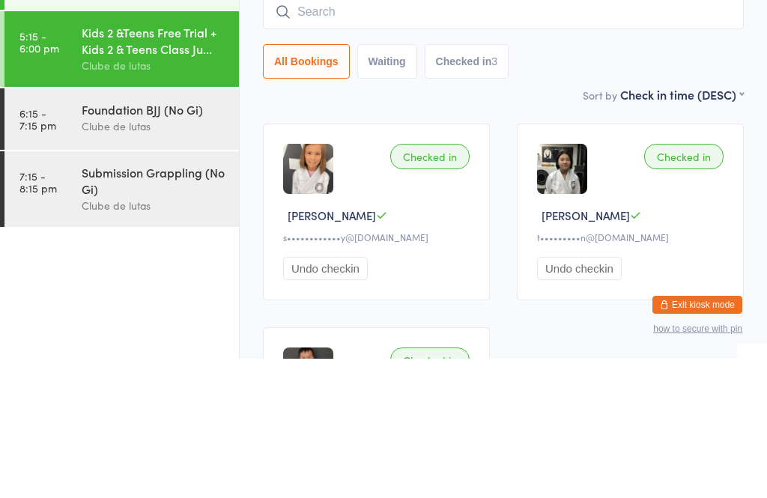
click at [478, 134] on input "search" at bounding box center [503, 151] width 481 height 34
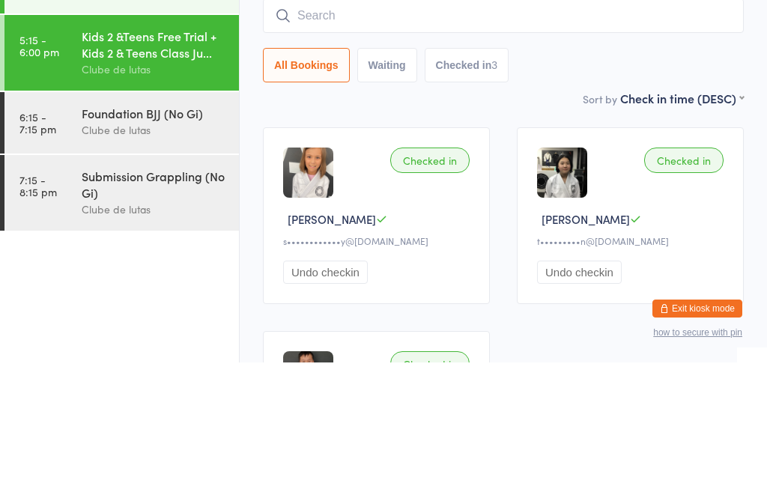
click at [388, 134] on input "search" at bounding box center [503, 151] width 481 height 34
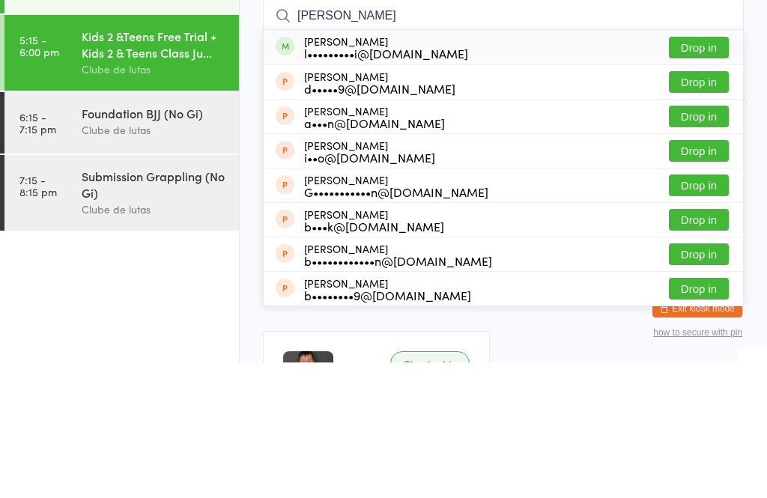
type input "Beryl"
click at [711, 172] on button "Drop in" at bounding box center [698, 183] width 60 height 22
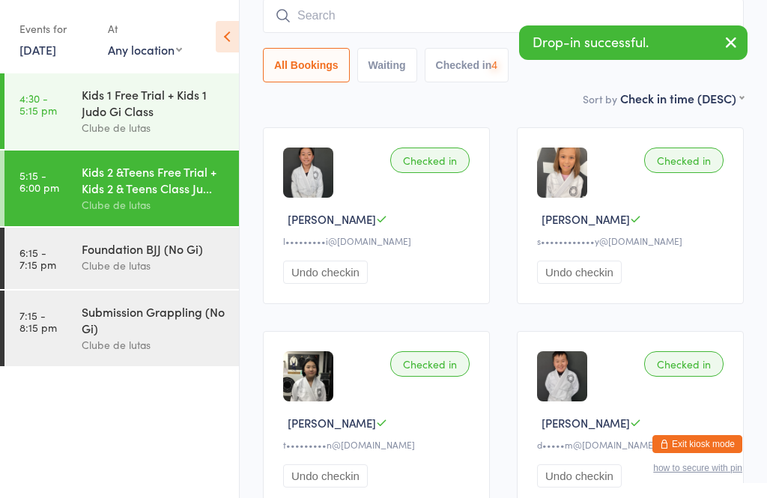
click at [496, 7] on input "search" at bounding box center [503, 16] width 481 height 34
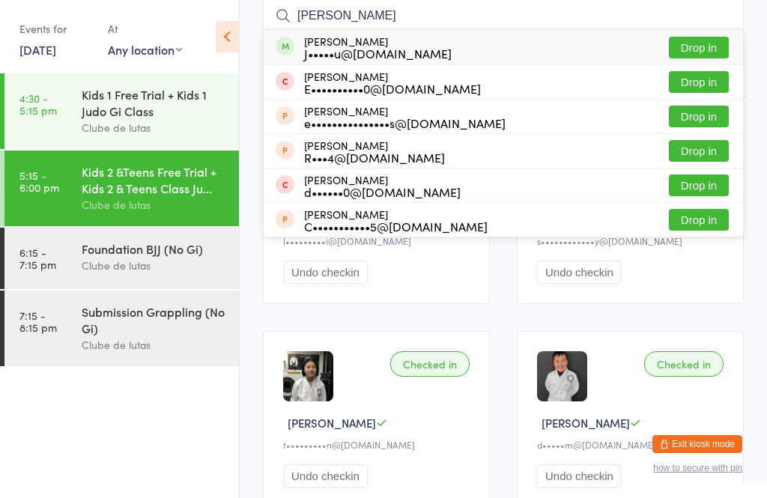
type input "Eloise"
click at [707, 53] on button "Drop in" at bounding box center [698, 48] width 60 height 22
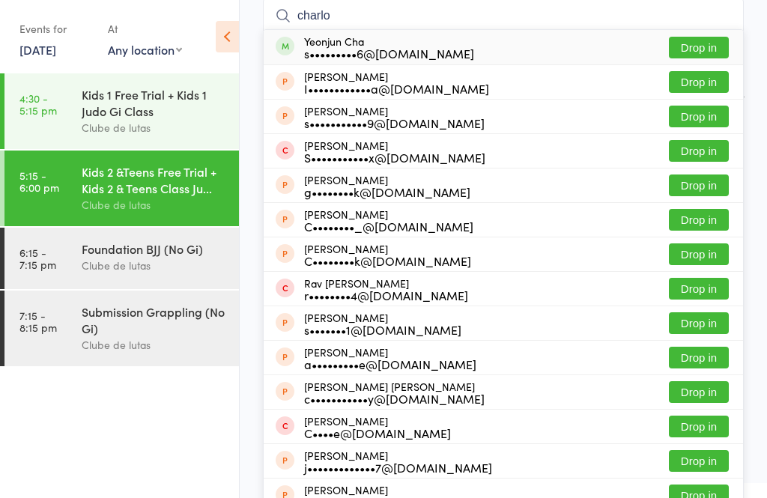
type input "charloy"
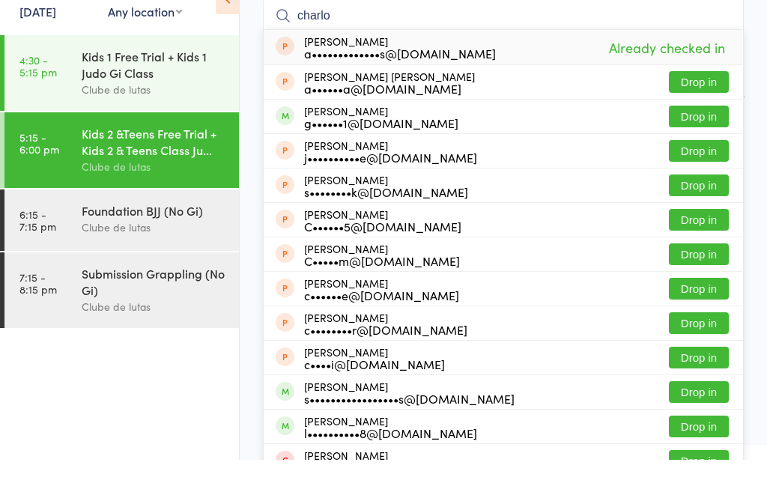
scroll to position [96, 0]
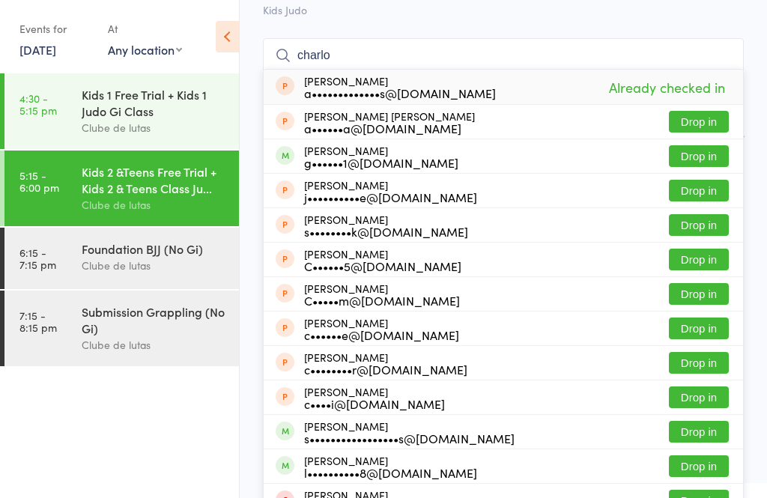
type input "charlo"
click at [723, 161] on button "Drop in" at bounding box center [698, 156] width 60 height 22
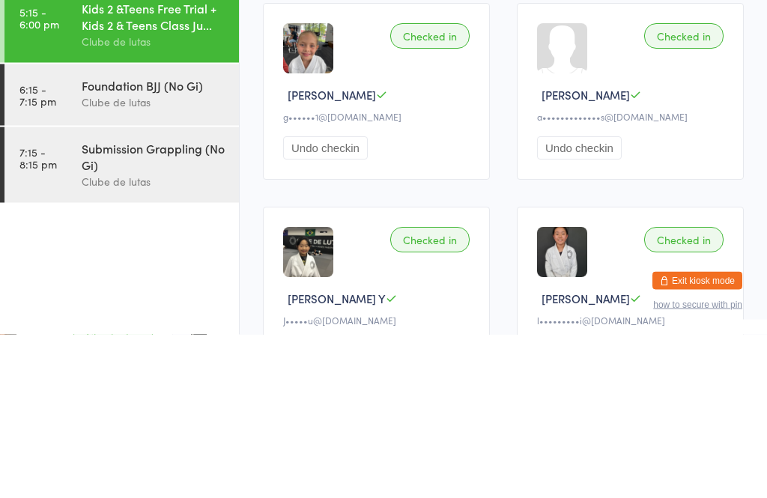
click at [618, 300] on button "Undo checkin" at bounding box center [579, 311] width 85 height 23
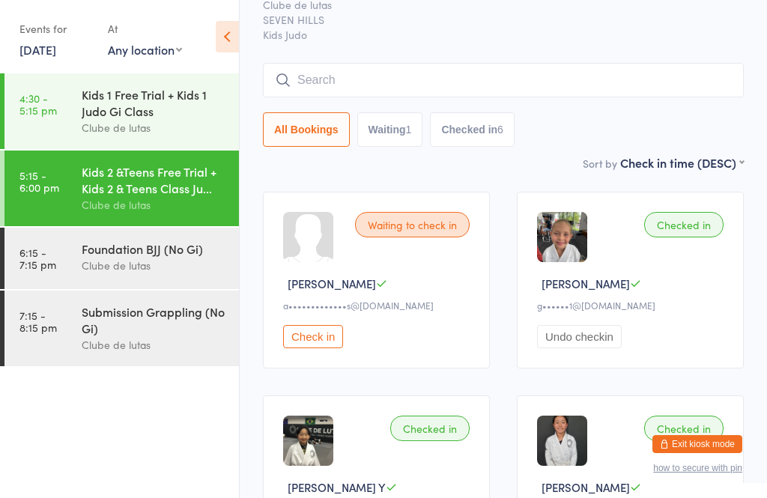
scroll to position [68, 0]
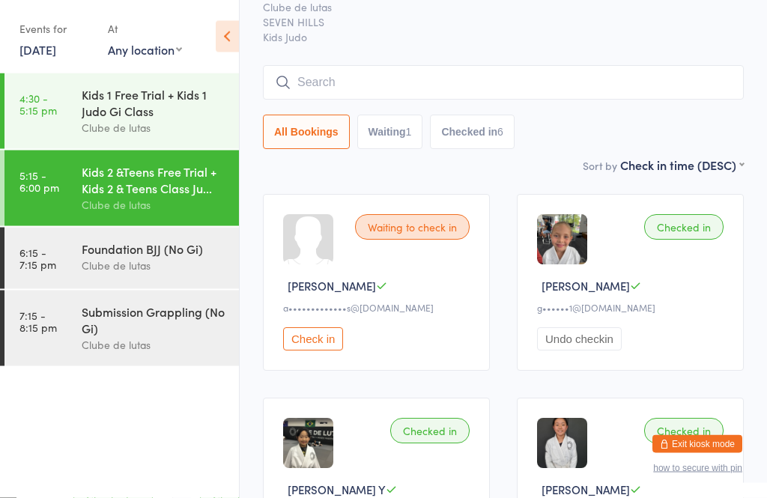
click at [462, 231] on div "Waiting to check in" at bounding box center [412, 227] width 115 height 25
click at [429, 231] on div "Waiting to check in" at bounding box center [412, 227] width 115 height 25
click at [438, 245] on div "Waiting to check in Charlotte J a•••••••••••••s@gmail.com Check in" at bounding box center [376, 283] width 227 height 177
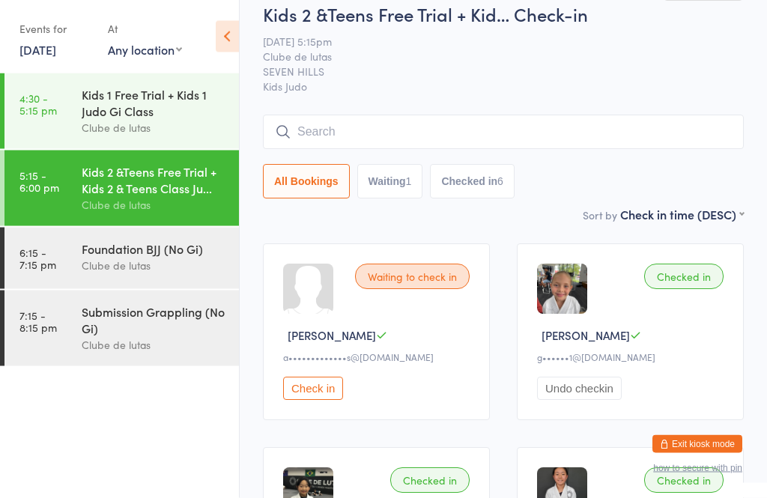
scroll to position [19, 0]
click at [455, 148] on input "search" at bounding box center [503, 132] width 481 height 34
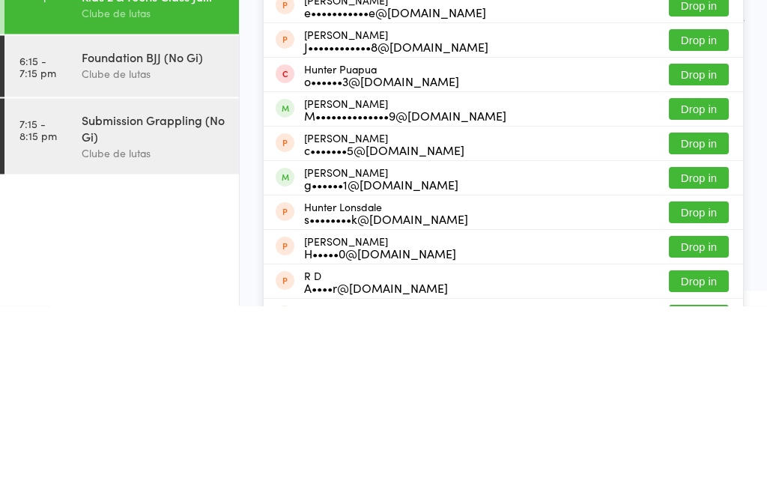
type input "Hunte r"
click at [713, 359] on button "Drop in" at bounding box center [698, 370] width 60 height 22
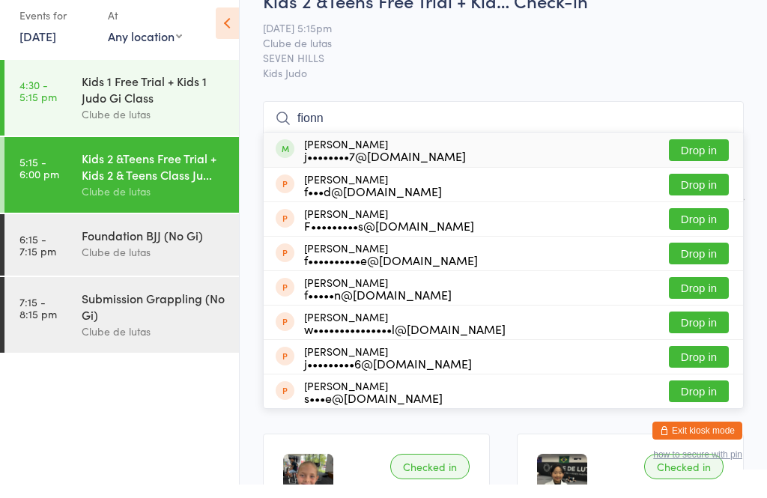
type input "fionn"
click at [708, 153] on button "Drop in" at bounding box center [698, 164] width 60 height 22
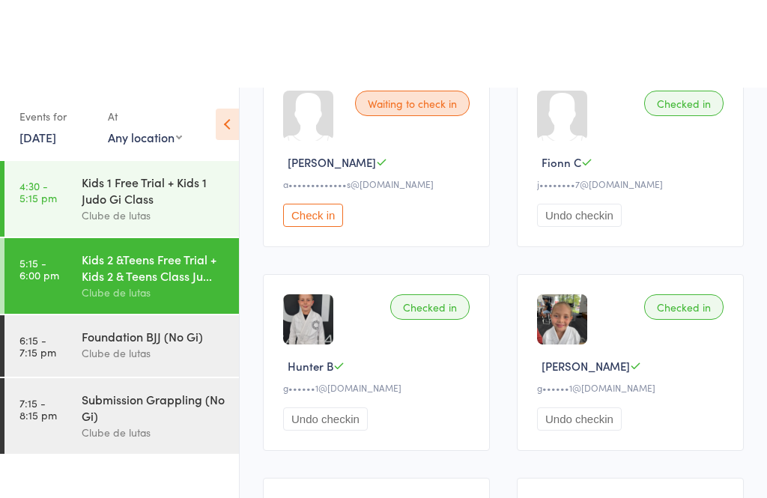
scroll to position [0, 0]
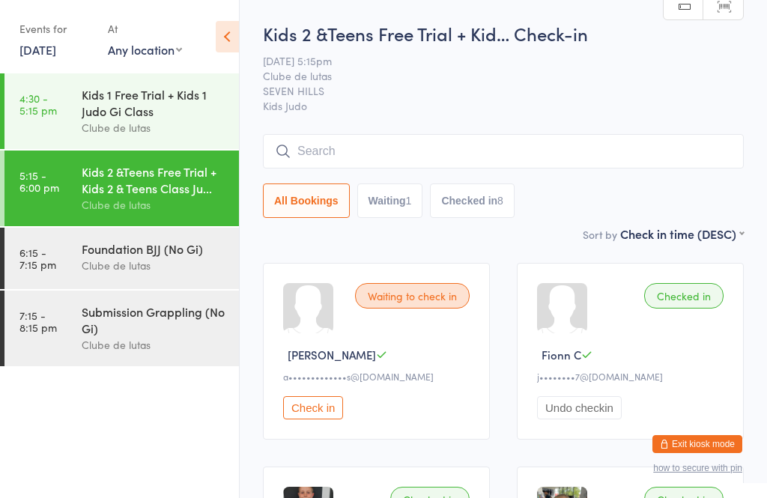
click at [351, 146] on input "search" at bounding box center [503, 151] width 481 height 34
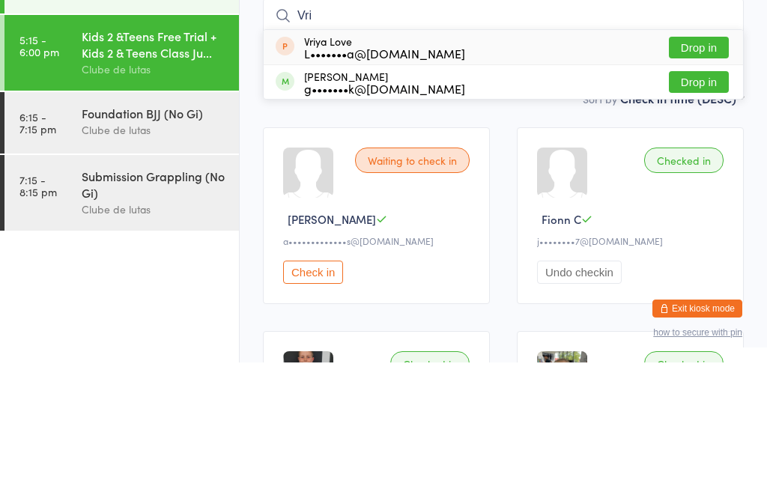
type input "Vri"
click at [702, 207] on button "Drop in" at bounding box center [698, 218] width 60 height 22
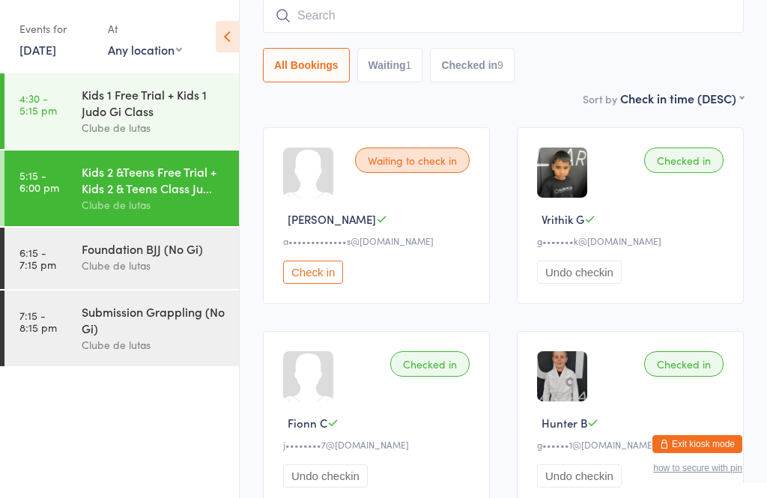
click at [688, 443] on button "Exit kiosk mode" at bounding box center [697, 444] width 90 height 18
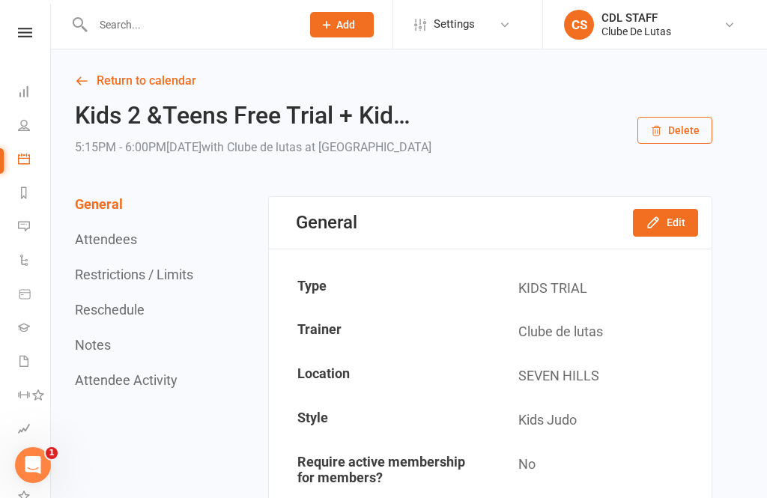
click at [217, 26] on input "text" at bounding box center [189, 24] width 202 height 21
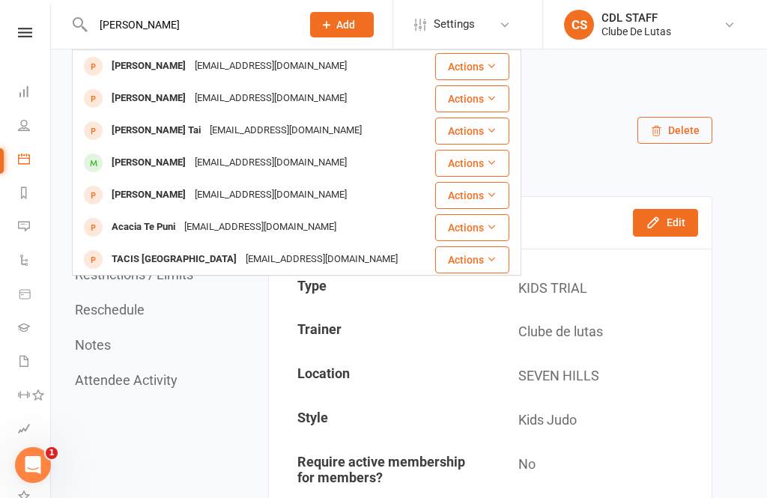
type input "[PERSON_NAME]"
click at [321, 110] on div "[PERSON_NAME] [EMAIL_ADDRESS][DOMAIN_NAME]" at bounding box center [253, 98] width 360 height 31
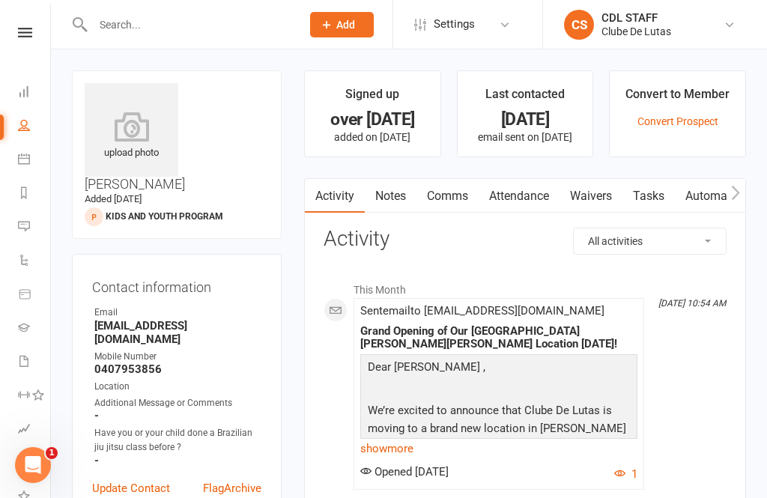
click at [201, 18] on input "text" at bounding box center [189, 24] width 202 height 21
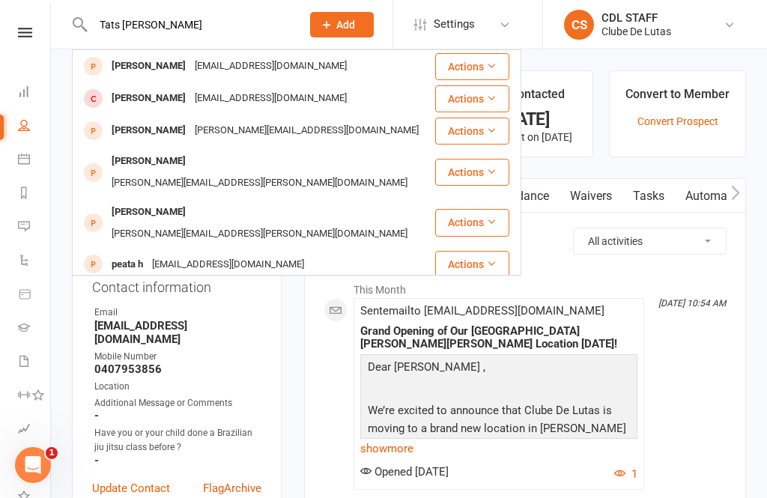
type input "Tats [PERSON_NAME]"
click at [245, 69] on div "[EMAIL_ADDRESS][DOMAIN_NAME]" at bounding box center [270, 66] width 161 height 22
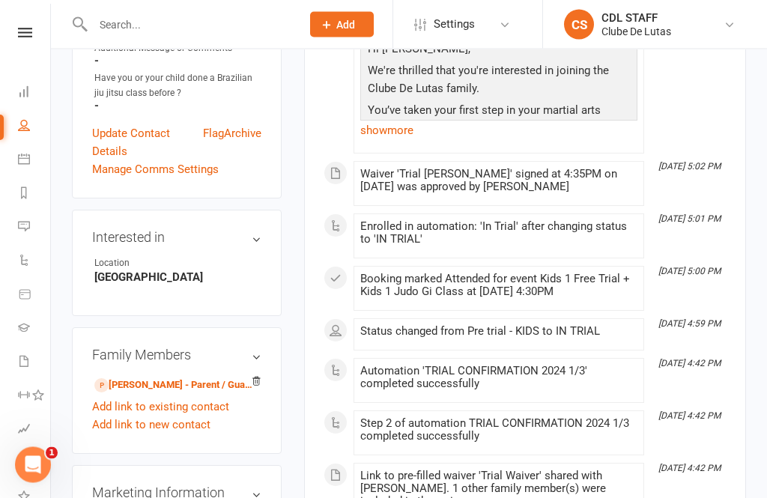
click at [181, 378] on link "[PERSON_NAME] - Parent / Guardian" at bounding box center [173, 386] width 159 height 16
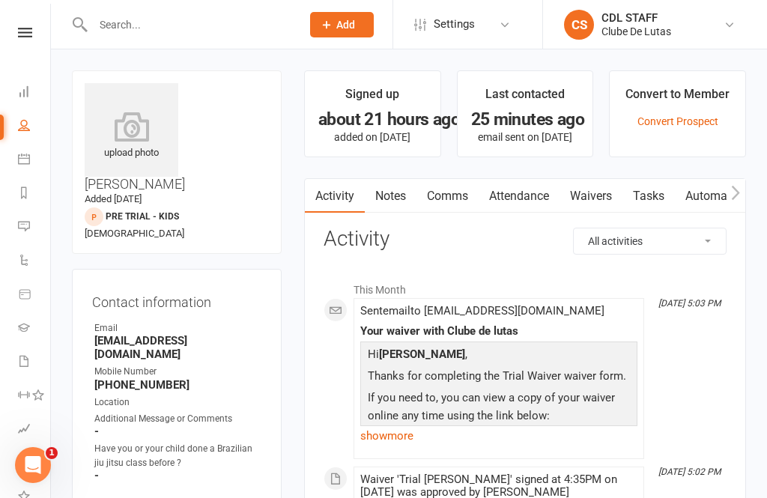
click at [566, 228] on h3 "Activity" at bounding box center [524, 239] width 403 height 23
click at [583, 194] on link "Waivers" at bounding box center [590, 196] width 63 height 34
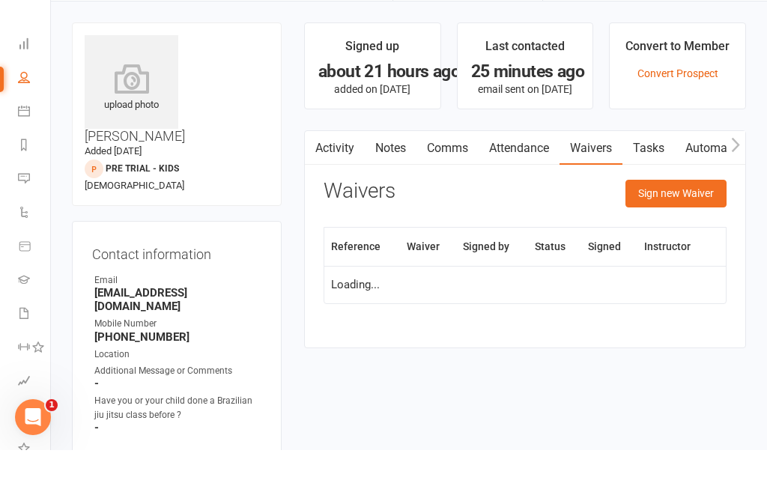
scroll to position [48, 0]
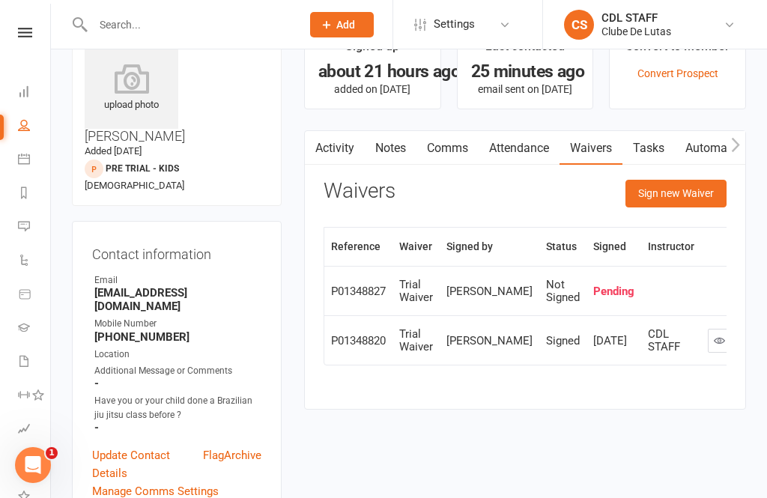
click at [671, 198] on button "Sign new Waiver" at bounding box center [675, 193] width 101 height 27
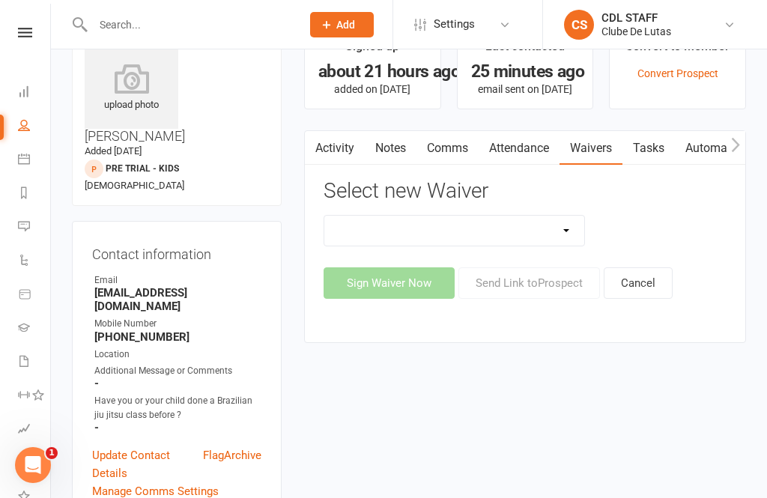
click at [547, 238] on select "Change Payment Details Membership CDL SEVEN HILLS Trial Waiver" at bounding box center [454, 231] width 260 height 30
select select "7489"
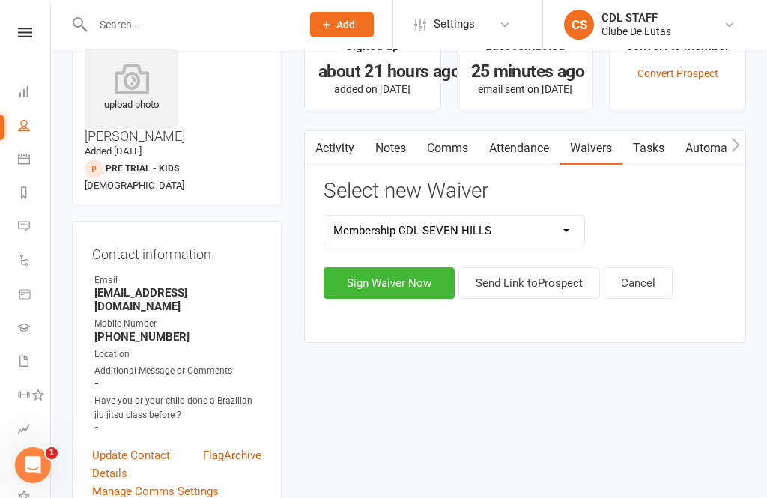
click at [406, 295] on button "Sign Waiver Now" at bounding box center [388, 282] width 131 height 31
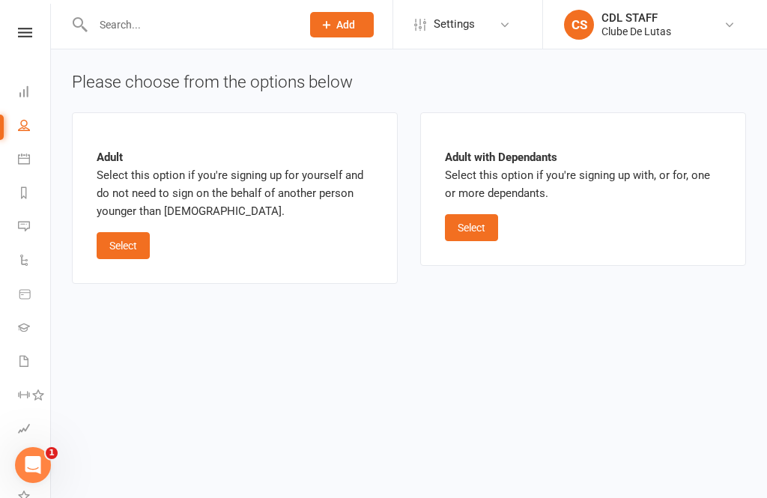
click at [475, 231] on button "Select" at bounding box center [471, 227] width 53 height 27
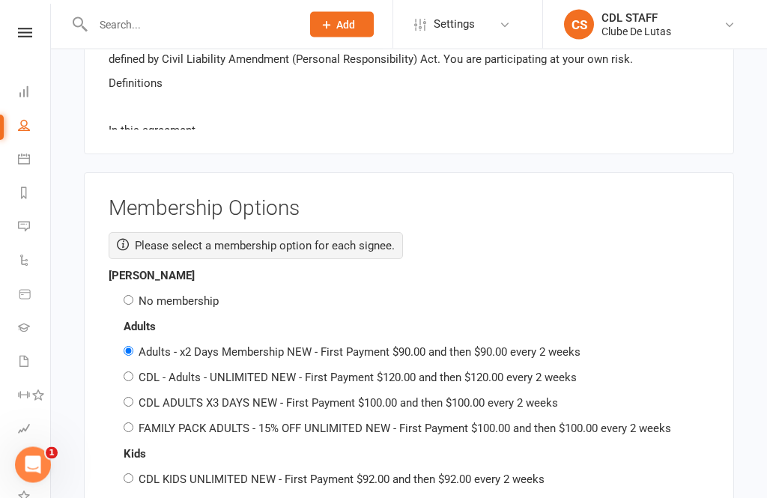
click at [133, 296] on input "No membership" at bounding box center [129, 301] width 10 height 10
radio input "true"
radio input "false"
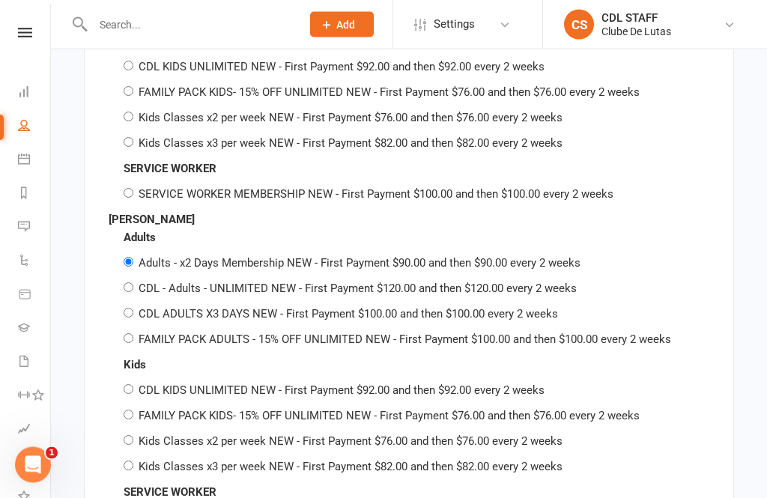
scroll to position [2500, 0]
click at [134, 410] on div "Kids CDL KIDS UNLIMITED NEW - First Payment $92.00 and then $92.00 every 2 week…" at bounding box center [409, 417] width 600 height 120
click at [140, 436] on label "Kids Classes x2 per week NEW - First Payment $76.00 and then $76.00 every 2 wee…" at bounding box center [350, 442] width 424 height 13
click at [133, 436] on input "Kids Classes x2 per week NEW - First Payment $76.00 and then $76.00 every 2 wee…" at bounding box center [129, 441] width 10 height 10
radio input "true"
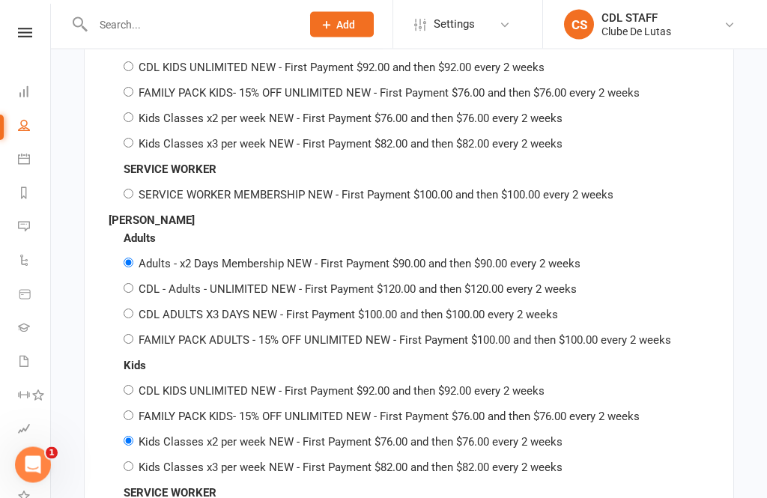
radio input "false"
click at [129, 436] on input "Kids Classes x2 per week NEW - First Payment $76.00 and then $76.00 every 2 wee…" at bounding box center [129, 441] width 10 height 10
click at [144, 435] on label "Kids Classes x2 per week NEW - First Payment $76.00 and then $76.00 every 2 wee…" at bounding box center [350, 441] width 424 height 13
click at [133, 436] on input "Kids Classes x2 per week NEW - First Payment $76.00 and then $76.00 every 2 wee…" at bounding box center [129, 441] width 10 height 10
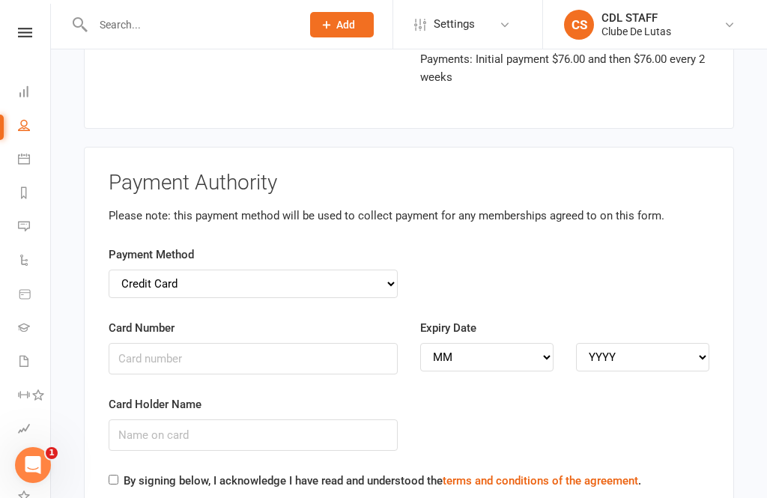
scroll to position [3140, 0]
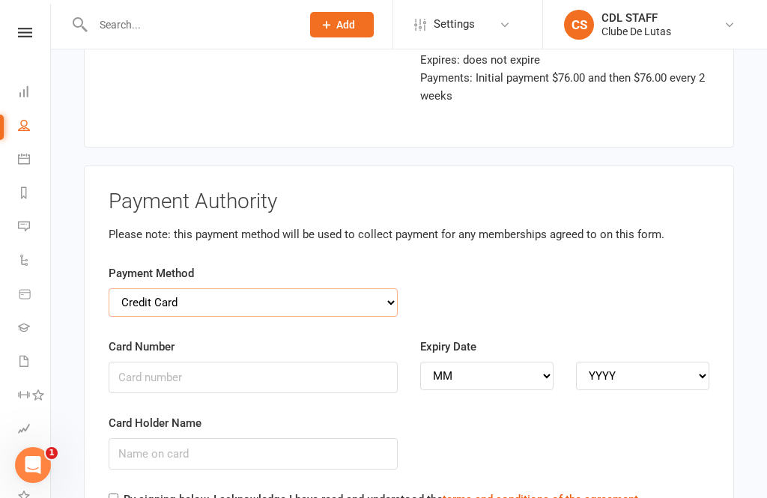
click at [375, 288] on select "Credit Card Bank Account" at bounding box center [253, 302] width 289 height 28
click at [361, 288] on select "Credit Card Bank Account" at bounding box center [253, 302] width 289 height 28
select select "bank_account"
click at [204, 362] on input "BSB" at bounding box center [253, 377] width 289 height 31
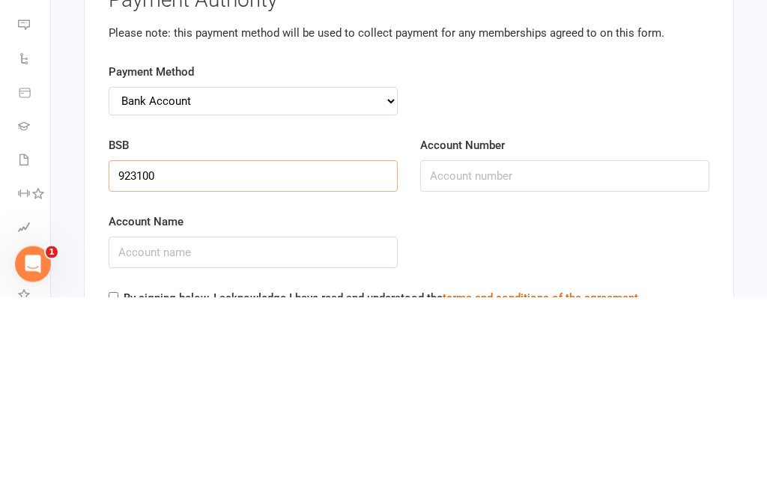
type input "923100"
click at [560, 362] on input "Account Number" at bounding box center [564, 377] width 289 height 31
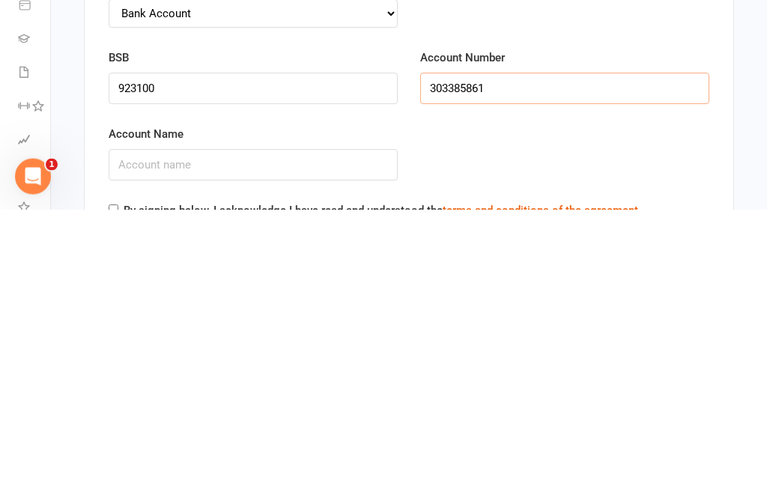
type input "303385861"
click at [321, 438] on input "Account Name" at bounding box center [253, 453] width 289 height 31
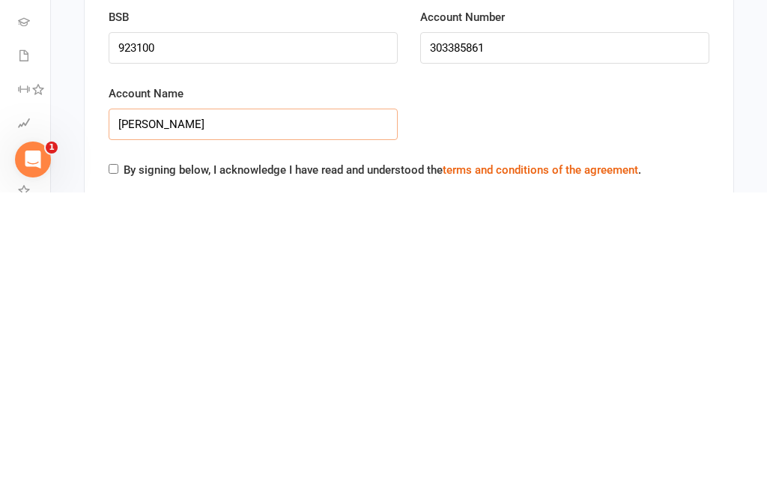
type input "Taylah Collins"
click at [124, 466] on label "By signing below, I acknowledge I have read and understood the terms and condit…" at bounding box center [382, 475] width 517 height 18
click at [118, 469] on input "By signing below, I acknowledge I have read and understood the terms and condit…" at bounding box center [114, 474] width 10 height 10
checkbox input "true"
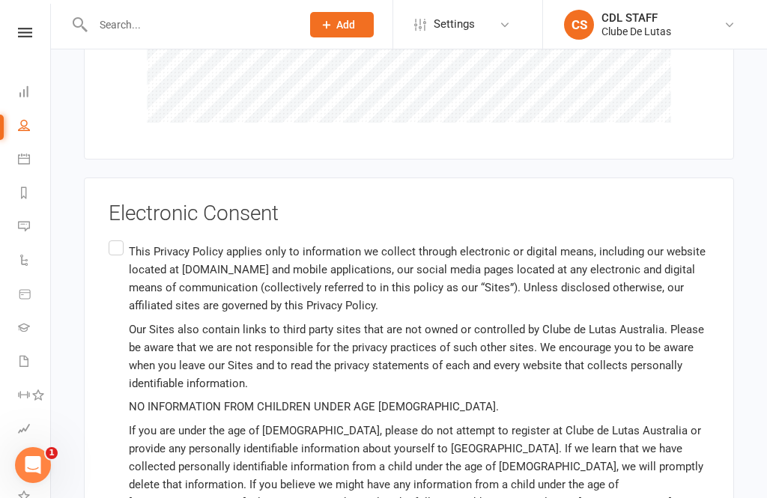
scroll to position [3879, 0]
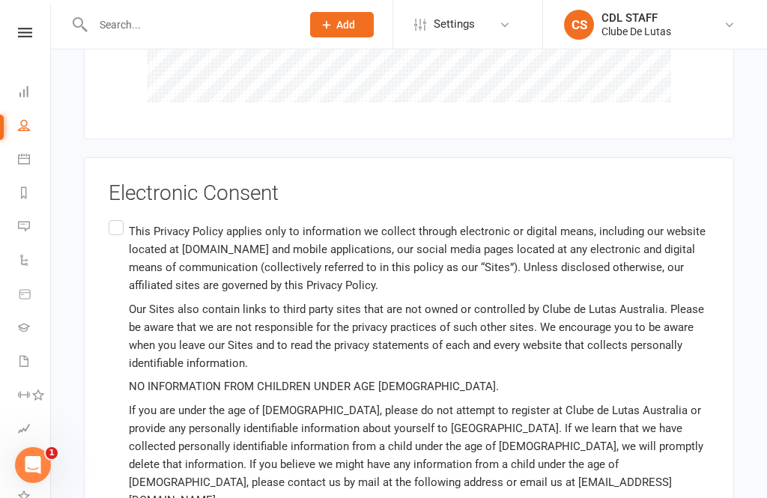
click at [110, 217] on input "This Privacy Policy applies only to information we collect through electronic o…" at bounding box center [114, 217] width 10 height 0
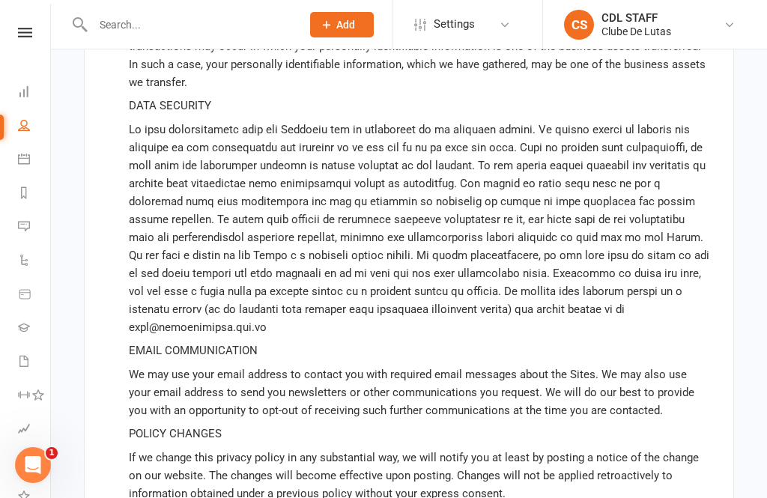
scroll to position [6422, 0]
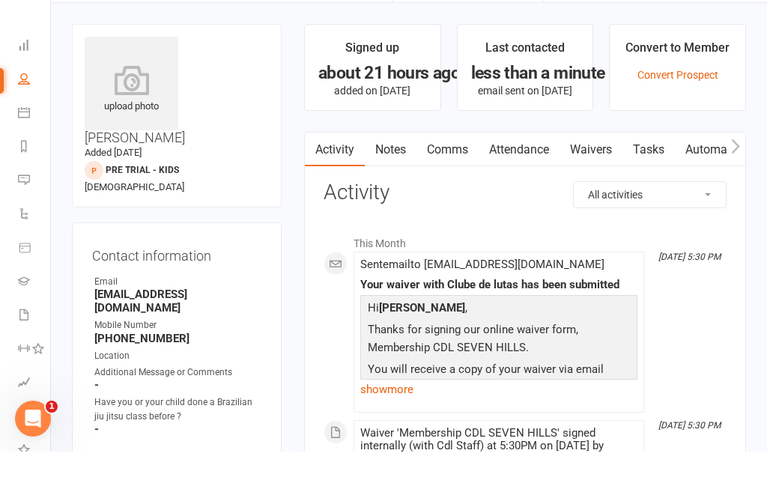
scroll to position [48, 0]
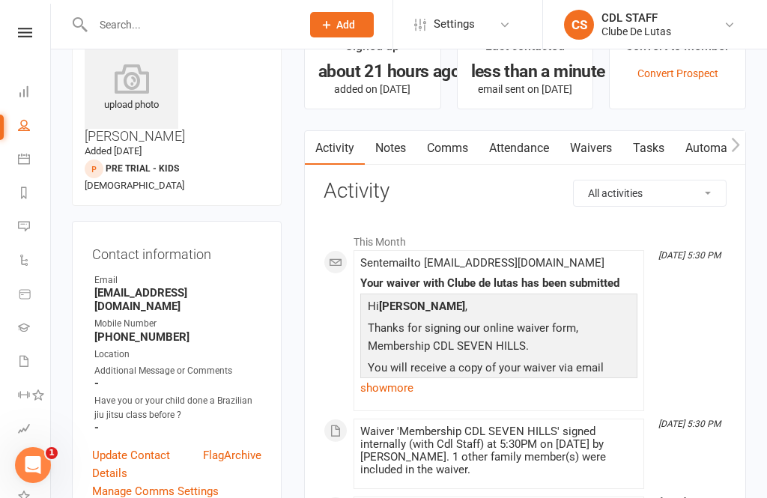
click at [240, 1] on div at bounding box center [181, 24] width 219 height 49
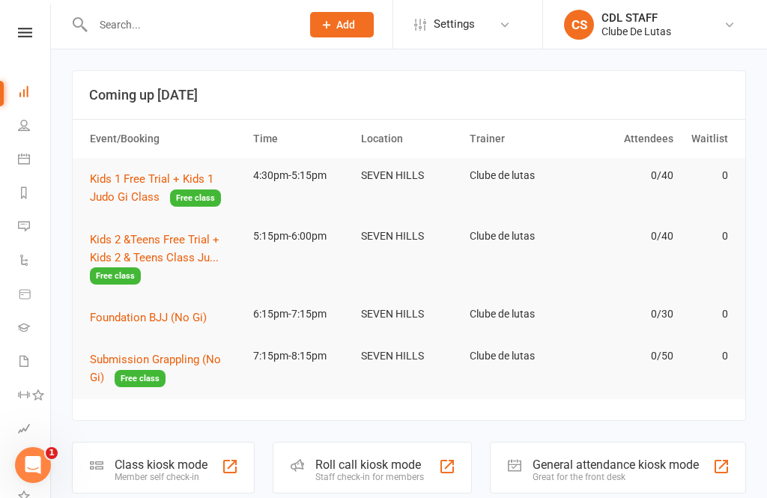
click at [22, 151] on link "Calendar" at bounding box center [35, 161] width 34 height 34
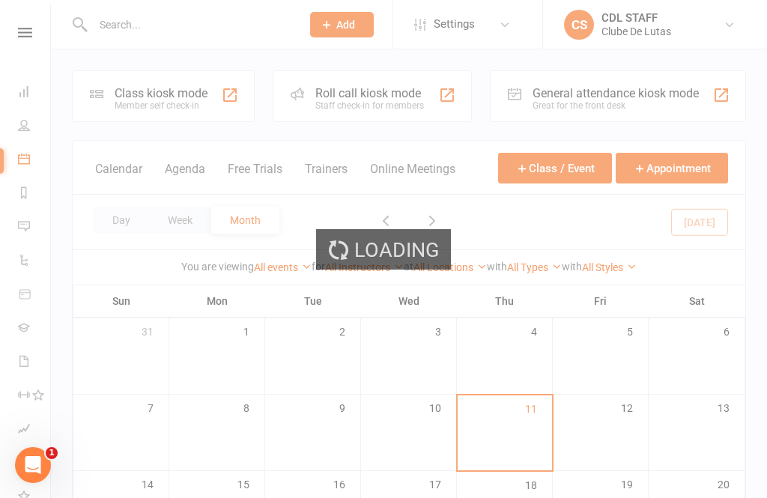
click at [194, 109] on div "Loading" at bounding box center [383, 249] width 767 height 498
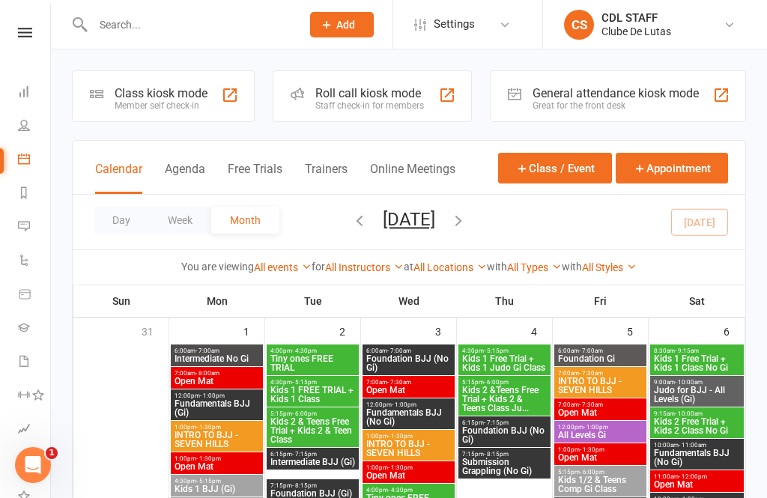
click at [183, 109] on div "Member self check-in" at bounding box center [161, 105] width 93 height 10
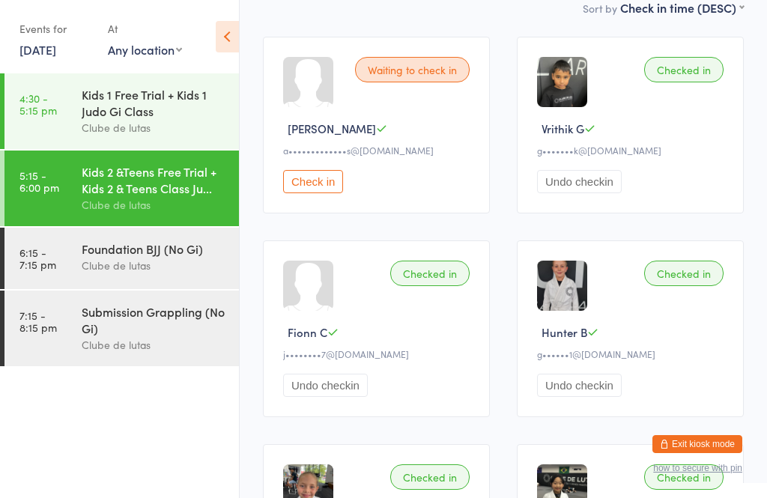
scroll to position [224, 0]
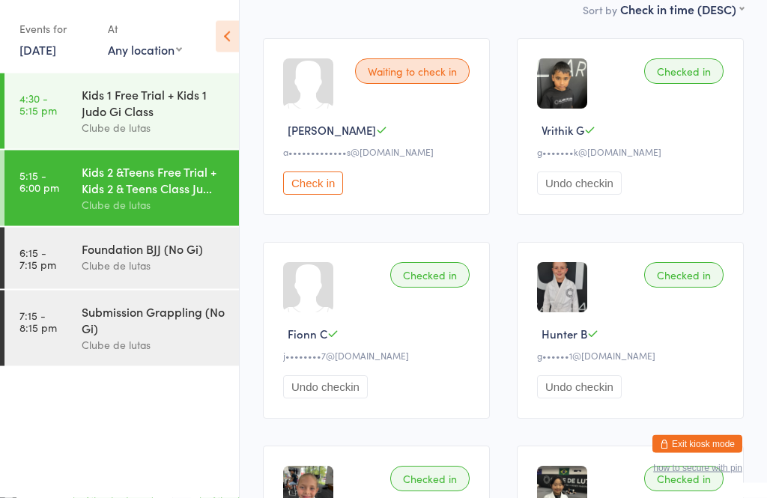
click at [174, 269] on div "Clube de lutas" at bounding box center [154, 265] width 144 height 17
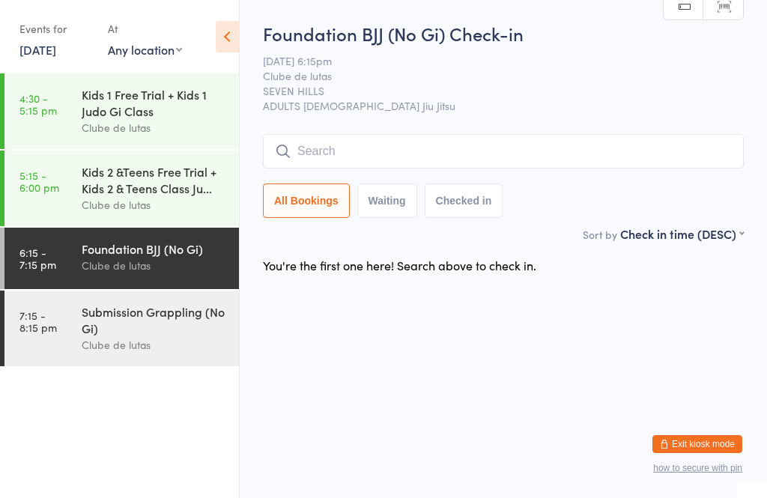
click at [495, 149] on input "search" at bounding box center [503, 151] width 481 height 34
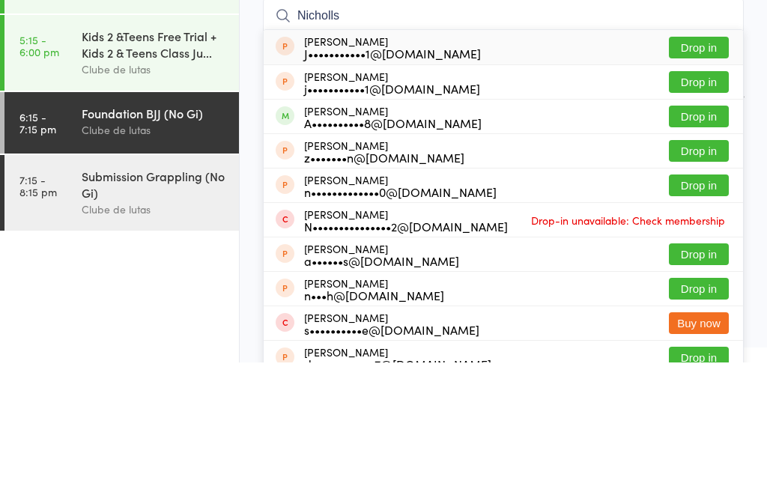
type input "Nicholls"
click at [696, 241] on button "Drop in" at bounding box center [698, 252] width 60 height 22
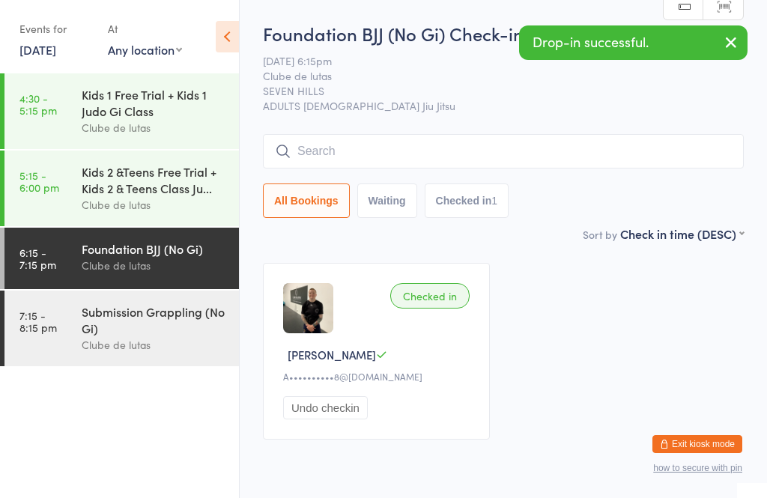
click at [620, 155] on input "search" at bounding box center [503, 151] width 481 height 34
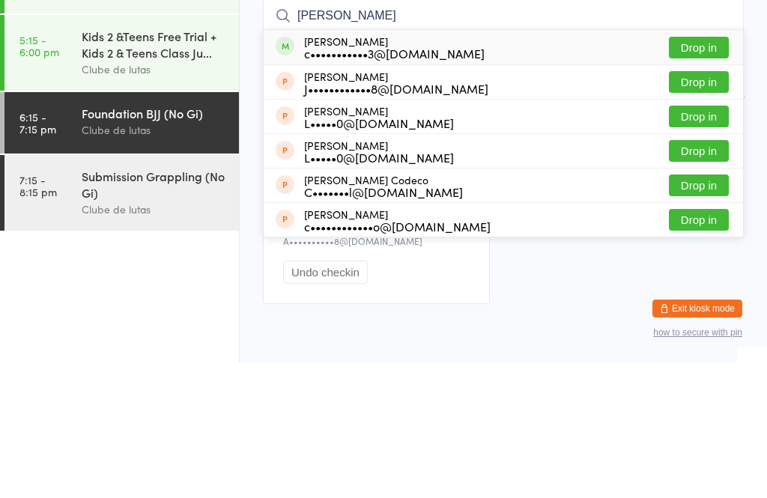
type input "[PERSON_NAME]"
click at [702, 172] on button "Drop in" at bounding box center [698, 183] width 60 height 22
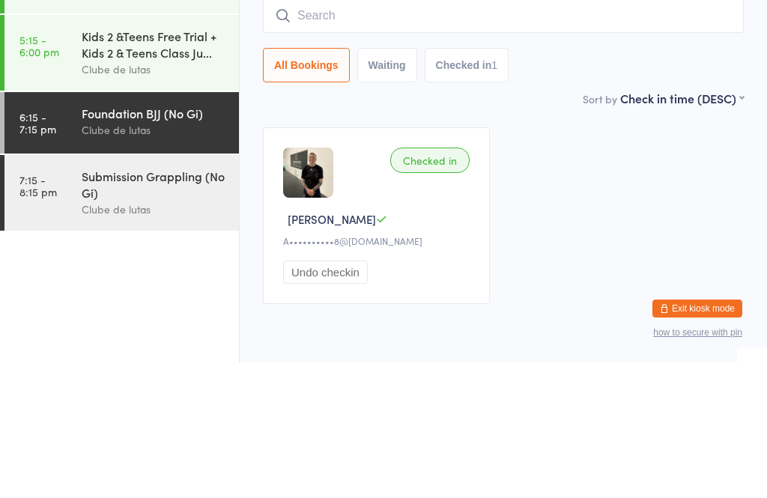
scroll to position [54, 0]
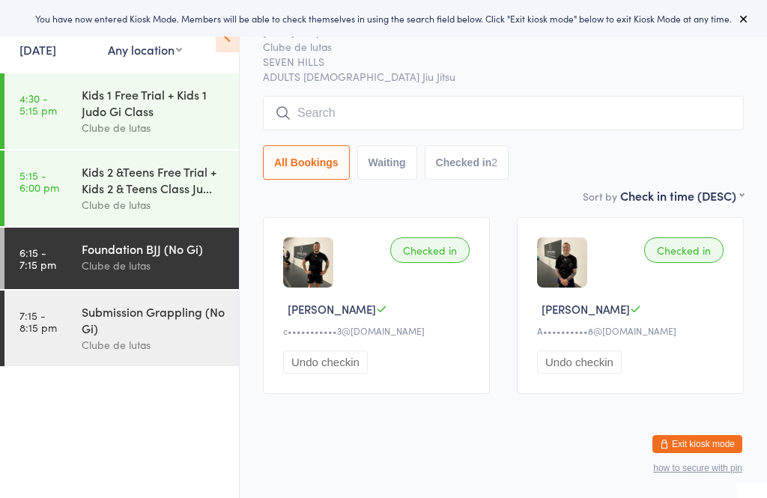
click at [469, 112] on input "search" at bounding box center [503, 113] width 481 height 34
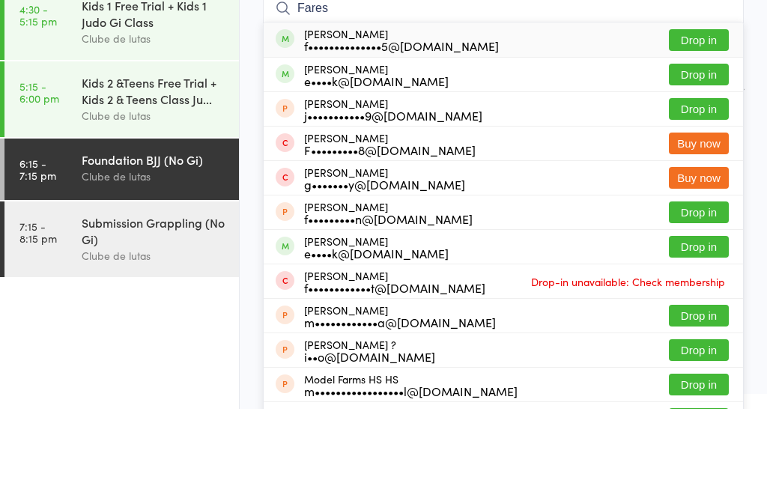
type input "Fares"
click at [712, 118] on button "Drop in" at bounding box center [698, 129] width 60 height 22
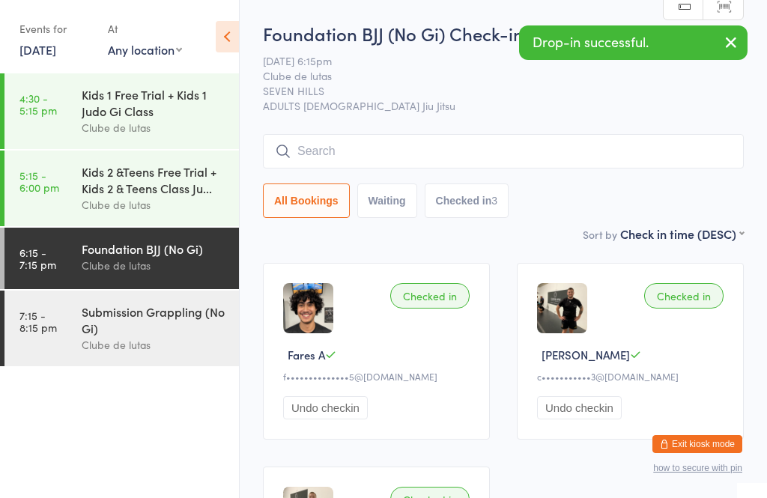
click at [505, 154] on input "search" at bounding box center [503, 151] width 481 height 34
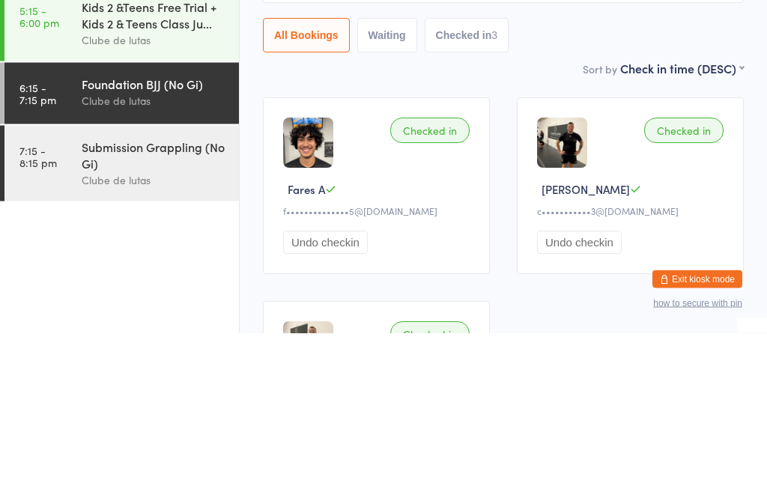
click at [188, 303] on div "Submission Grappling (No Gi)" at bounding box center [154, 319] width 144 height 33
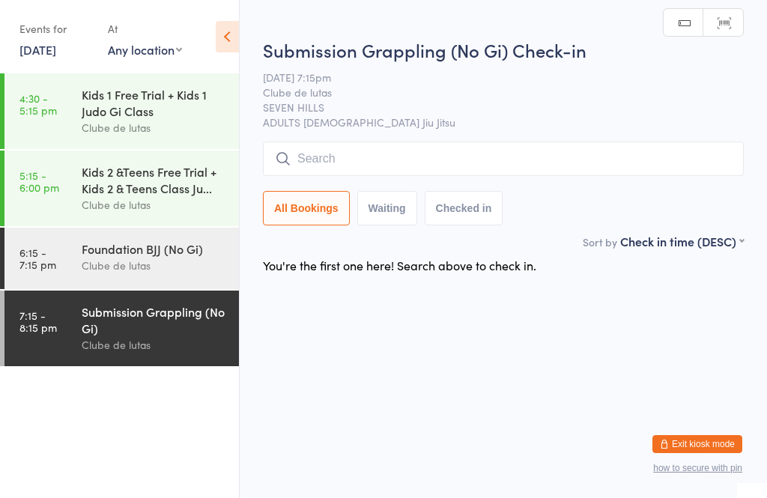
click at [463, 156] on input "search" at bounding box center [503, 158] width 481 height 34
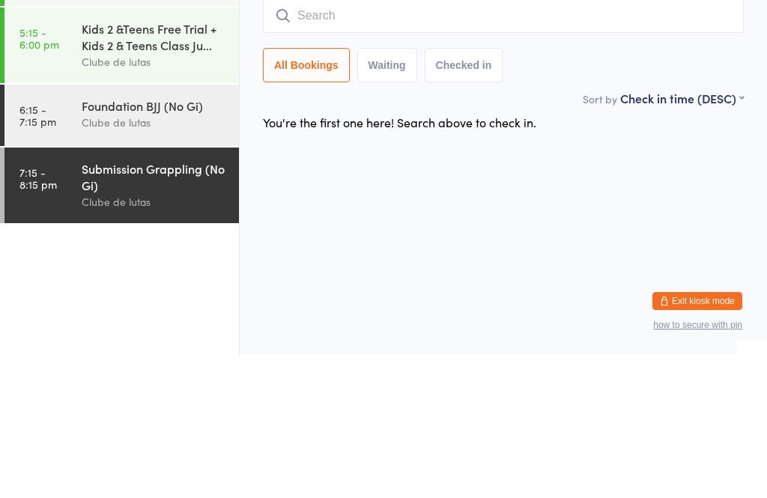
click at [141, 240] on div "Foundation BJJ (No Gi)" at bounding box center [154, 248] width 144 height 16
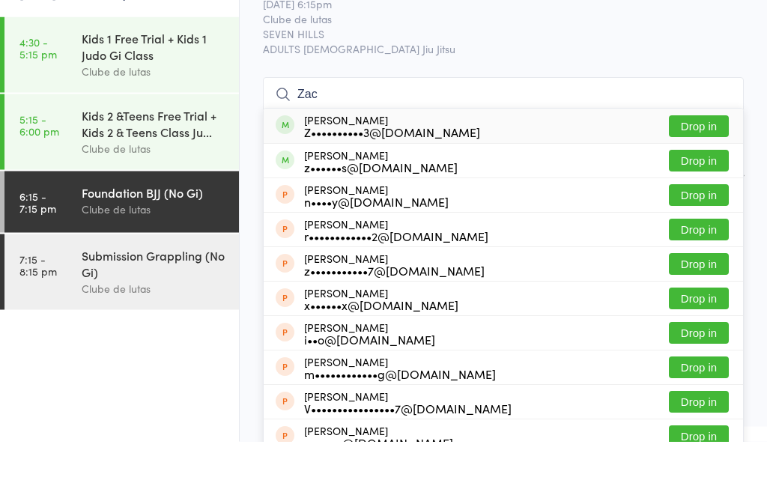
type input "Zac"
click at [710, 172] on button "Drop in" at bounding box center [698, 183] width 60 height 22
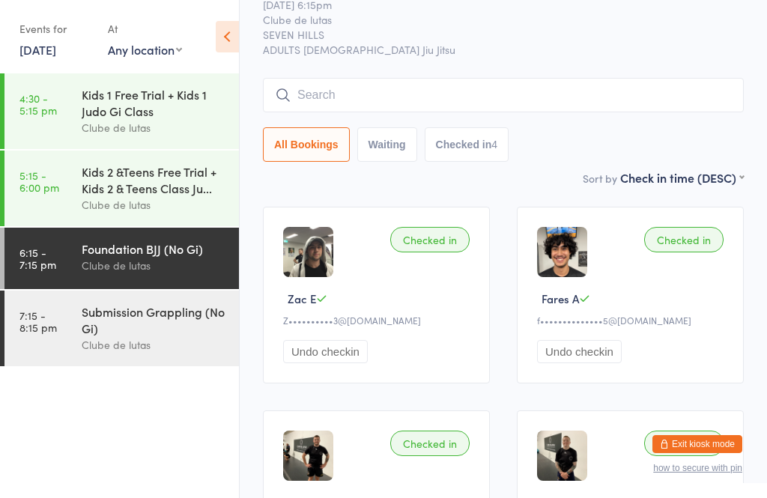
scroll to position [140, 0]
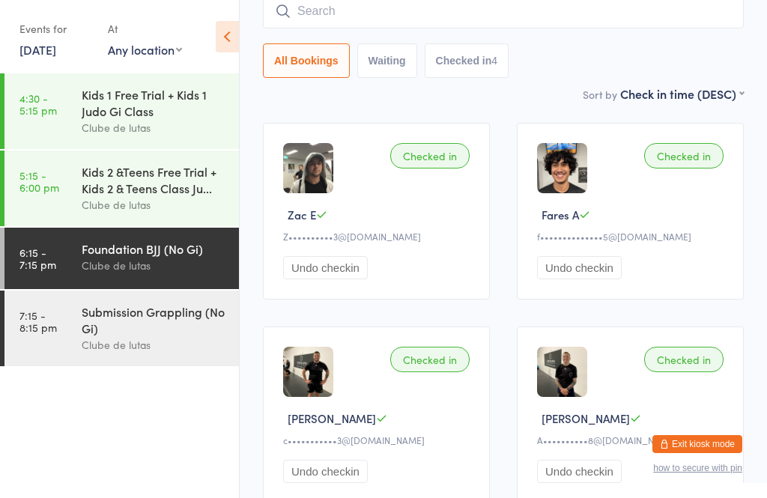
click at [325, 12] on input "search" at bounding box center [503, 11] width 481 height 34
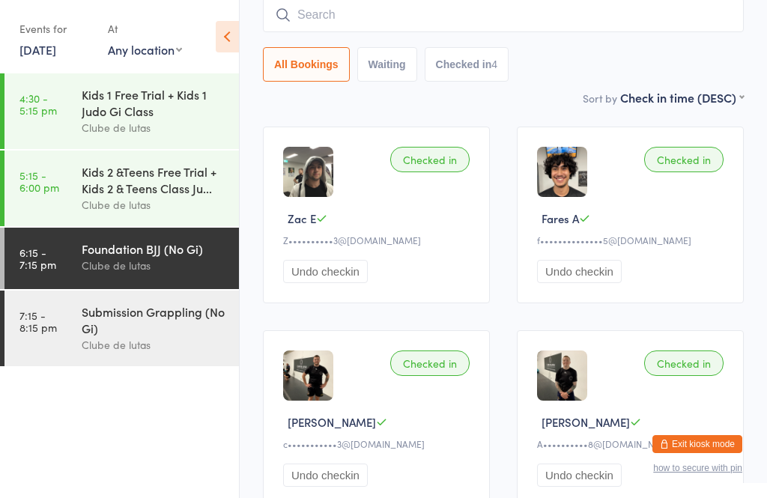
scroll to position [135, 0]
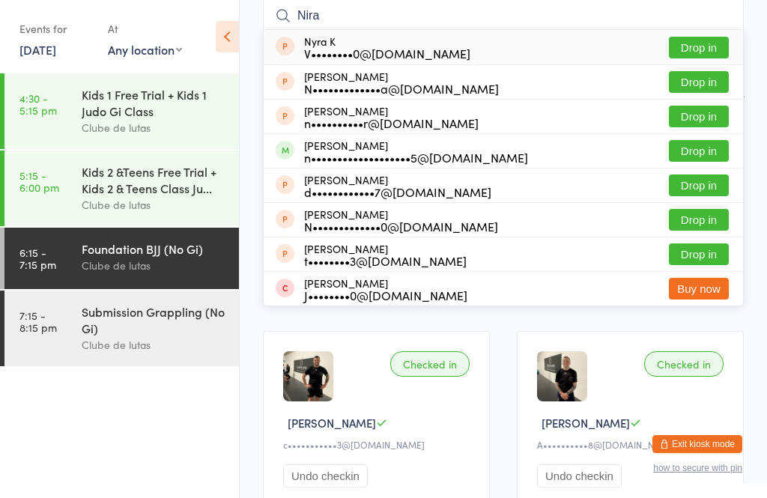
type input "Nira"
click at [718, 150] on button "Drop in" at bounding box center [698, 151] width 60 height 22
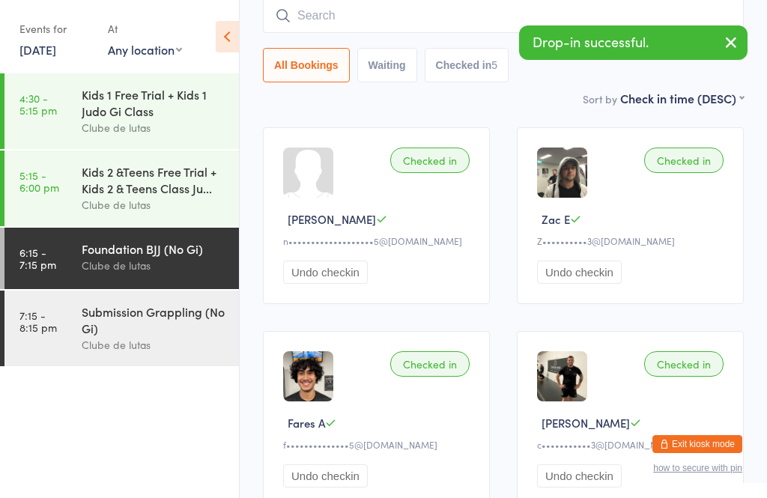
click at [415, 270] on div "Undo checkin" at bounding box center [378, 271] width 191 height 23
click at [321, 191] on div at bounding box center [308, 172] width 50 height 50
click at [317, 209] on div "Checked in Niranjan B n•••••••••••••••••••5@[DOMAIN_NAME] Undo checkin" at bounding box center [376, 215] width 227 height 177
click at [369, 227] on div "[PERSON_NAME]" at bounding box center [378, 219] width 191 height 16
click at [424, 240] on div "n•••••••••••••••••••5@[DOMAIN_NAME]" at bounding box center [378, 240] width 191 height 13
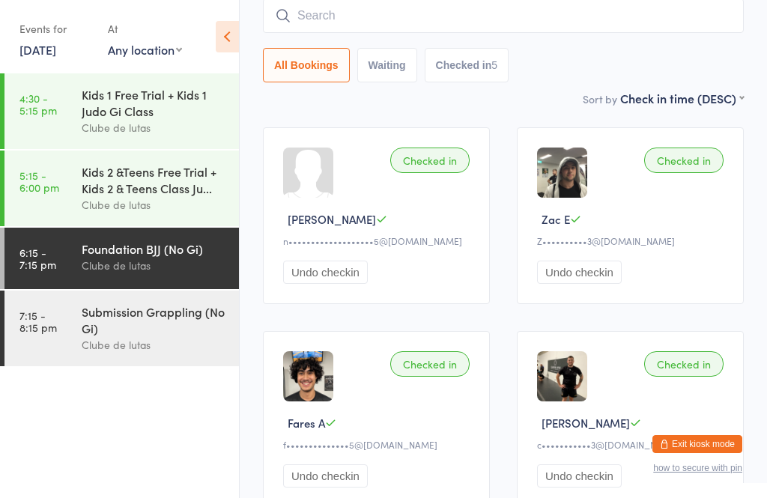
click at [359, 22] on input "search" at bounding box center [503, 16] width 481 height 34
type input "Talia"
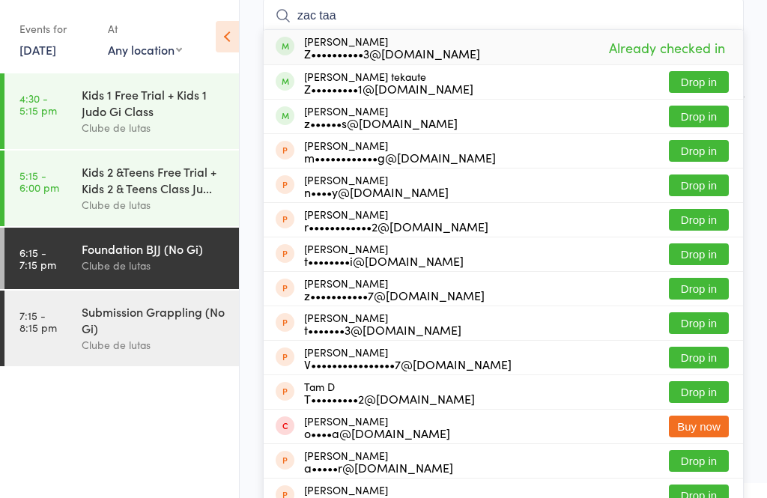
type input "zac taa"
click at [715, 75] on button "Drop in" at bounding box center [698, 82] width 60 height 22
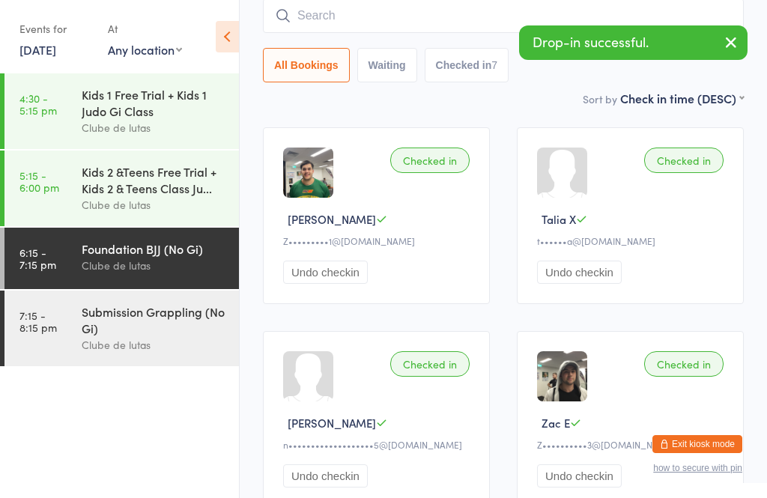
click at [343, 7] on input "search" at bounding box center [503, 16] width 481 height 34
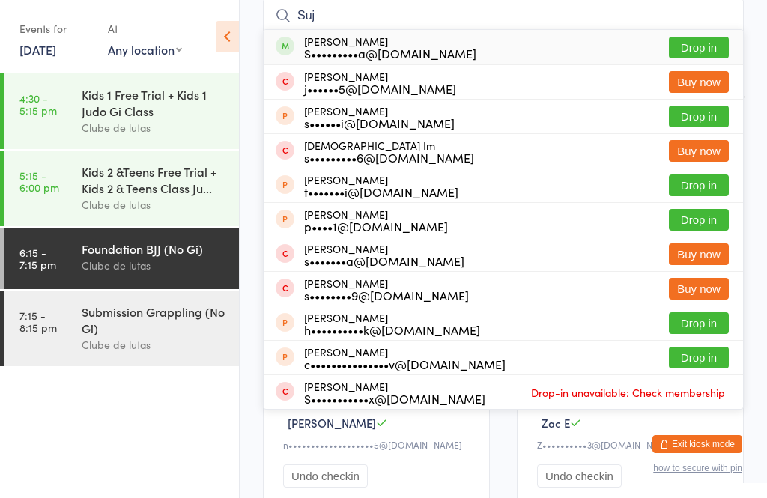
type input "Suj"
click at [718, 48] on button "Drop in" at bounding box center [698, 48] width 60 height 22
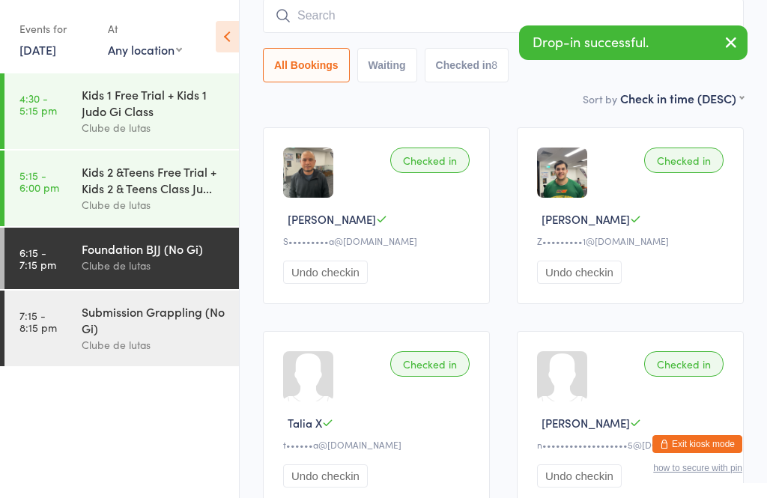
click at [72, 226] on link "5:15 - 6:00 pm Kids 2 &Teens Free Trial + Kids 2 & Teens Class Ju... Clube de l…" at bounding box center [121, 188] width 234 height 76
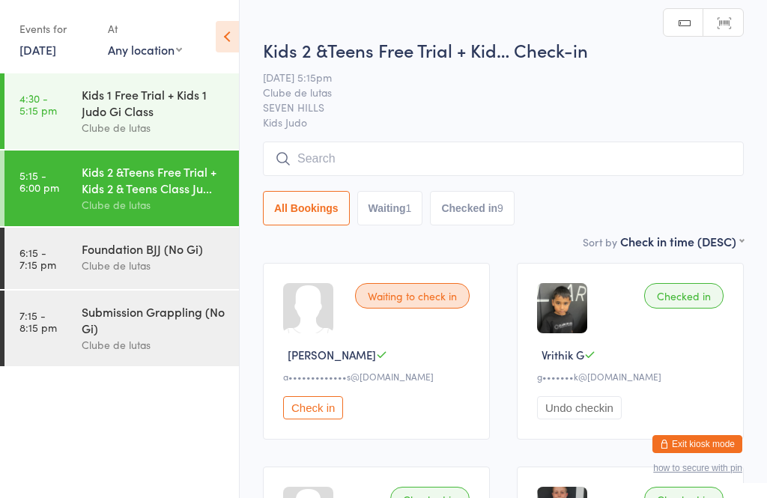
click at [518, 155] on input "search" at bounding box center [503, 158] width 481 height 34
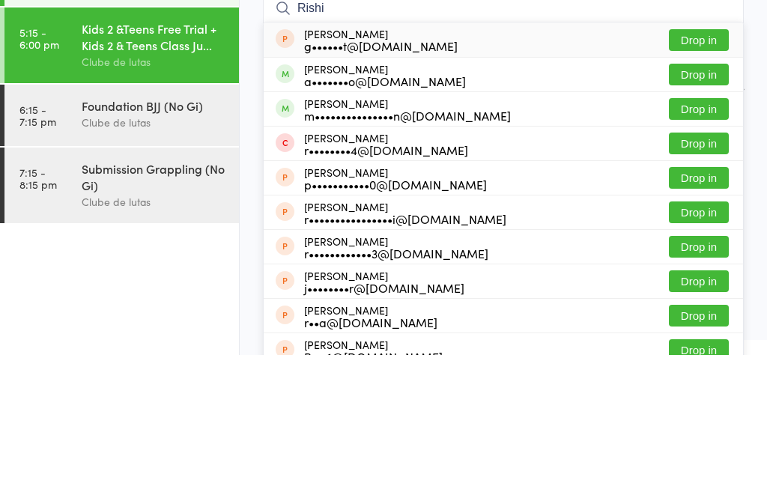
type input "Rishi"
click at [718, 207] on button "Drop in" at bounding box center [698, 218] width 60 height 22
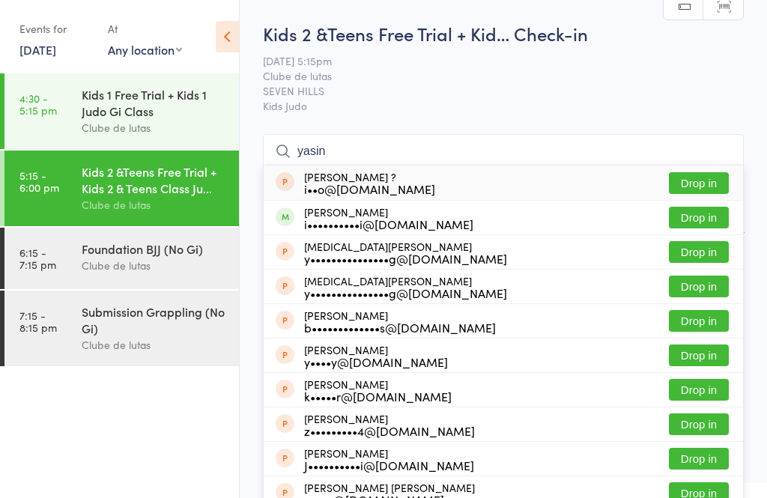
type input "yasin"
click at [704, 216] on button "Drop in" at bounding box center [698, 218] width 60 height 22
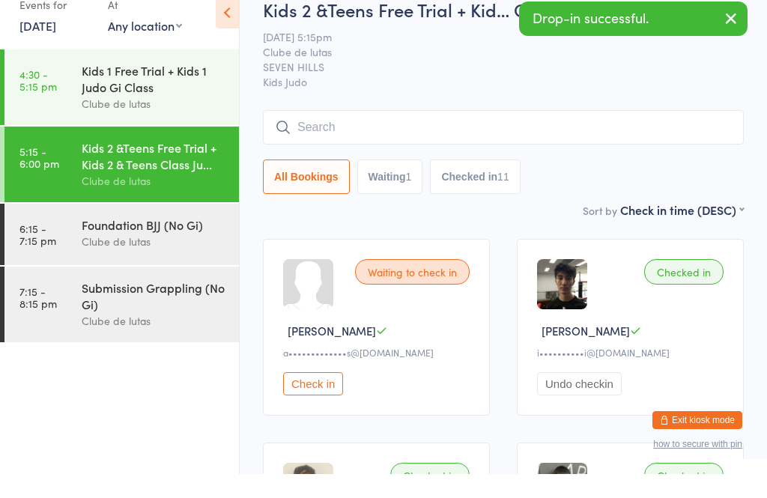
scroll to position [25, 0]
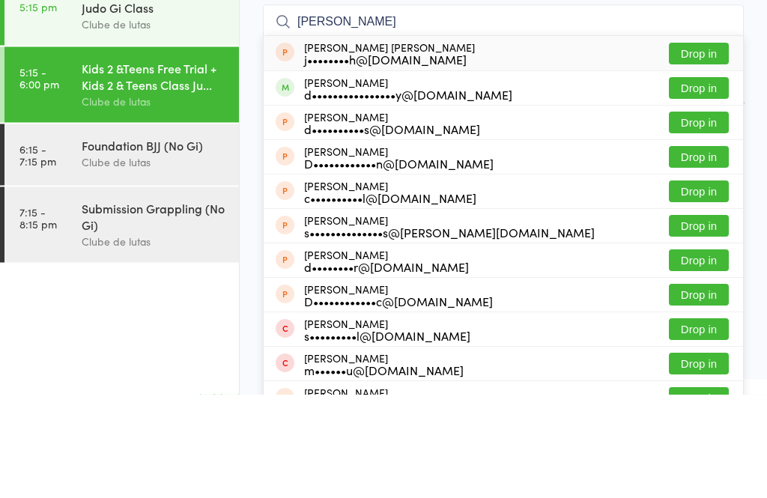
type input "[PERSON_NAME]"
click at [698, 181] on button "Drop in" at bounding box center [698, 192] width 60 height 22
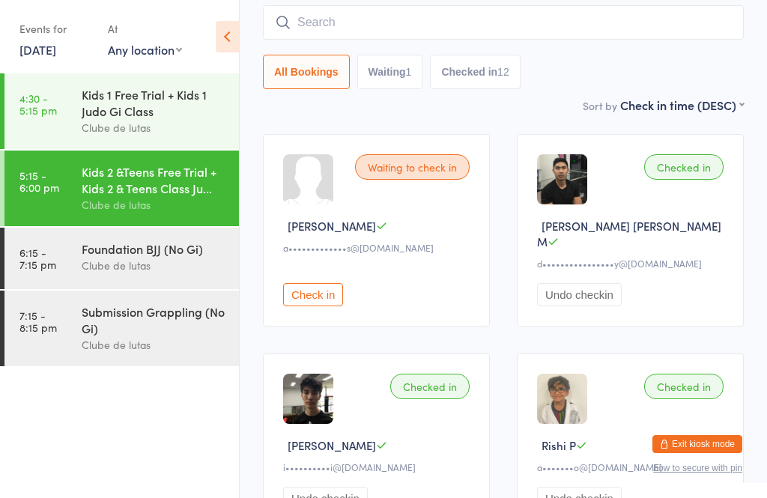
scroll to position [0, 0]
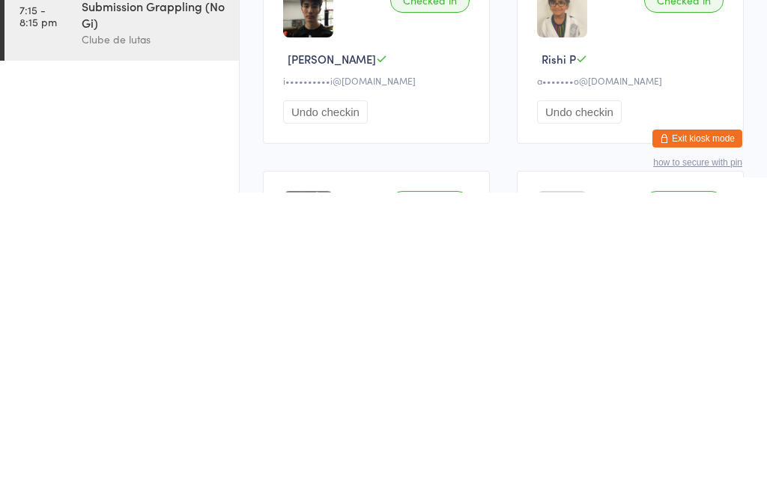
click at [714, 435] on button "Exit kiosk mode" at bounding box center [697, 444] width 90 height 18
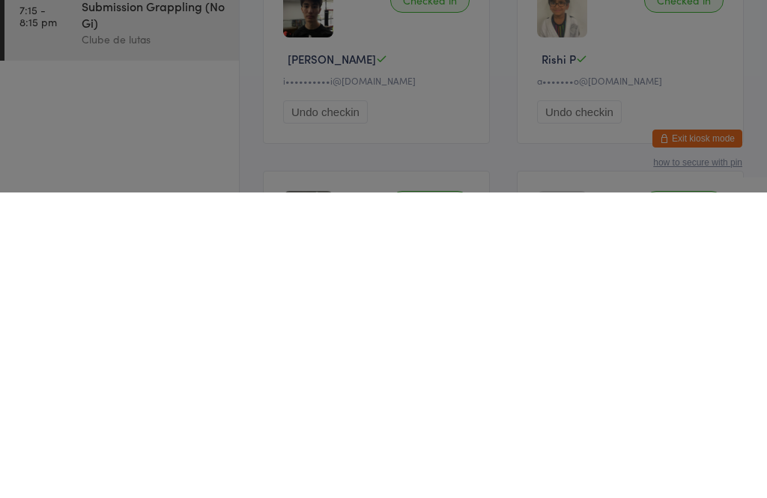
scroll to position [515, 0]
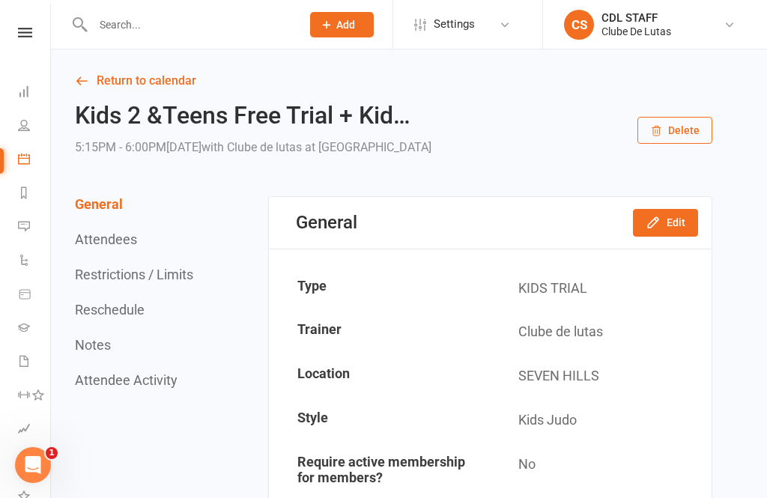
click at [204, 19] on input "text" at bounding box center [189, 24] width 202 height 21
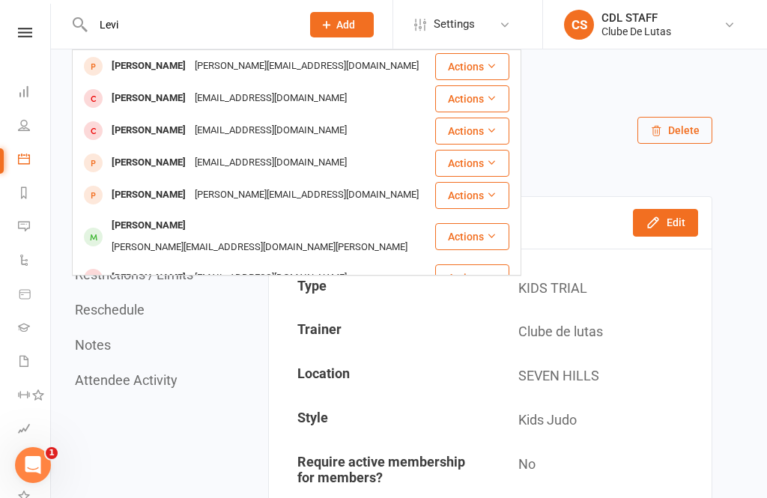
type input "Levi"
click at [327, 71] on div "Levi Moala Sione.moala88@gmail.com" at bounding box center [253, 66] width 360 height 31
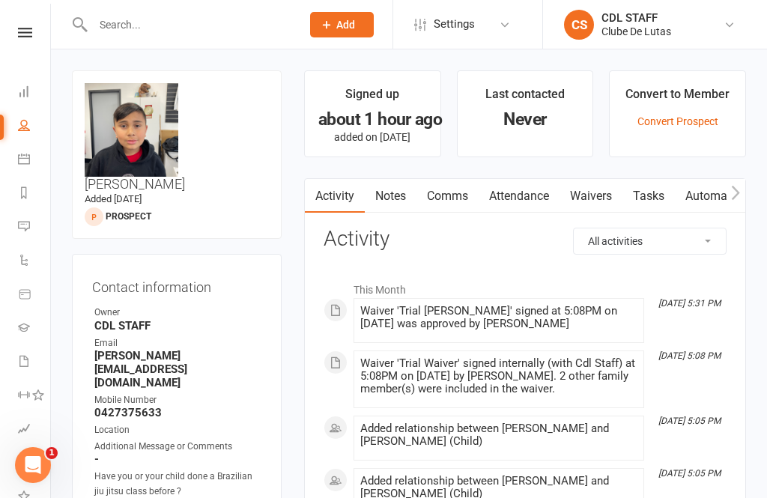
click at [599, 194] on link "Waivers" at bounding box center [590, 196] width 63 height 34
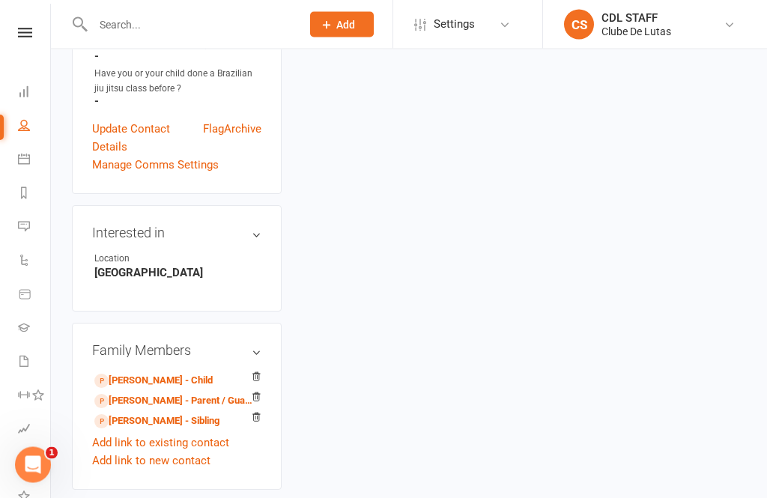
scroll to position [403, 0]
click at [207, 393] on link "Sione Moala - Parent / Guardian" at bounding box center [173, 401] width 159 height 16
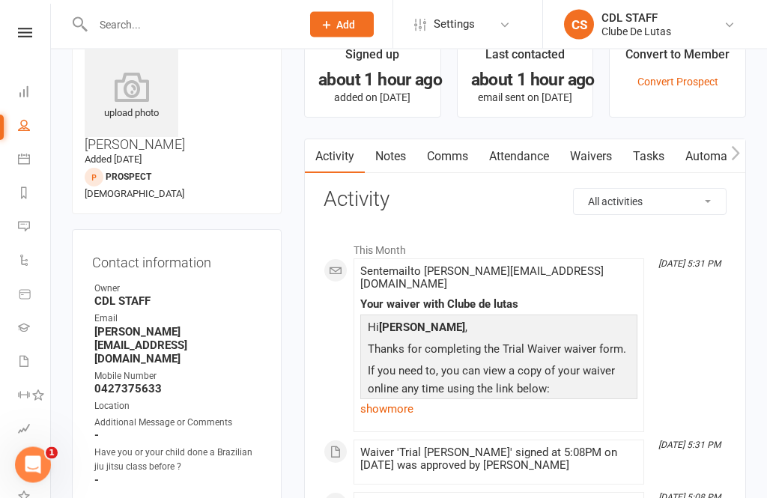
click at [593, 162] on link "Waivers" at bounding box center [590, 157] width 63 height 34
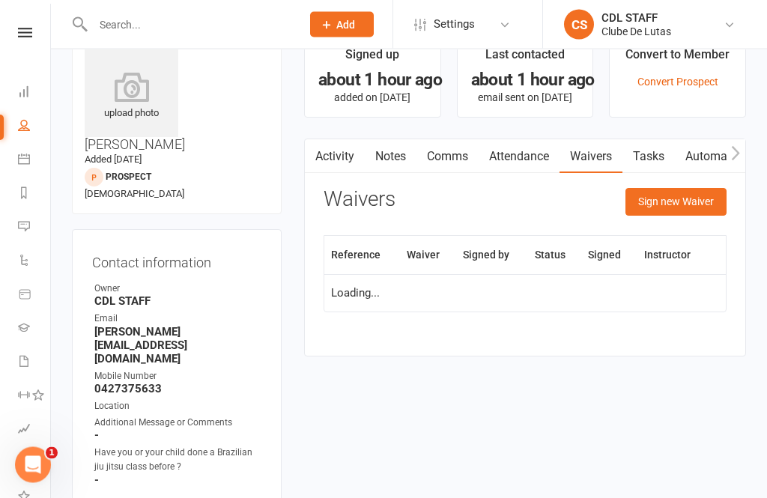
scroll to position [88, 0]
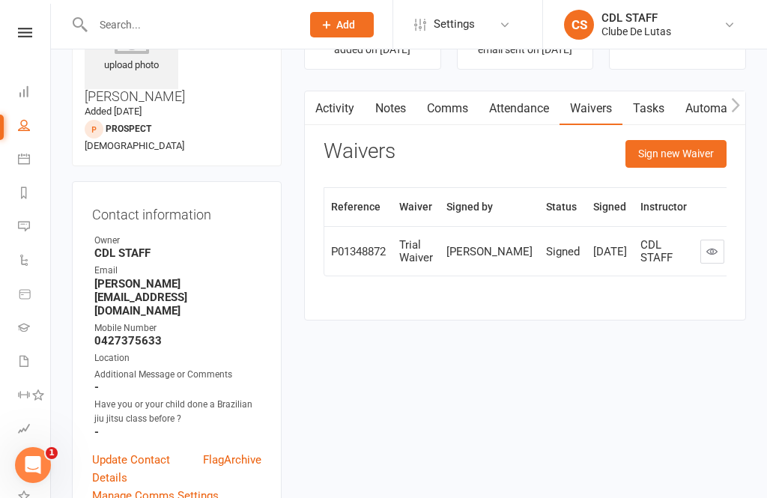
click at [699, 157] on button "Sign new Waiver" at bounding box center [675, 153] width 101 height 27
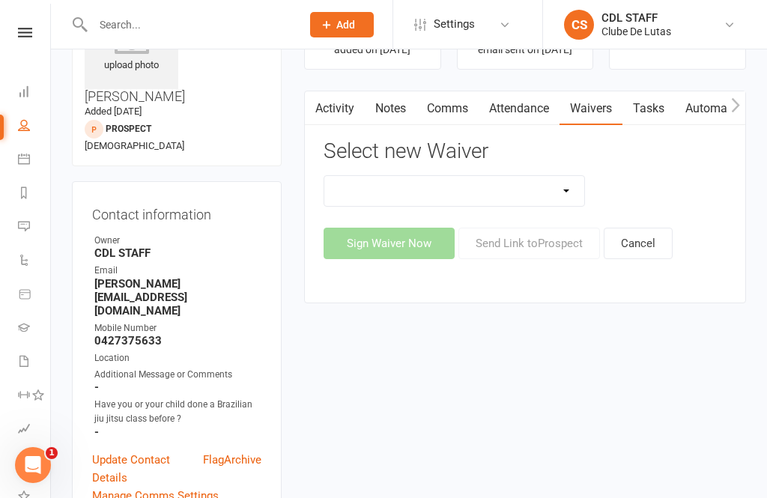
click at [563, 188] on select "Change Payment Details Membership CDL SEVEN HILLS Trial Waiver" at bounding box center [454, 191] width 260 height 30
select select "7489"
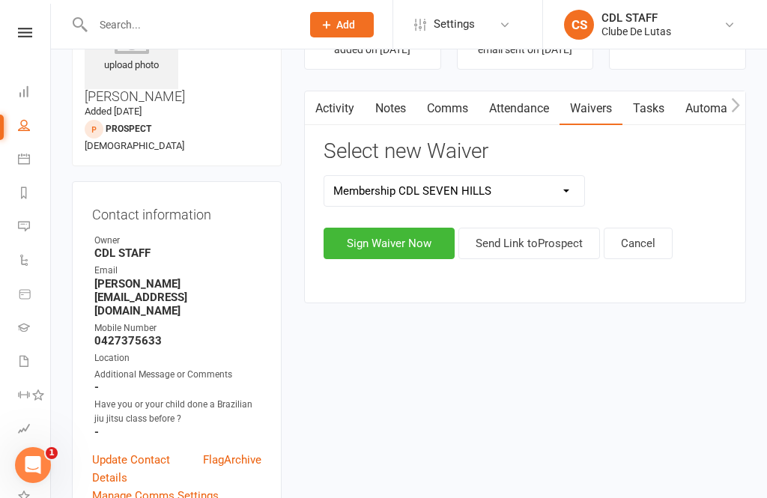
click at [421, 251] on button "Sign Waiver Now" at bounding box center [388, 243] width 131 height 31
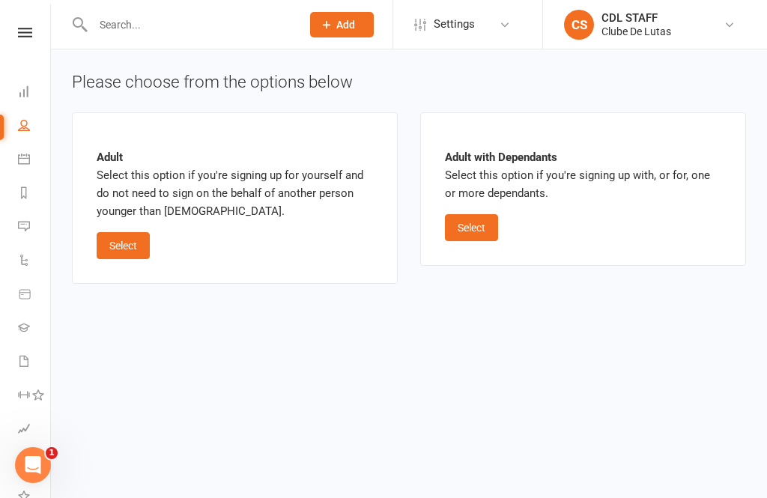
click at [484, 231] on button "Select" at bounding box center [471, 227] width 53 height 27
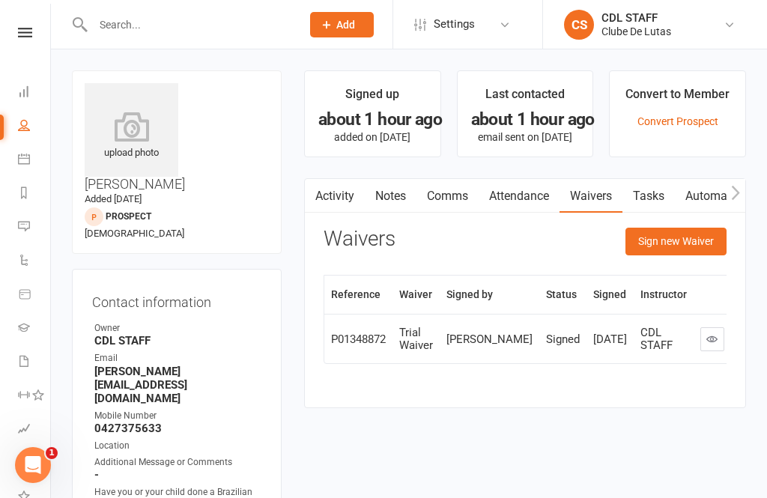
click at [698, 239] on button "Sign new Waiver" at bounding box center [675, 241] width 101 height 27
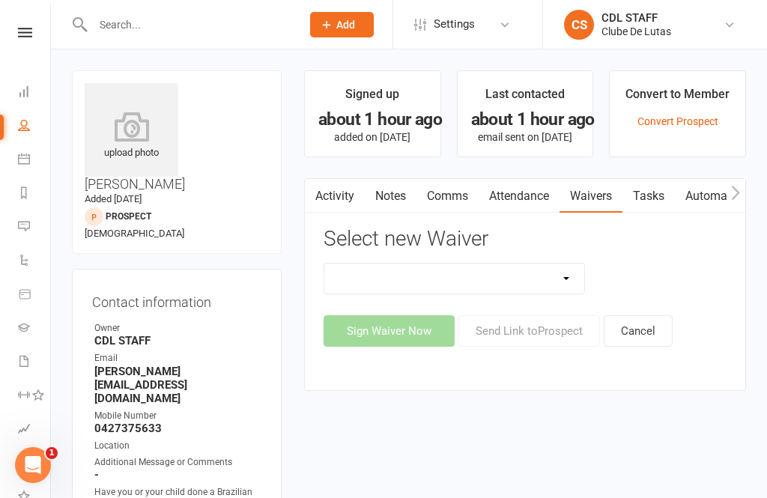
click at [552, 272] on select "Change Payment Details Membership CDL SEVEN HILLS Trial Waiver" at bounding box center [454, 278] width 260 height 30
select select "7489"
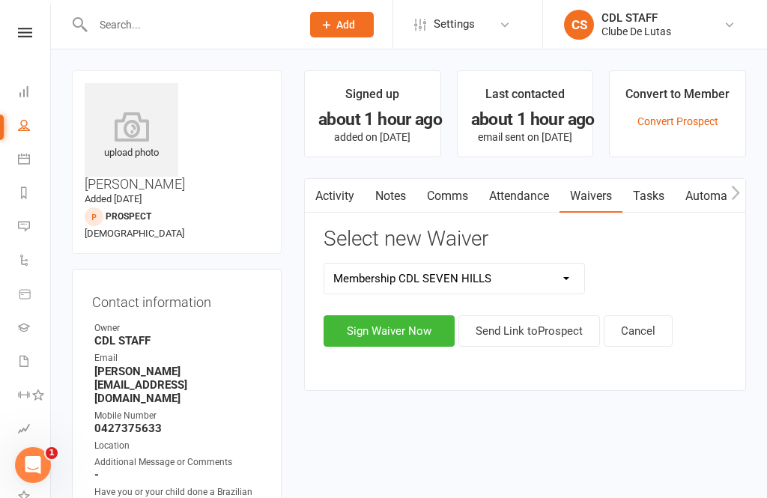
click at [419, 323] on button "Sign Waiver Now" at bounding box center [388, 330] width 131 height 31
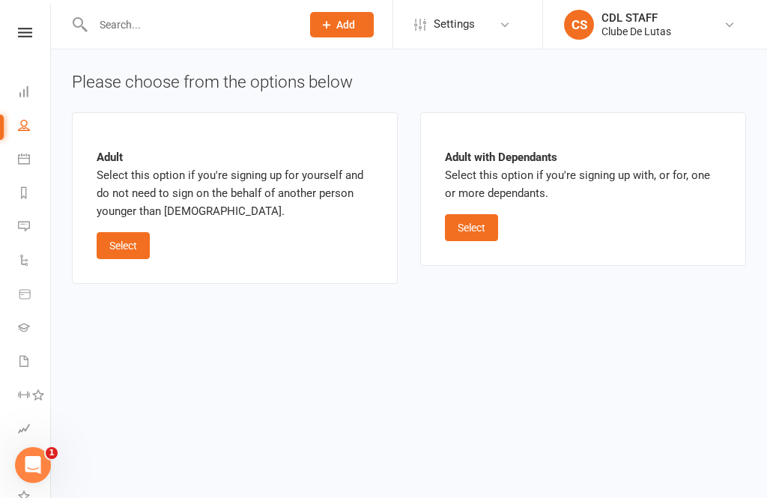
click at [483, 220] on button "Select" at bounding box center [471, 227] width 53 height 27
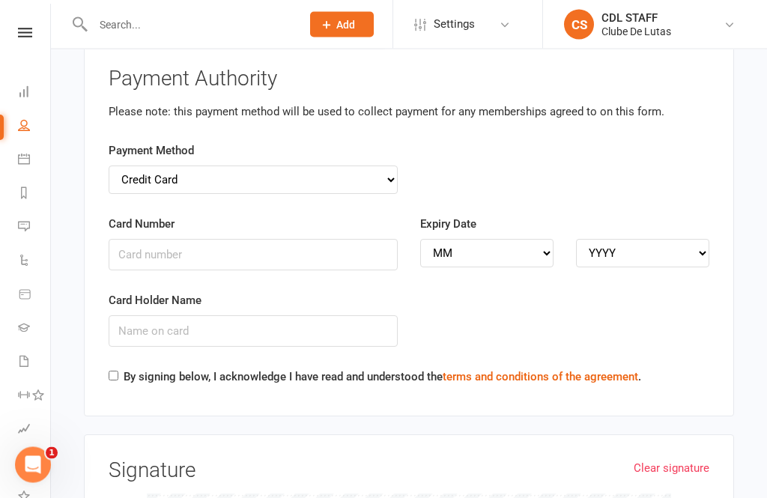
scroll to position [4235, 0]
click at [147, 239] on input "Card Number" at bounding box center [253, 254] width 289 height 31
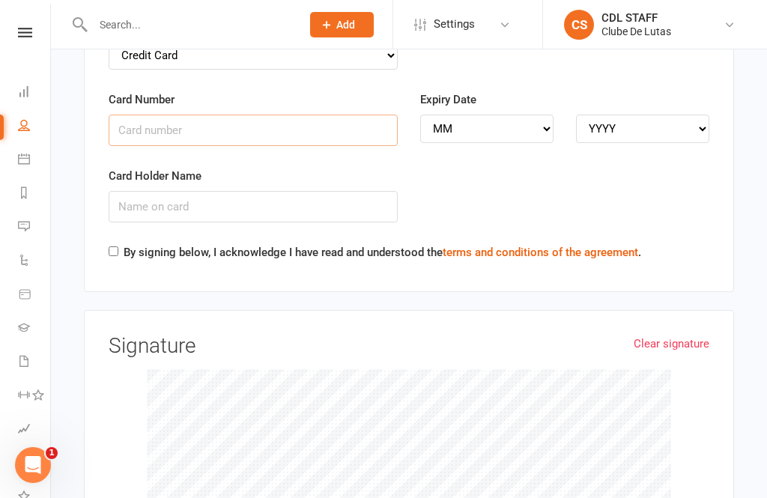
scroll to position [4359, 0]
type input "4239530069738780"
click at [165, 192] on input "Card Holder Name" at bounding box center [253, 207] width 289 height 31
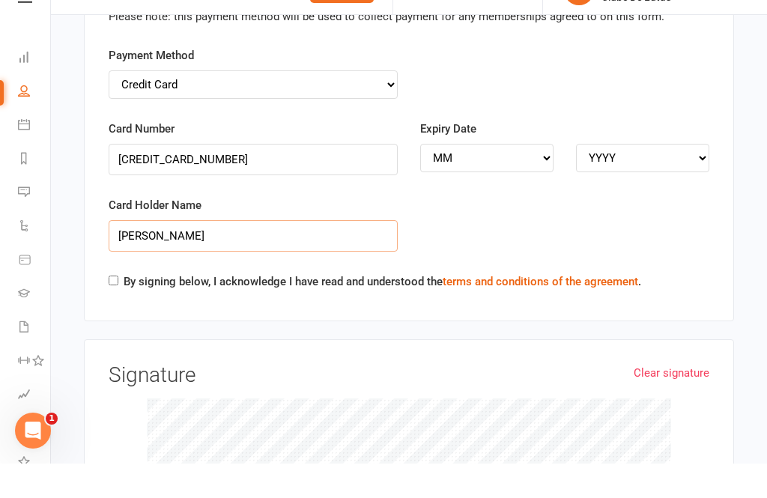
scroll to position [4294, 0]
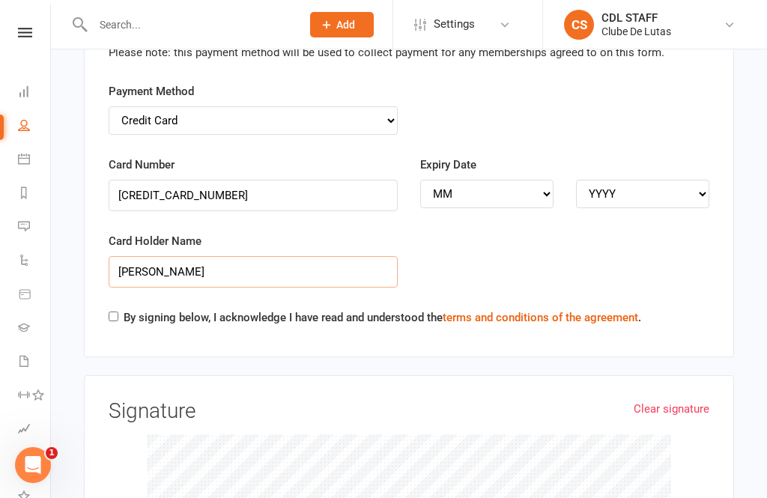
type input "Sione Moala"
click at [490, 180] on select "MM 01 02 03 04 05 06 07 08 09 10 11 12" at bounding box center [486, 194] width 133 height 28
select select "10"
click at [618, 179] on select "YYYY 2025 2026 2027 2028 2029 2030 2031 2032 2033 2034" at bounding box center [642, 193] width 133 height 28
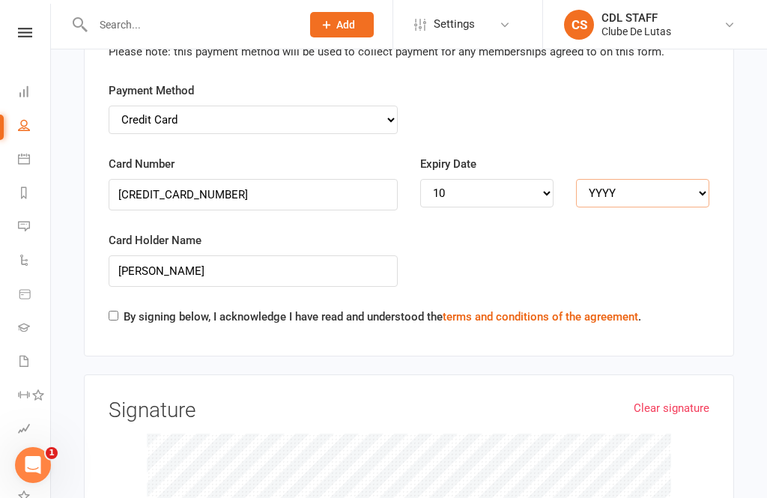
select select "2027"
click at [124, 308] on label "By signing below, I acknowledge I have read and understood the terms and condit…" at bounding box center [382, 317] width 517 height 18
click at [118, 311] on input "By signing below, I acknowledge I have read and understood the terms and condit…" at bounding box center [114, 316] width 10 height 10
checkbox input "true"
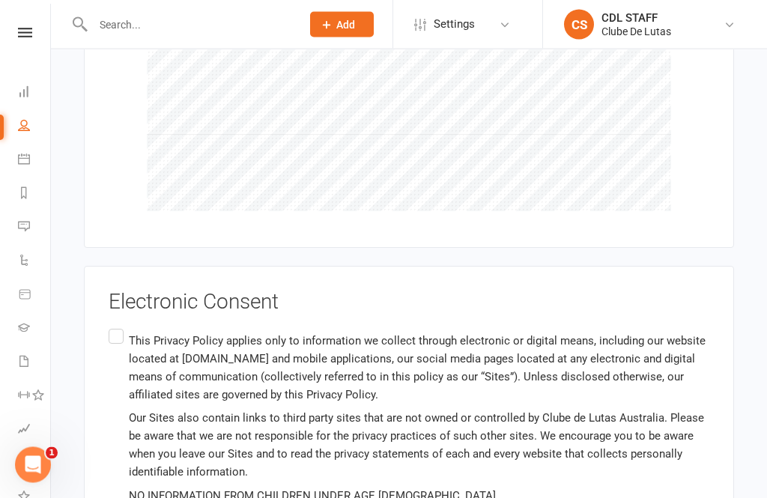
scroll to position [4738, 0]
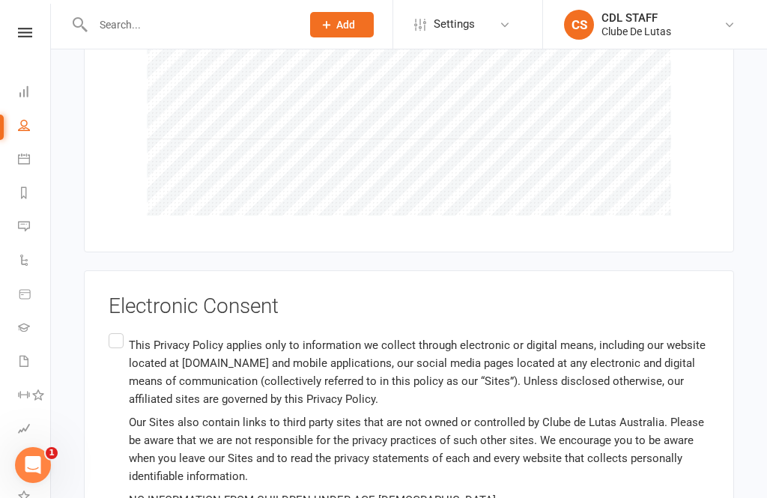
click at [112, 330] on input "This Privacy Policy applies only to information we collect through electronic o…" at bounding box center [114, 330] width 10 height 0
click at [118, 330] on input "This Privacy Policy applies only to information we collect through electronic o…" at bounding box center [114, 330] width 10 height 0
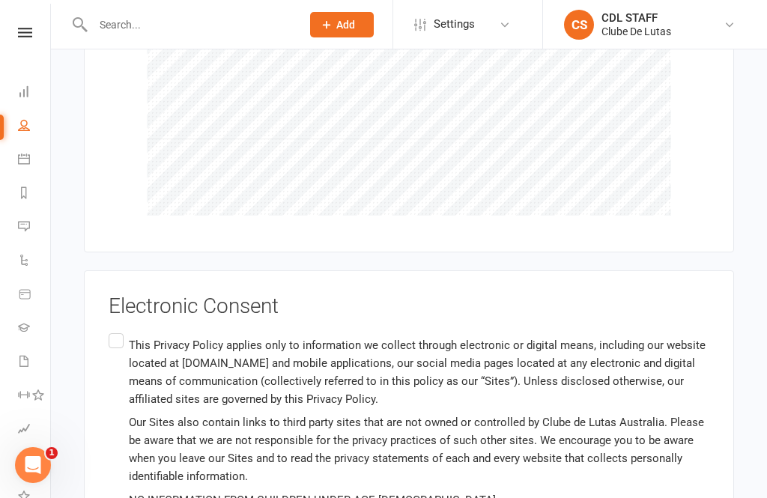
click at [115, 330] on input "This Privacy Policy applies only to information we collect through electronic o…" at bounding box center [114, 330] width 10 height 0
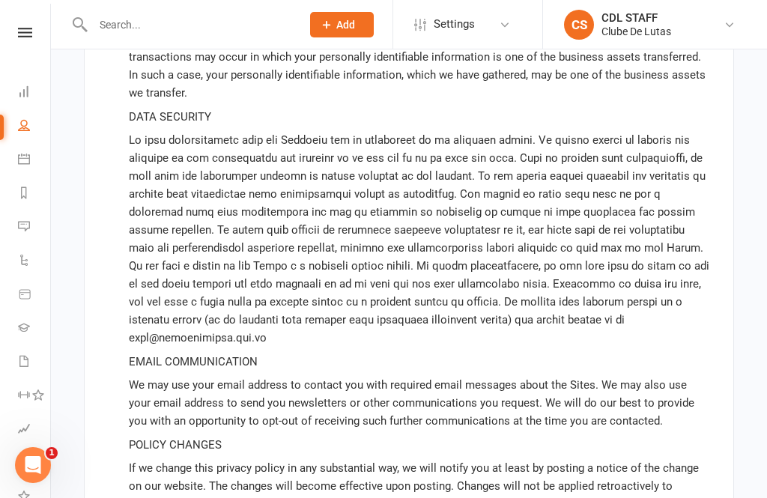
scroll to position [7391, 0]
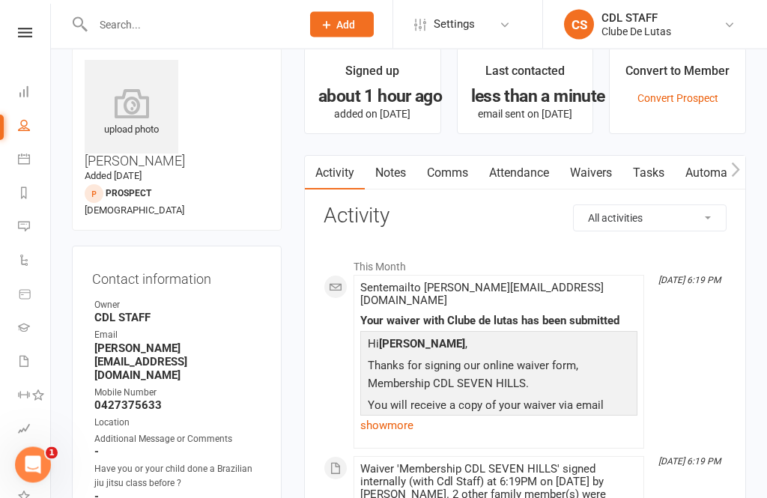
scroll to position [28, 0]
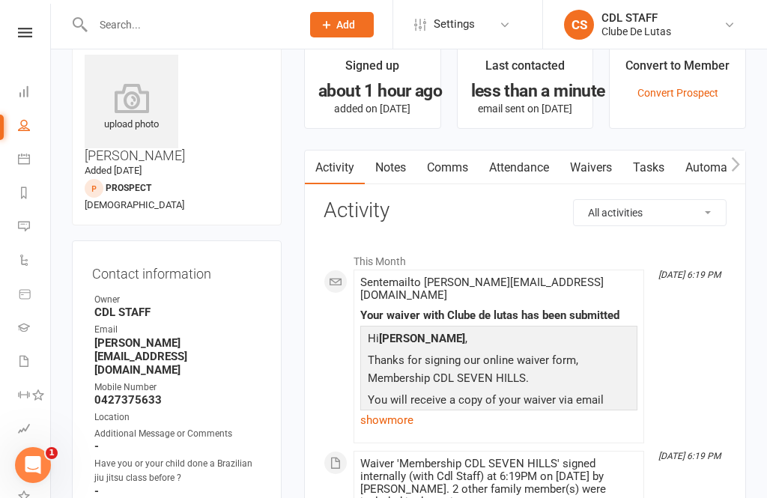
click at [3, 318] on li "Gradings" at bounding box center [25, 329] width 50 height 34
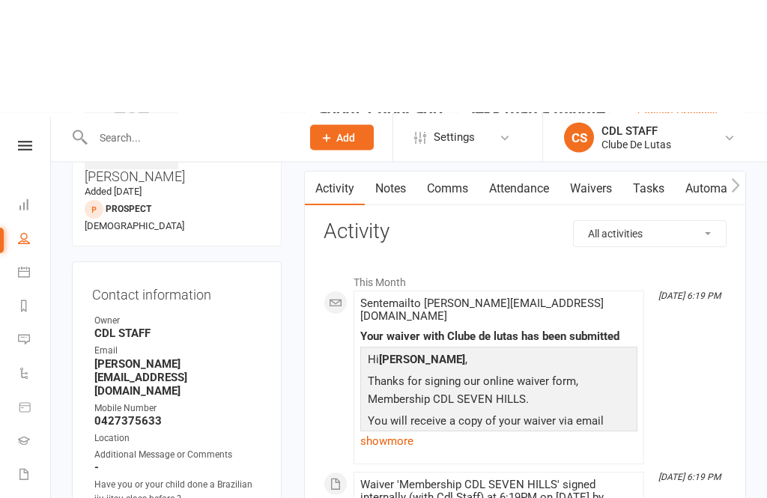
scroll to position [0, 0]
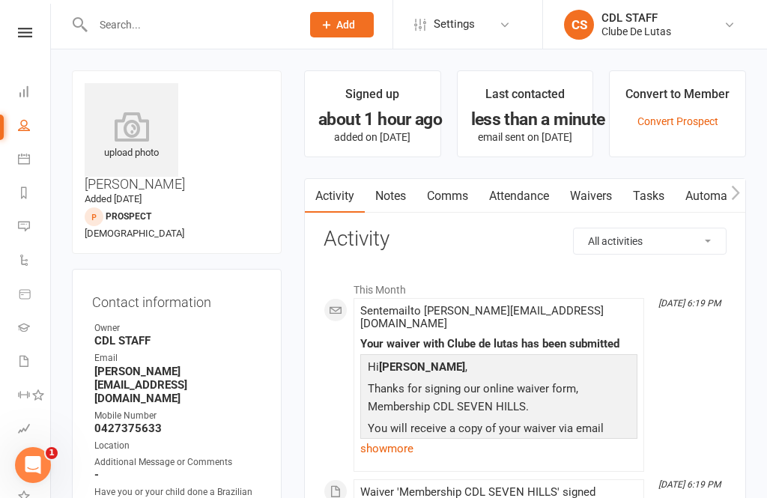
click at [713, 29] on link "CS CDL STAFF Clube De Lutas" at bounding box center [653, 25] width 179 height 30
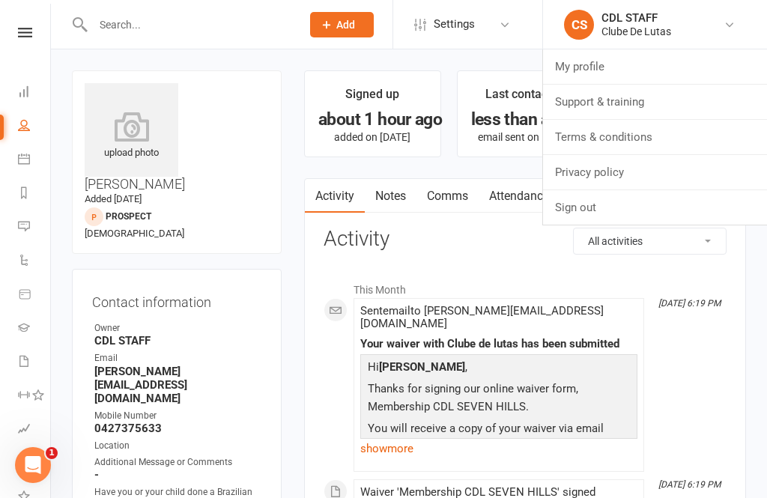
click at [642, 73] on link "My profile" at bounding box center [655, 66] width 224 height 34
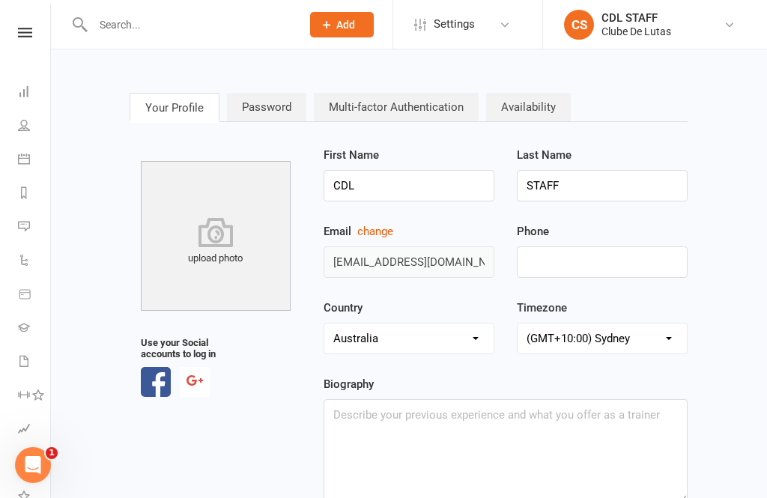
click at [19, 156] on icon at bounding box center [24, 159] width 12 height 12
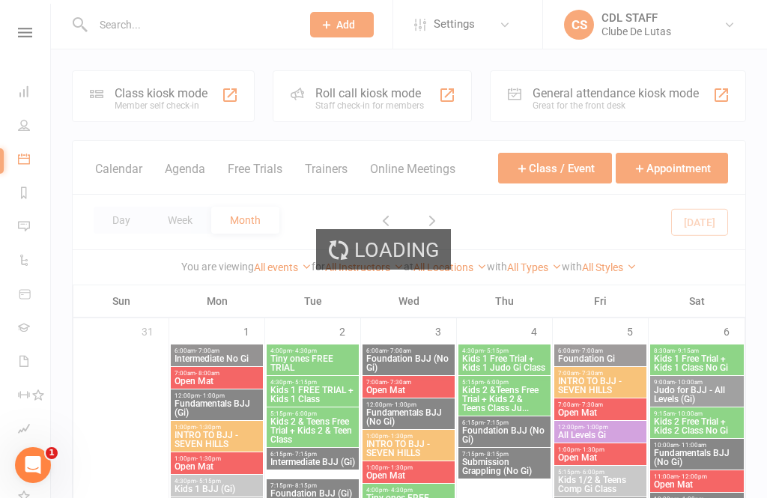
click at [181, 93] on div "Loading" at bounding box center [383, 249] width 767 height 498
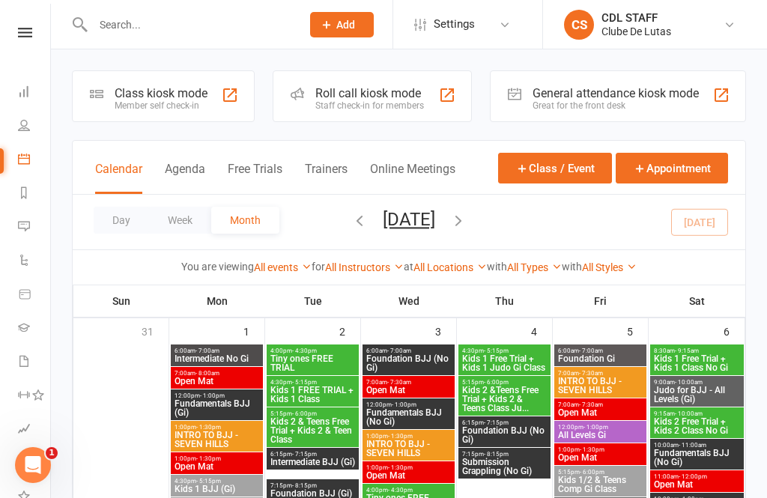
click at [232, 91] on div at bounding box center [230, 95] width 18 height 18
